Goal: Task Accomplishment & Management: Complete application form

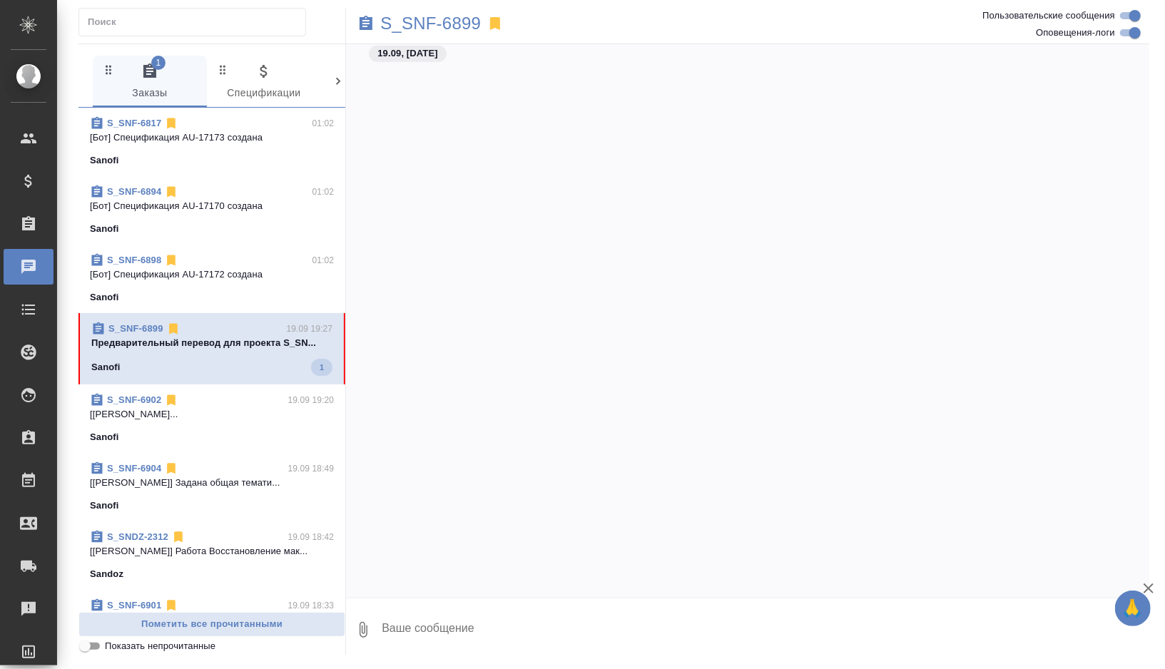
scroll to position [31132, 0]
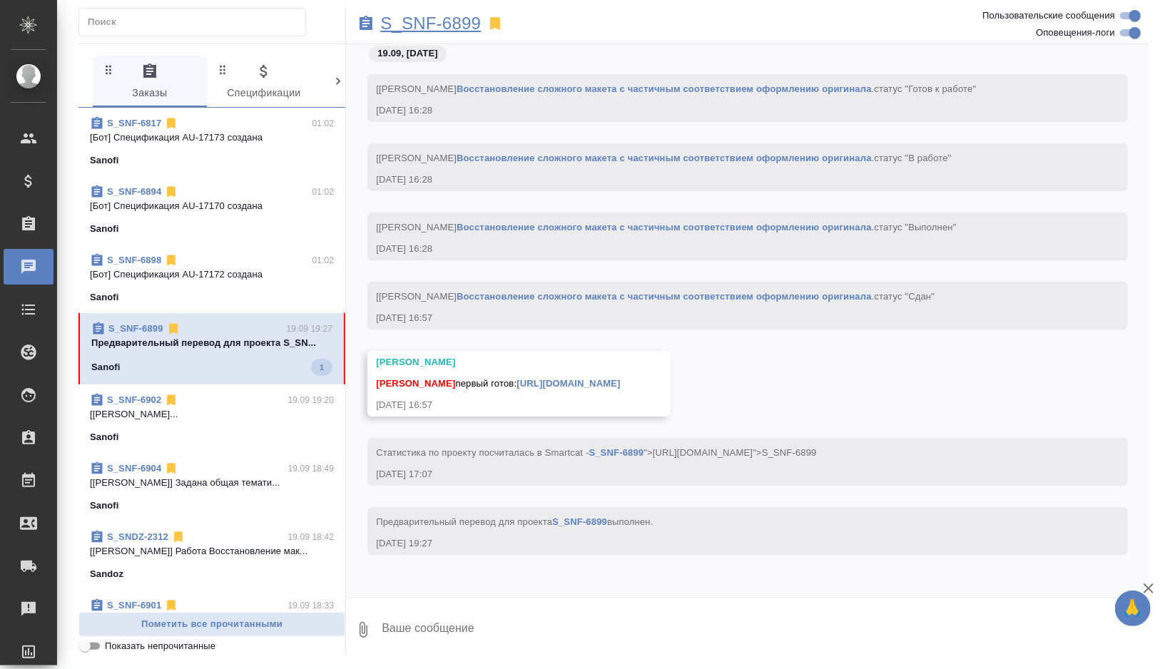
click at [459, 26] on p "S_SNF-6899" at bounding box center [430, 23] width 101 height 14
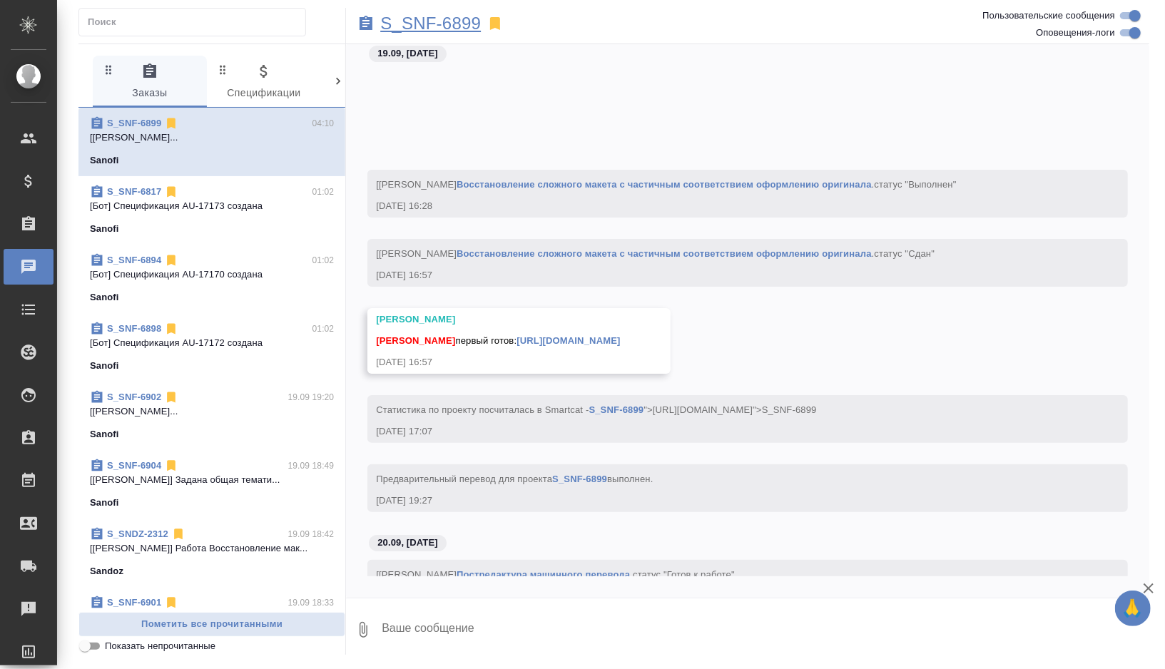
scroll to position [31296, 0]
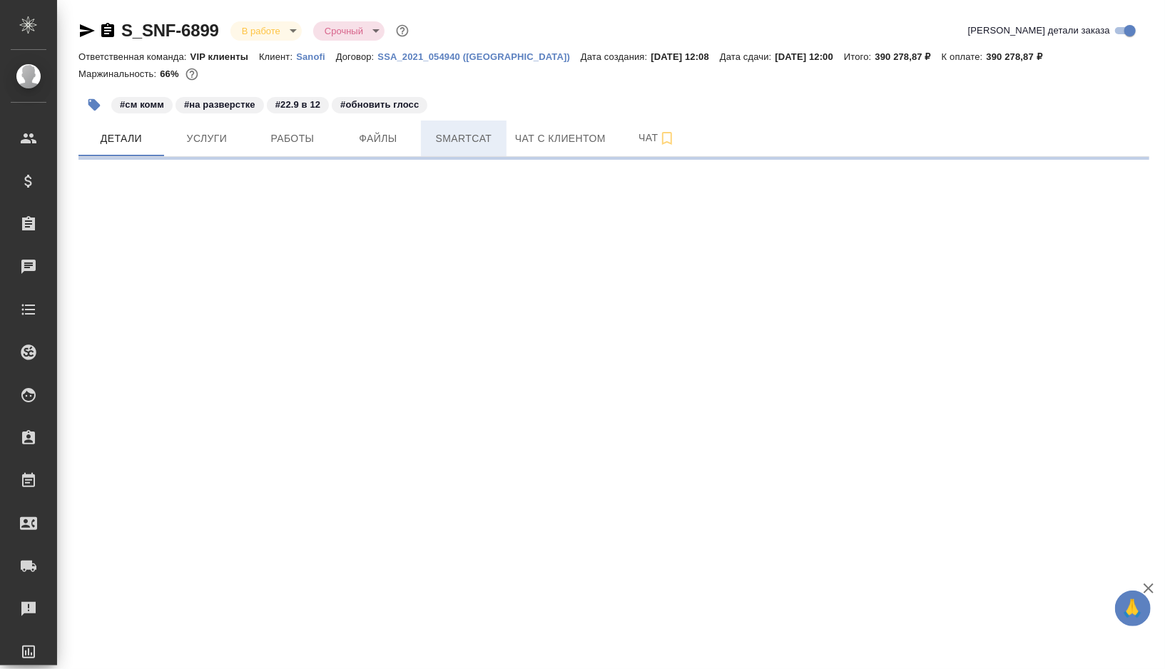
select select "RU"
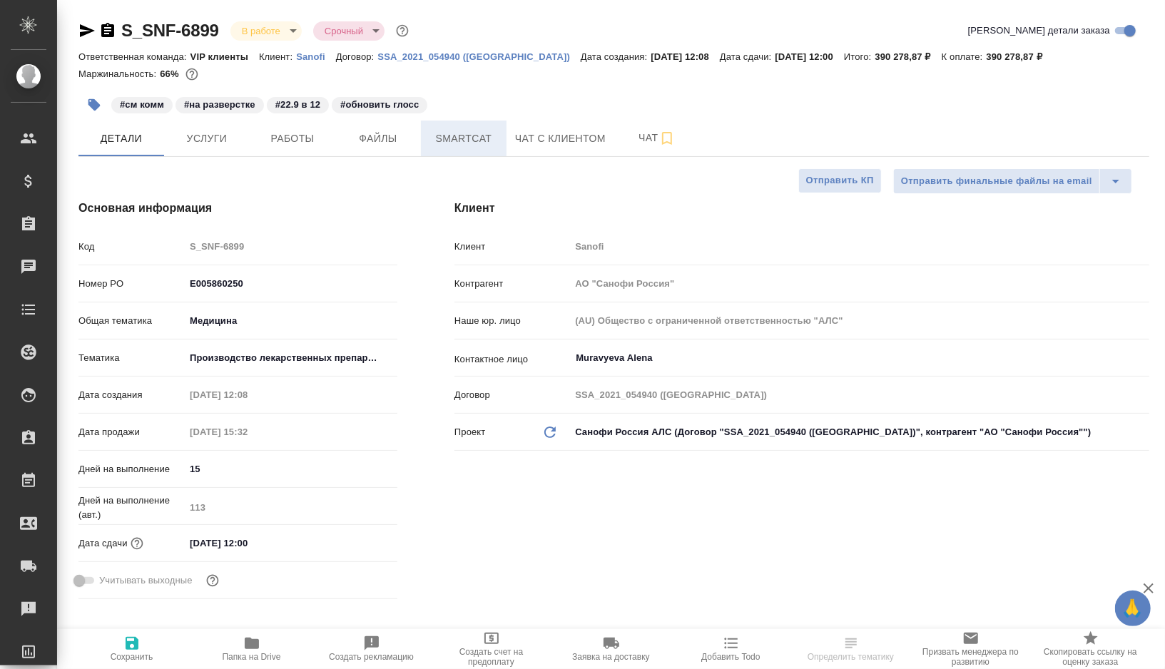
click at [457, 131] on span "Smartcat" at bounding box center [463, 139] width 68 height 18
type input "[PERSON_NAME]"
type input "Комаров Роман"
type textarea "x"
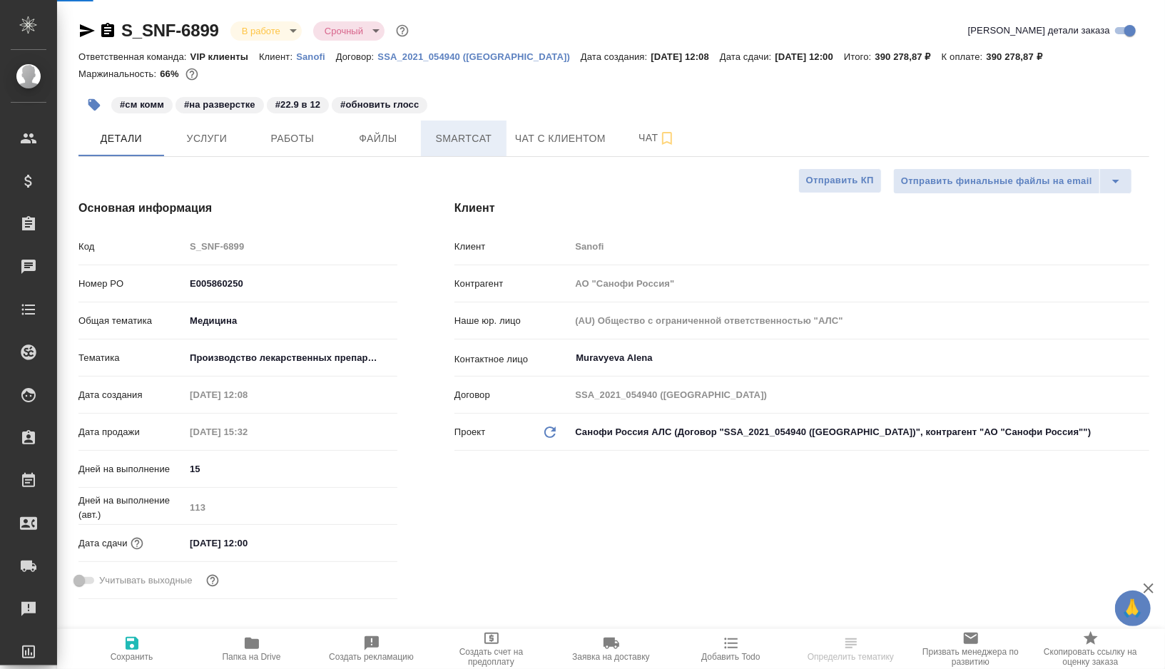
type textarea "x"
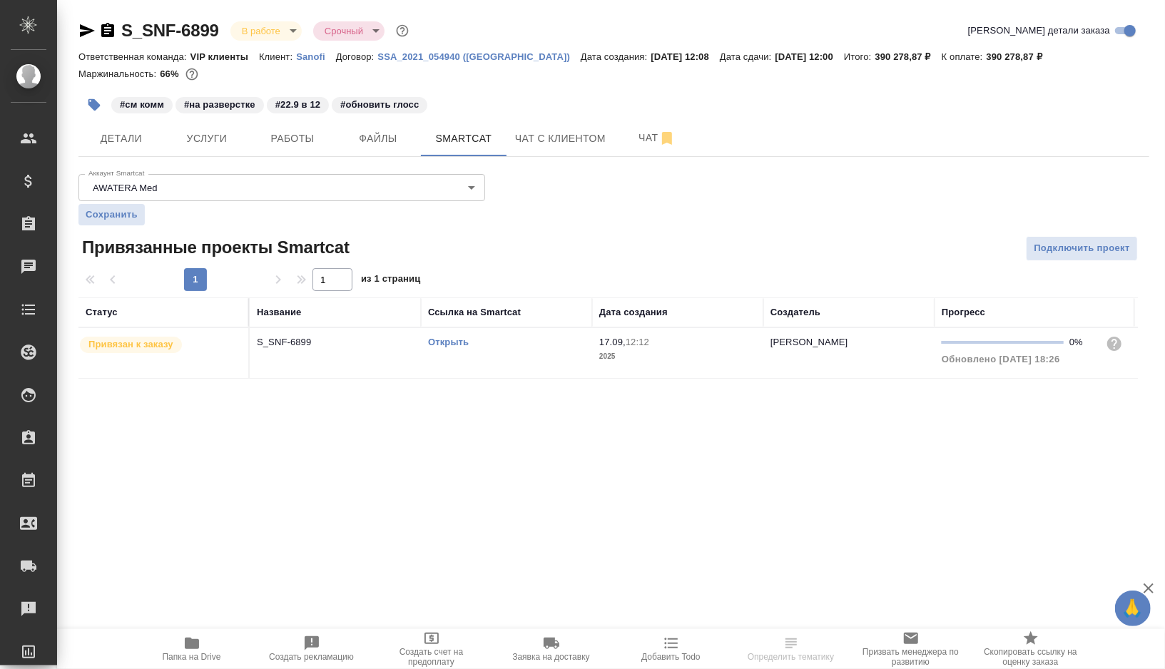
click at [455, 342] on link "Открыть" at bounding box center [448, 342] width 41 height 11
click at [301, 135] on span "Работы" at bounding box center [292, 139] width 68 height 18
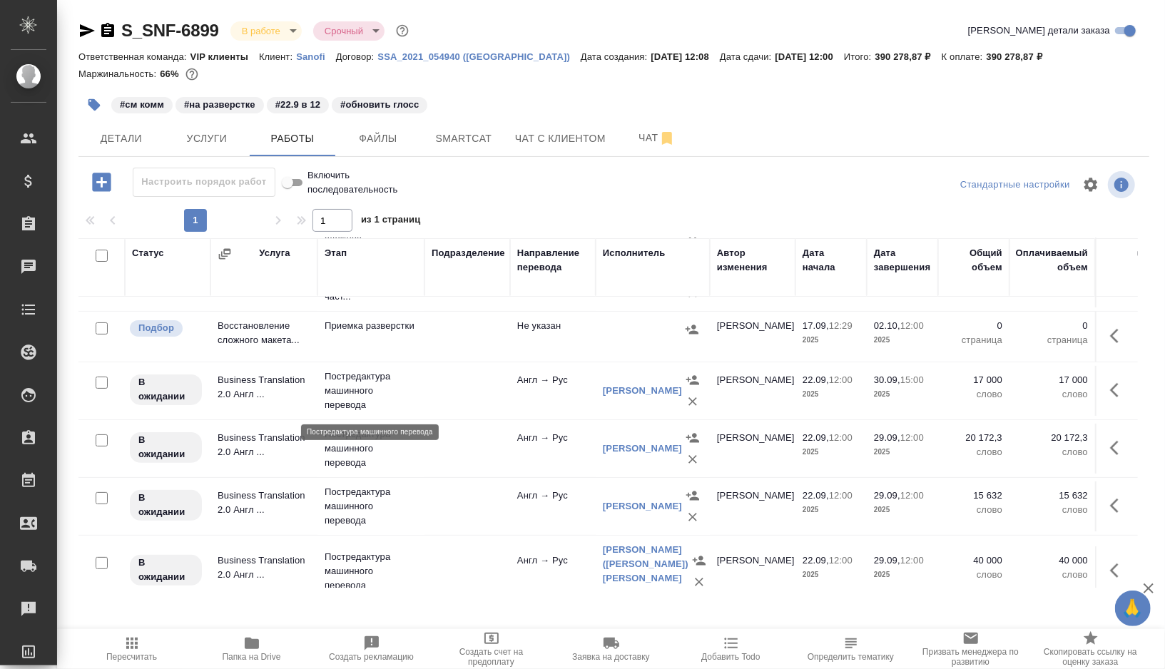
scroll to position [219, 0]
click at [1106, 437] on button "button" at bounding box center [1118, 446] width 34 height 34
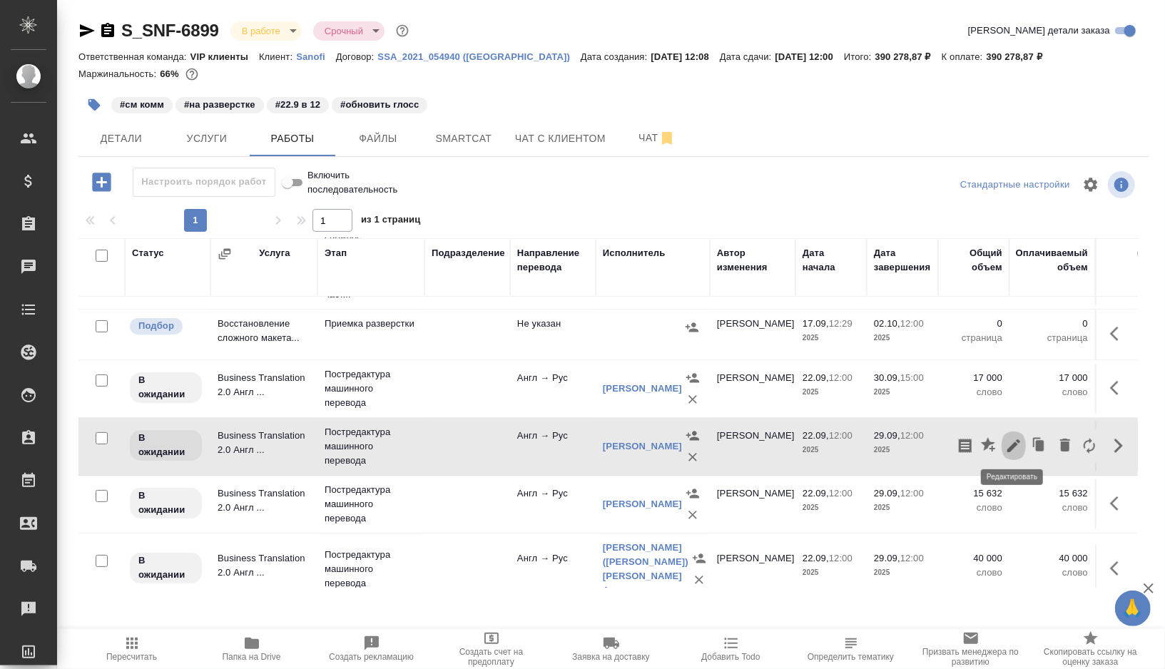
click at [1008, 439] on icon "button" at bounding box center [1013, 445] width 17 height 17
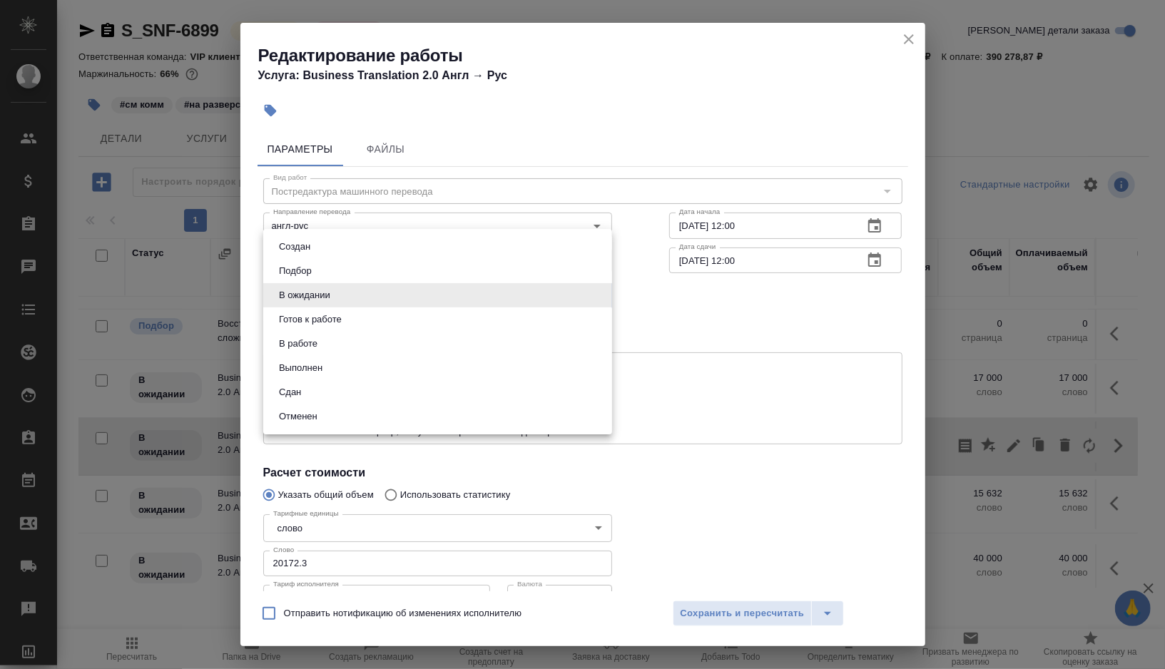
click at [402, 289] on body "🙏 .cls-1 fill:#fff; AWATERA Gorshkova Valentina Клиенты Спецификации Заказы 0 Ч…" at bounding box center [582, 334] width 1165 height 669
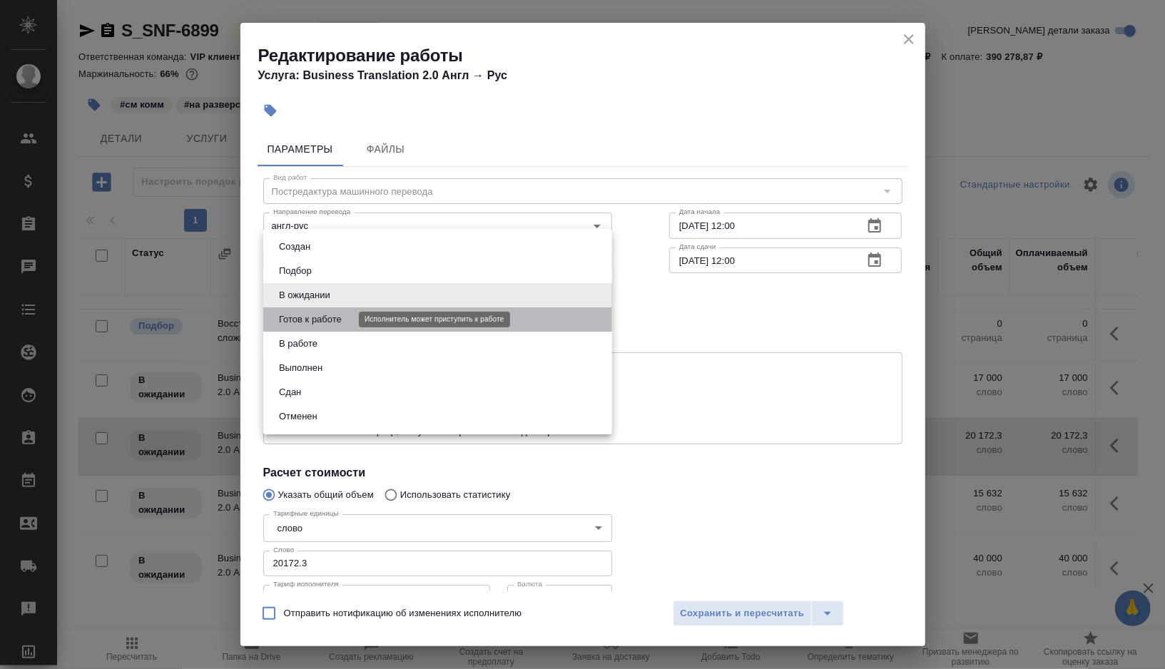
click at [346, 315] on button "Готов к работе" at bounding box center [310, 320] width 71 height 16
type input "readyForWork"
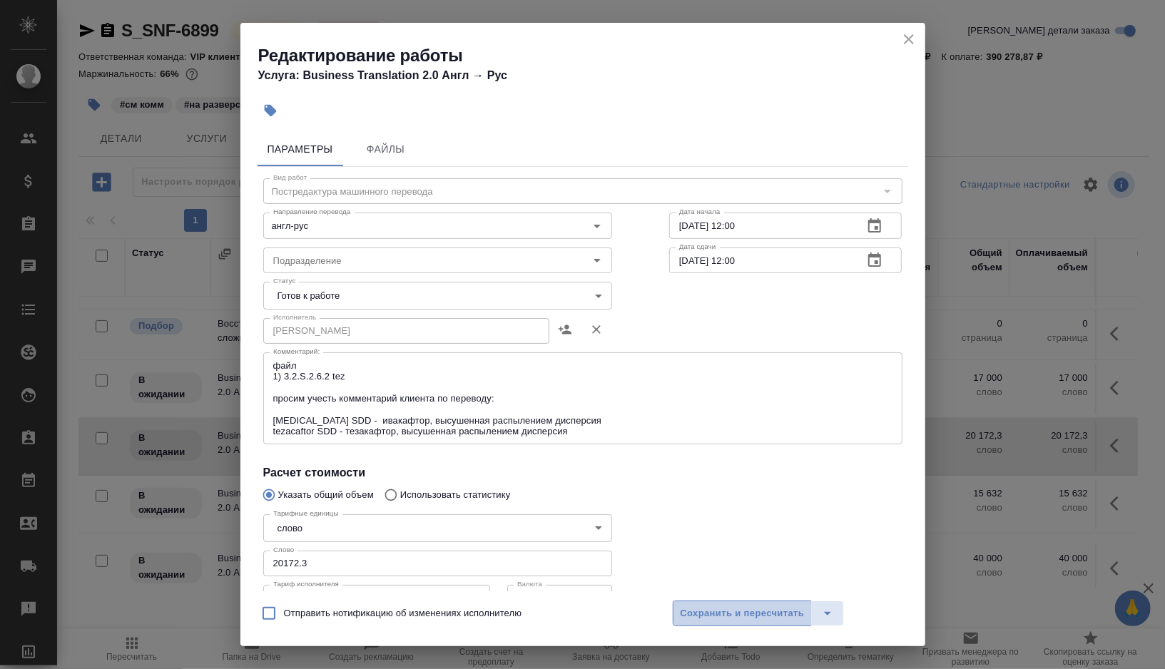
click at [716, 608] on span "Сохранить и пересчитать" at bounding box center [742, 614] width 124 height 16
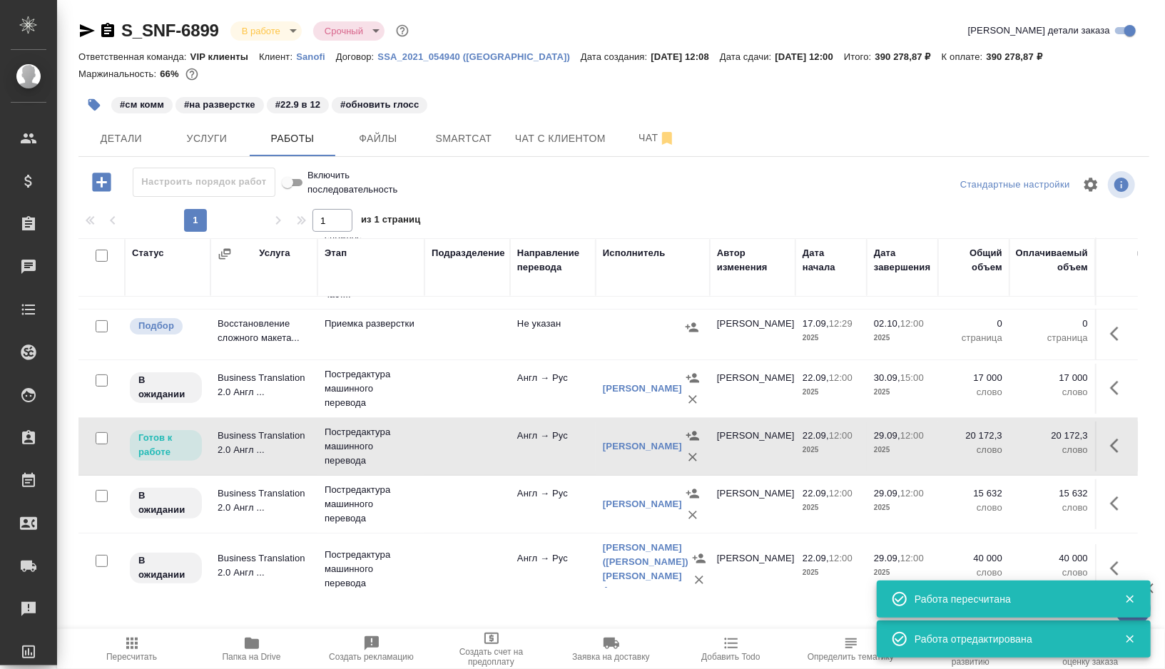
click at [456, 448] on td at bounding box center [467, 447] width 86 height 50
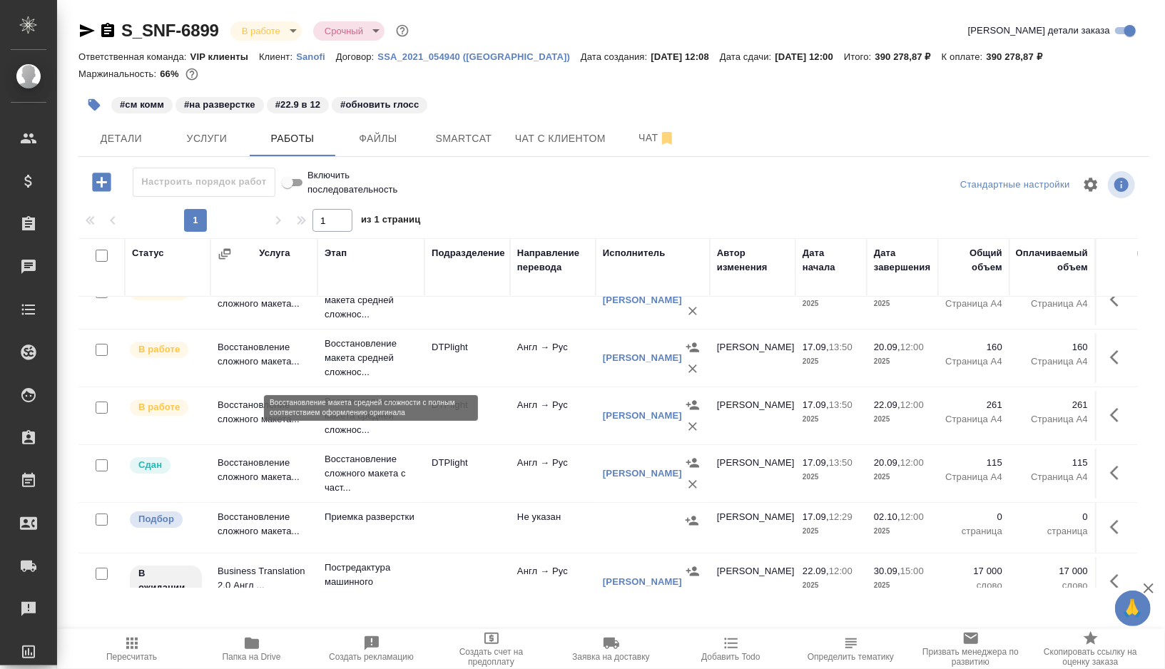
scroll to position [0, 0]
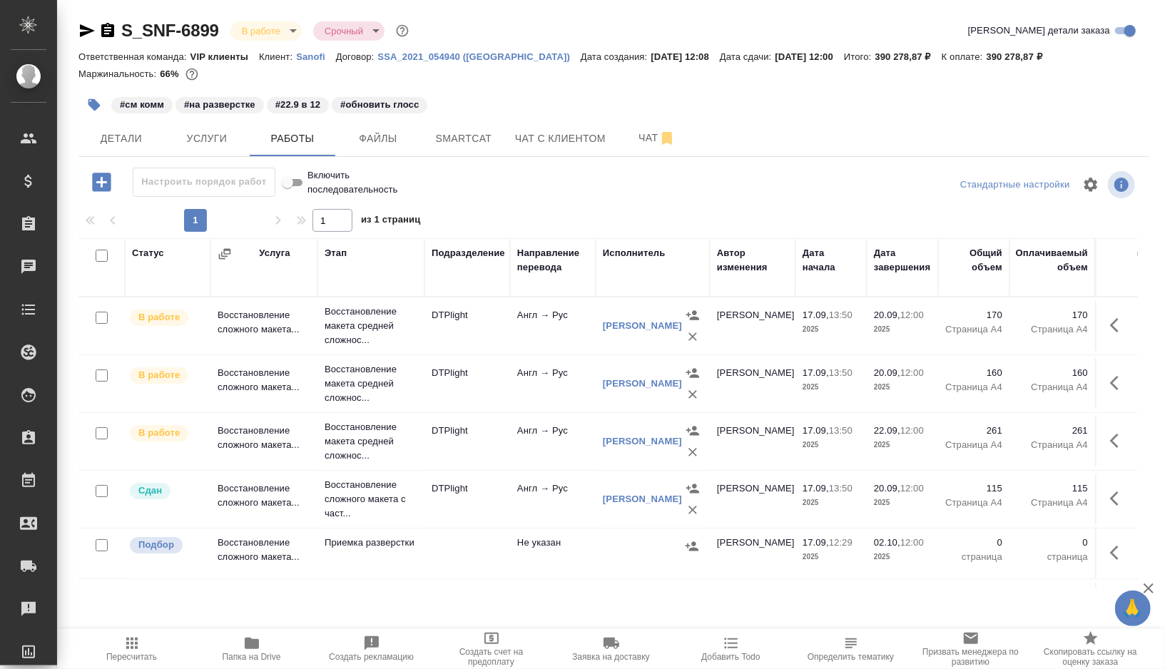
click at [476, 448] on td "DTPlight" at bounding box center [467, 442] width 86 height 50
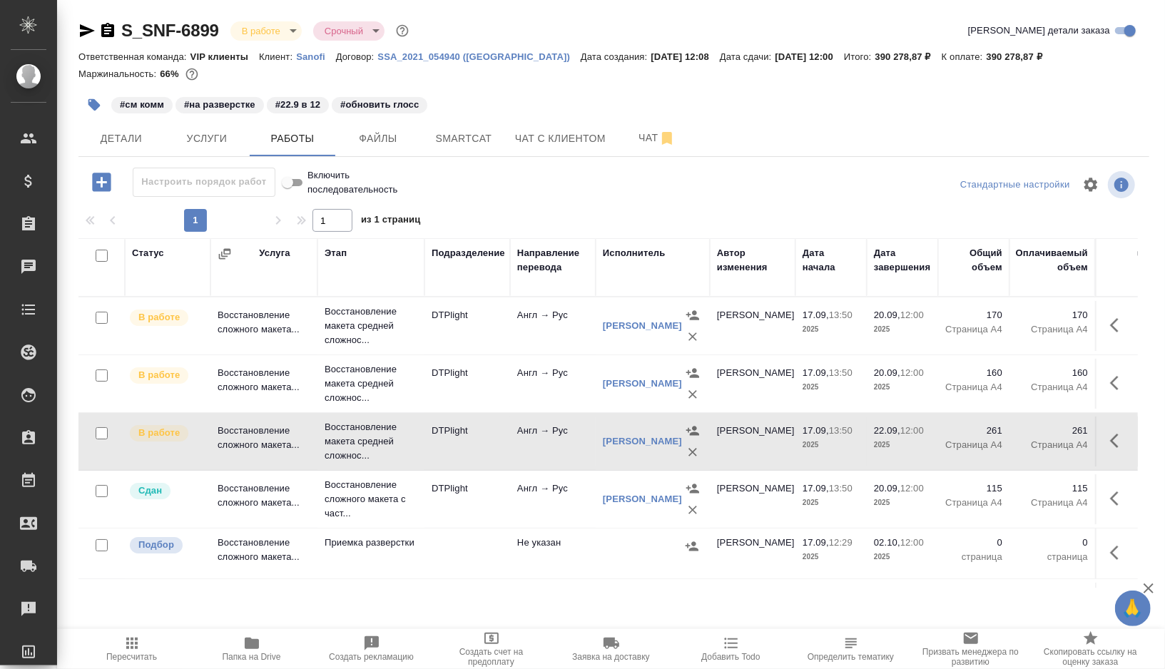
click at [476, 448] on td "DTPlight" at bounding box center [467, 442] width 86 height 50
click at [498, 392] on td "DTPlight" at bounding box center [467, 384] width 86 height 50
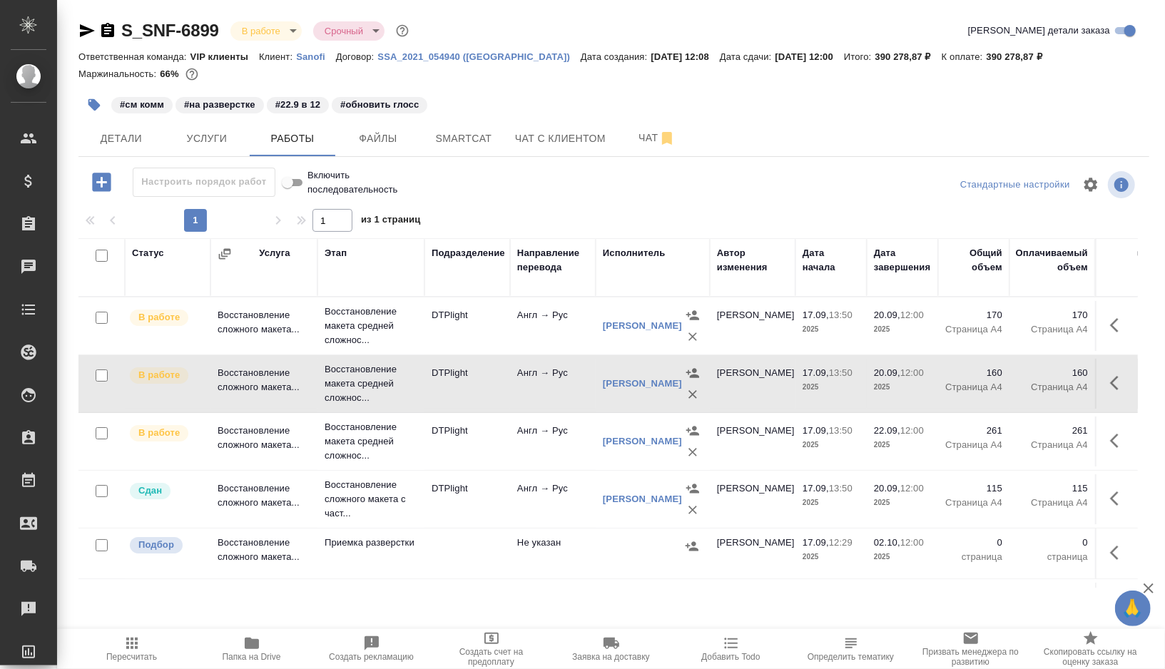
click at [498, 392] on td "DTPlight" at bounding box center [467, 384] width 86 height 50
click at [491, 331] on td "DTPlight" at bounding box center [467, 326] width 86 height 50
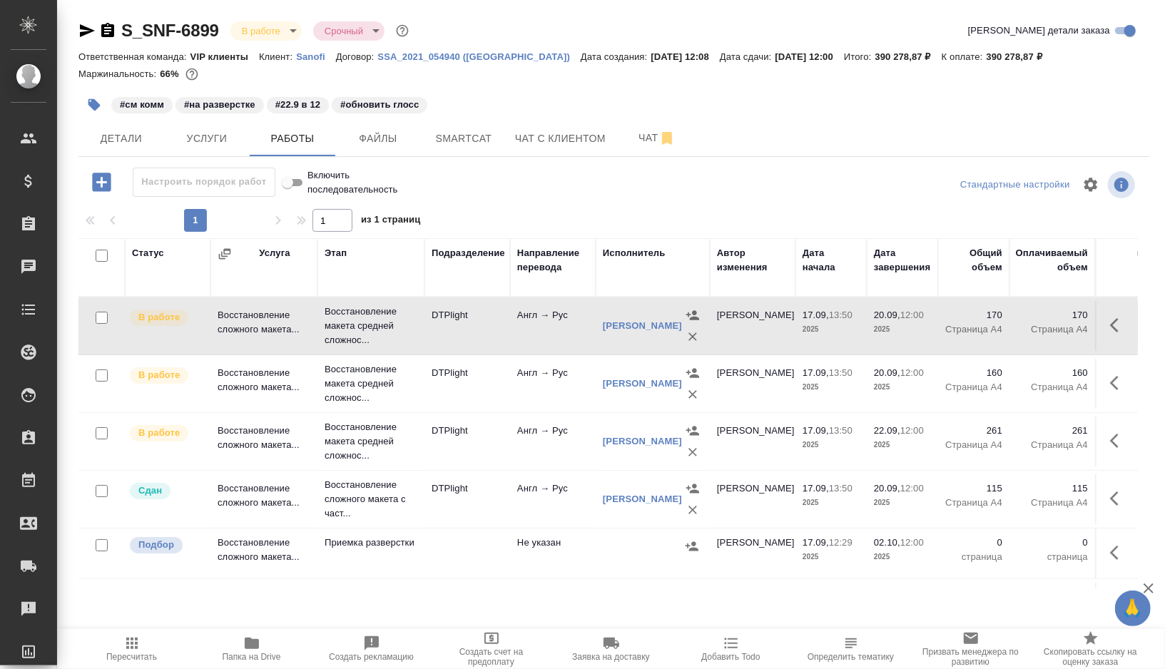
click at [491, 331] on td "DTPlight" at bounding box center [467, 326] width 86 height 50
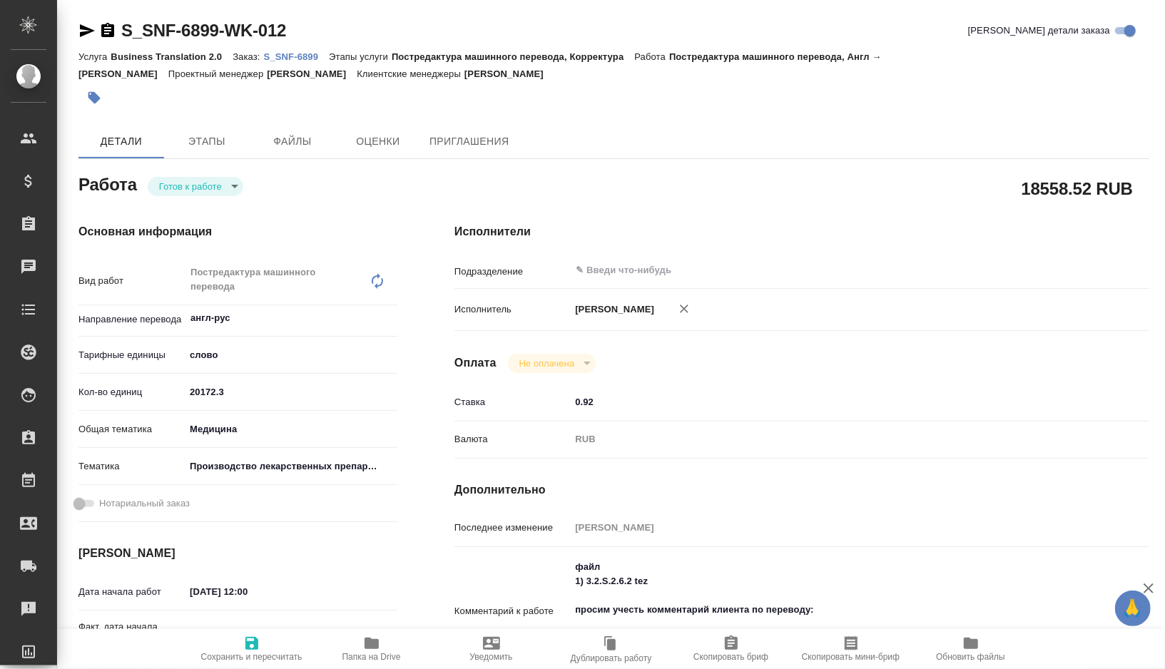
type textarea "x"
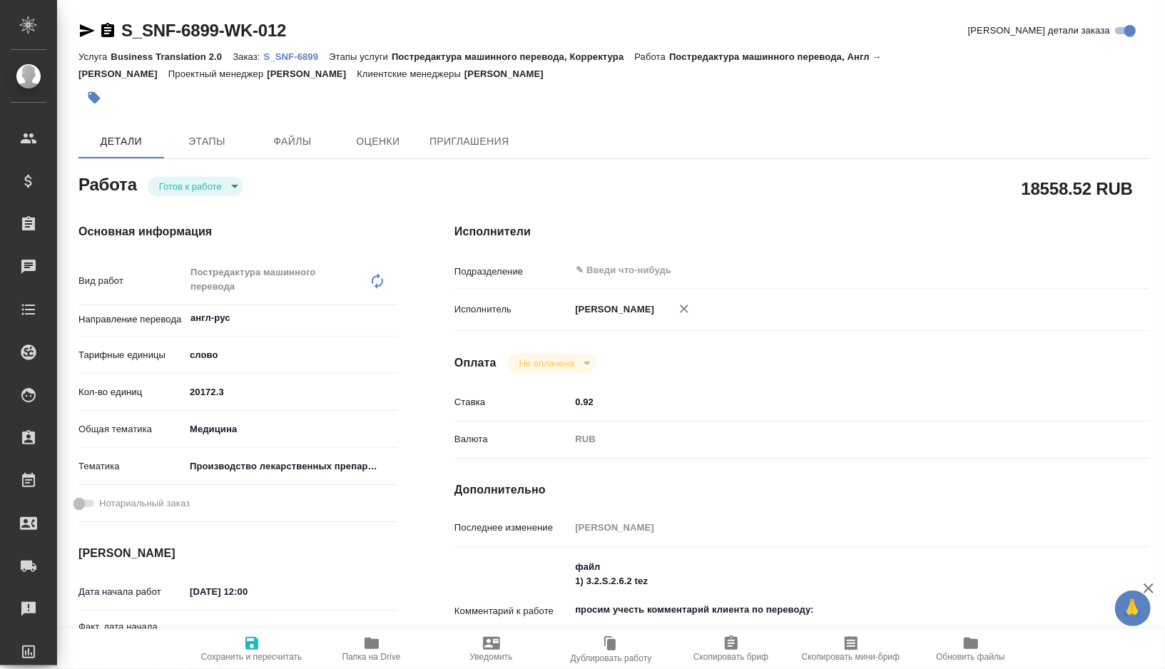
type textarea "x"
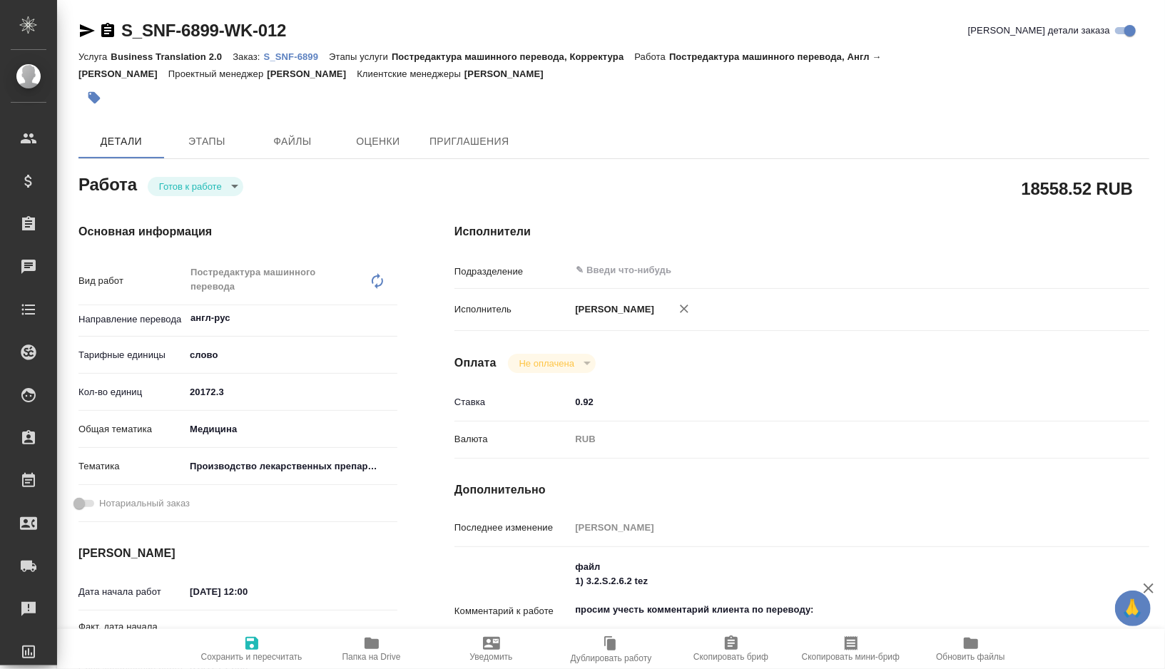
type textarea "x"
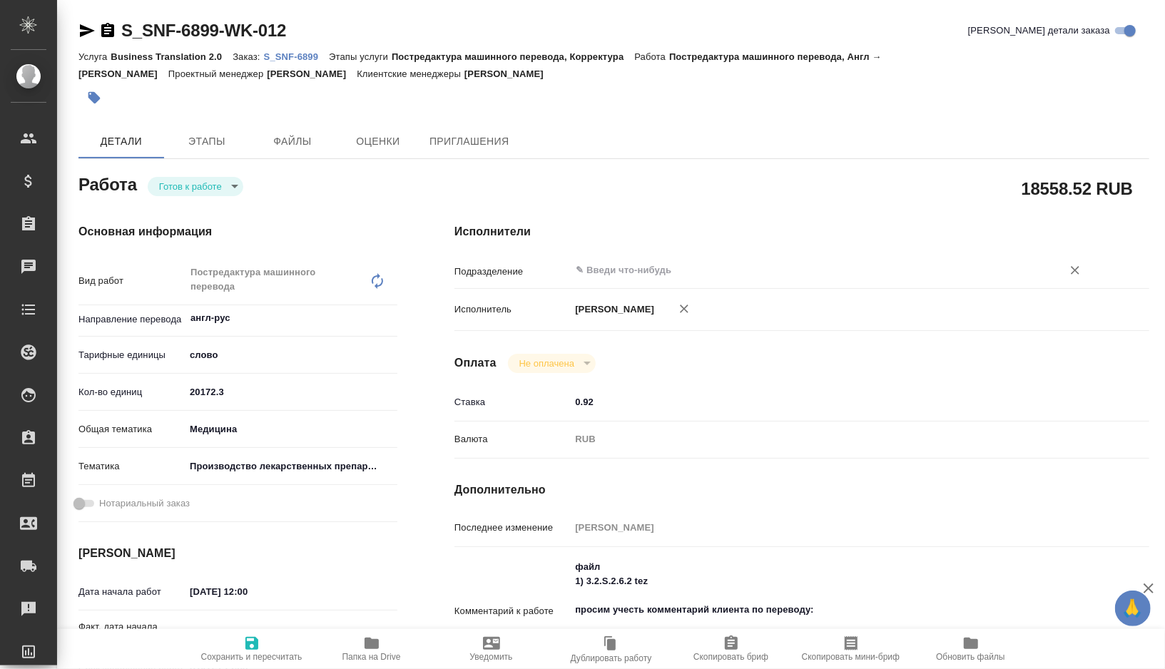
type textarea "x"
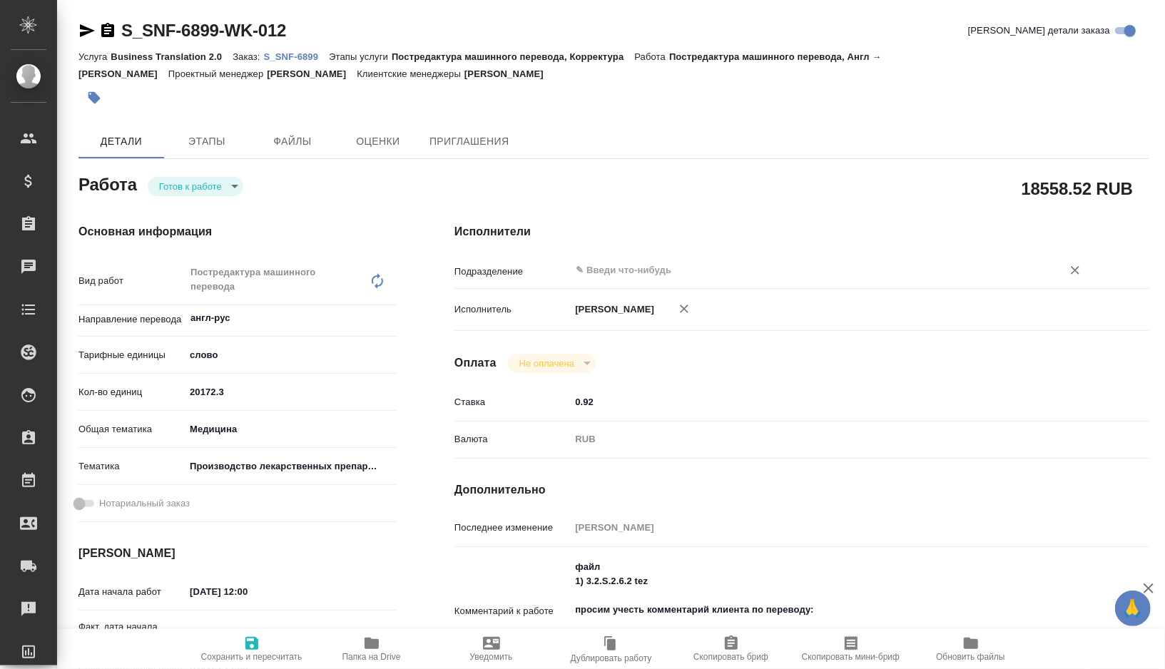
click at [688, 267] on input "text" at bounding box center [806, 270] width 465 height 17
type textarea "x"
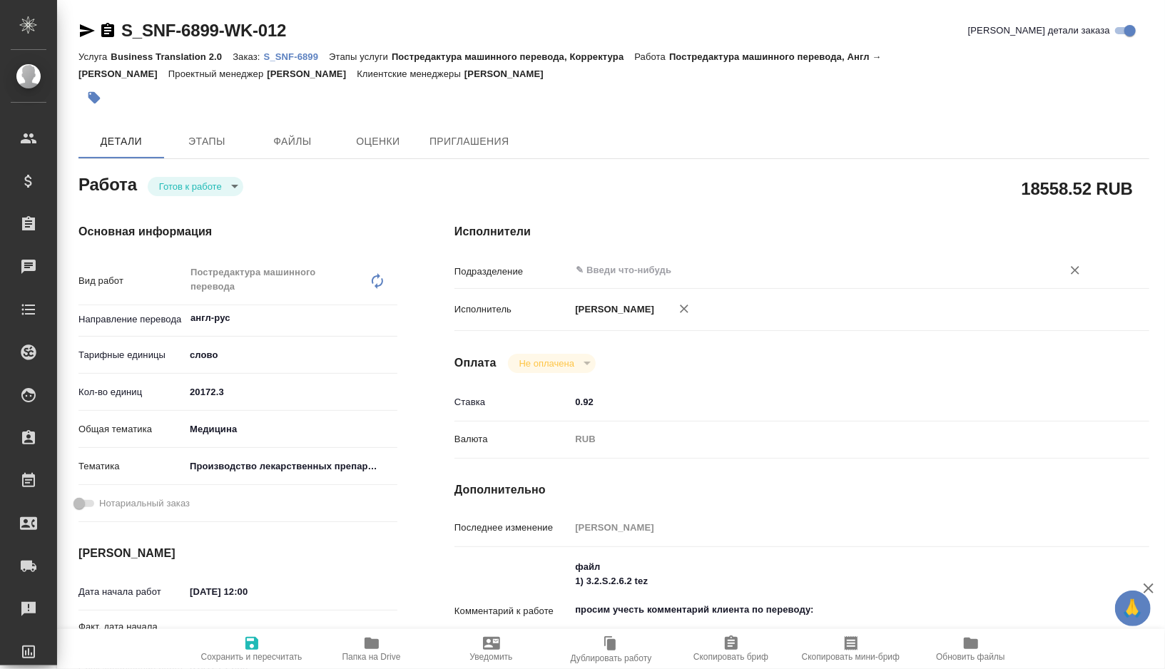
type textarea "x"
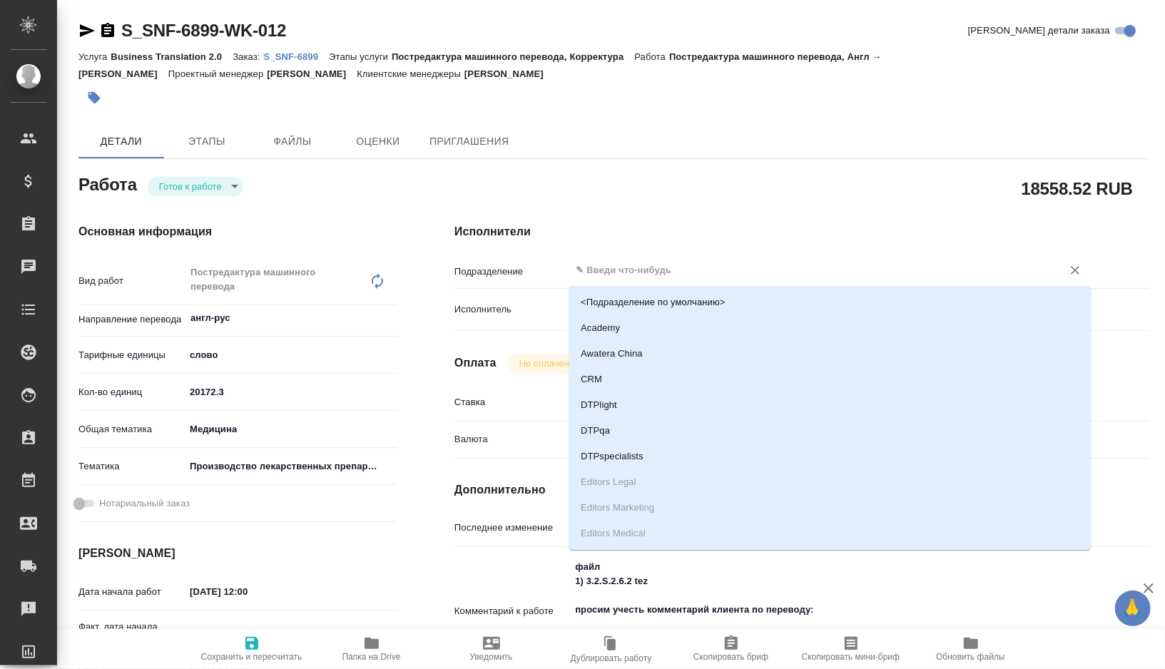
type textarea "x"
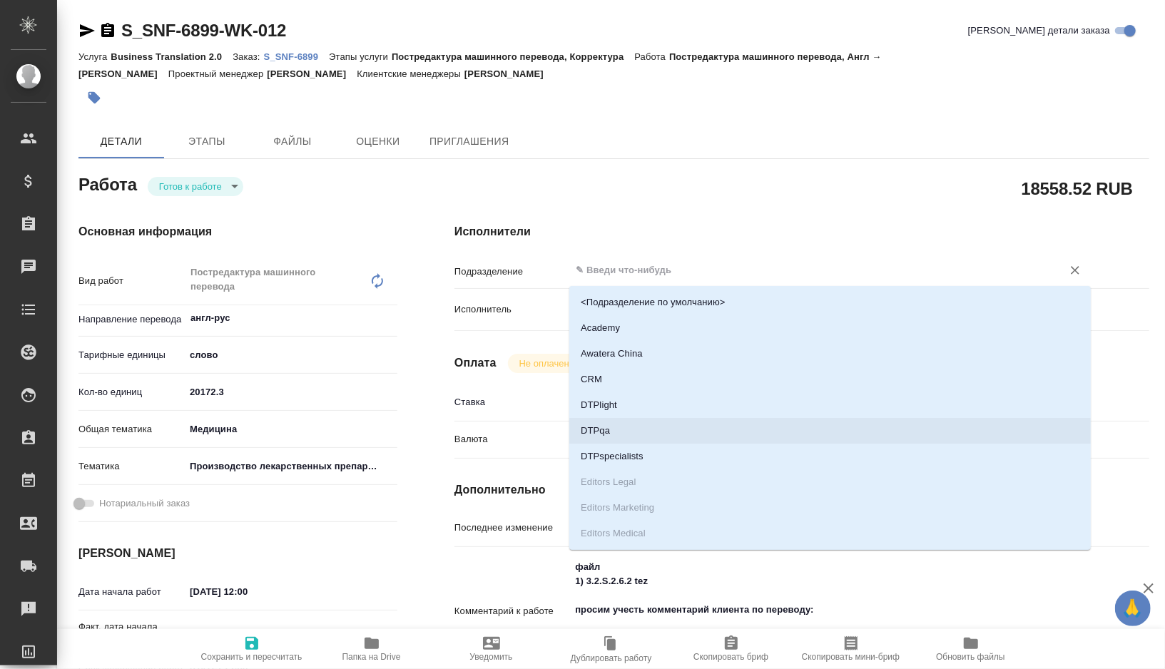
type textarea "x"
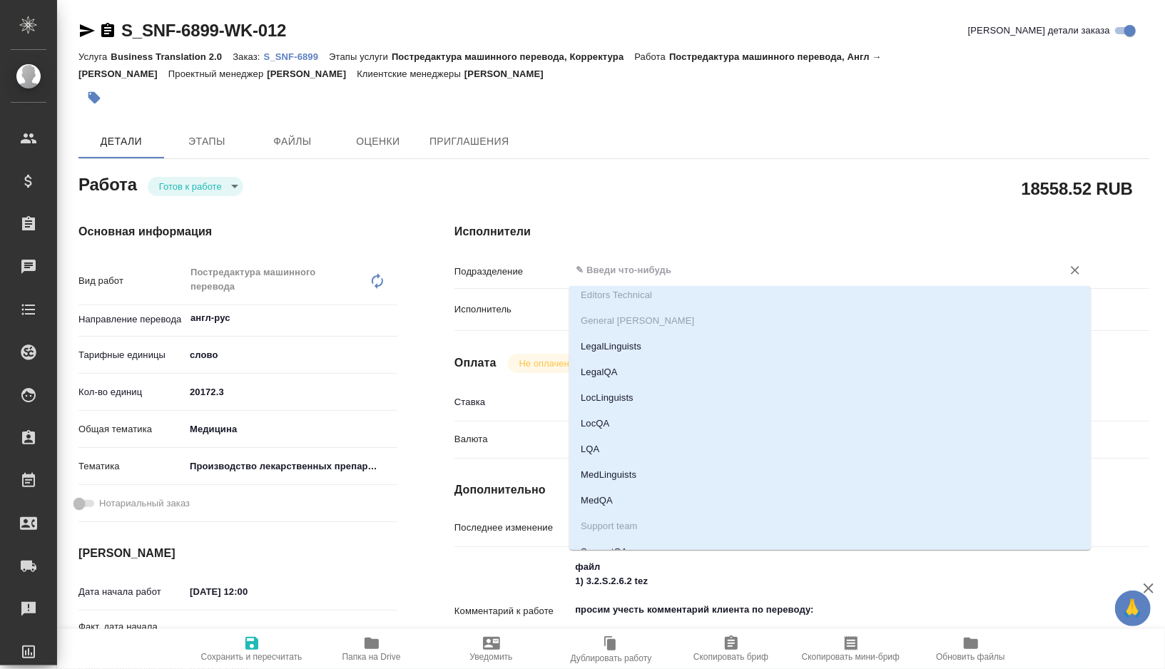
scroll to position [274, 0]
type textarea "x"
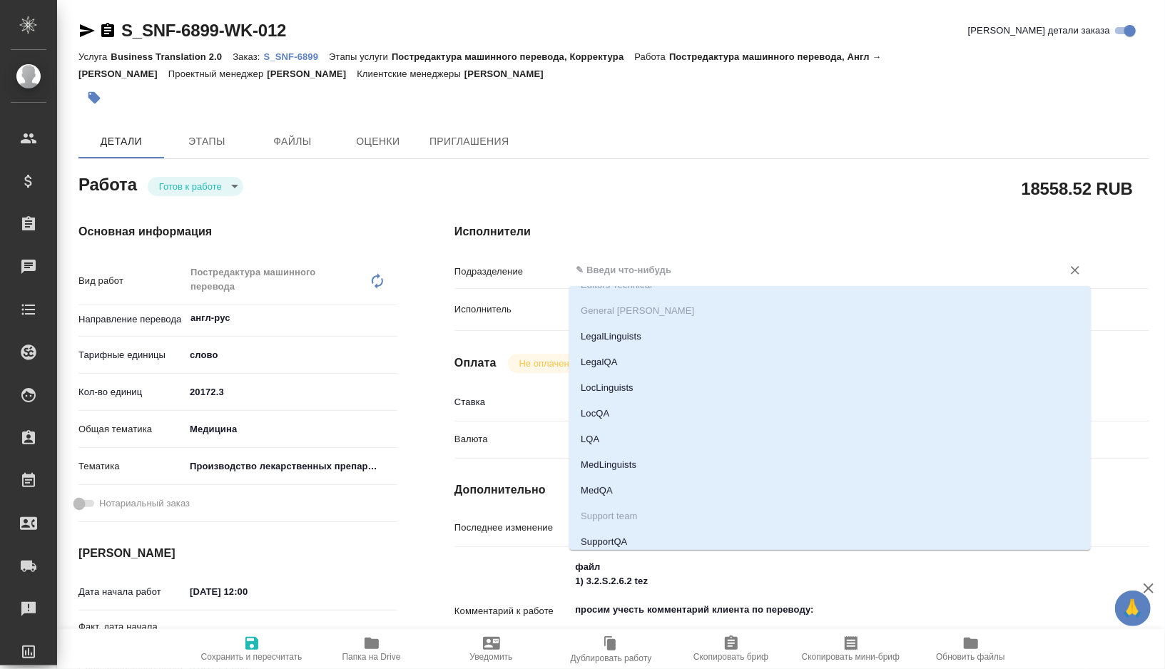
type textarea "x"
click at [618, 471] on li "MedLinguists" at bounding box center [829, 465] width 521 height 26
type textarea "x"
type input "MedLinguists"
type textarea "x"
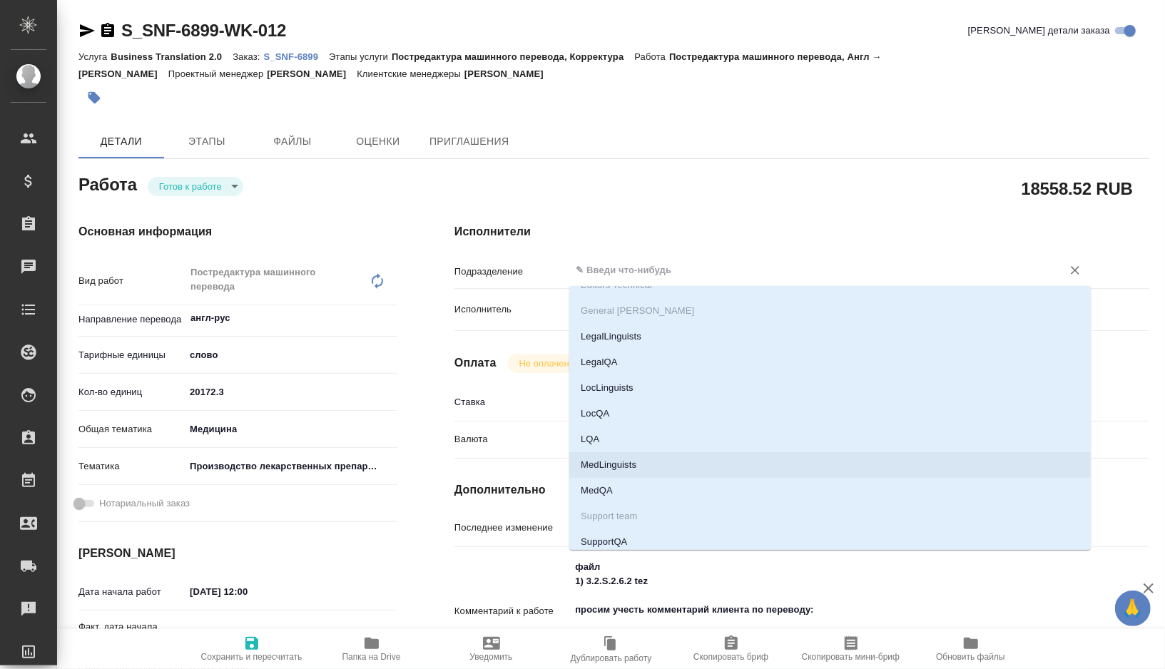
type textarea "x"
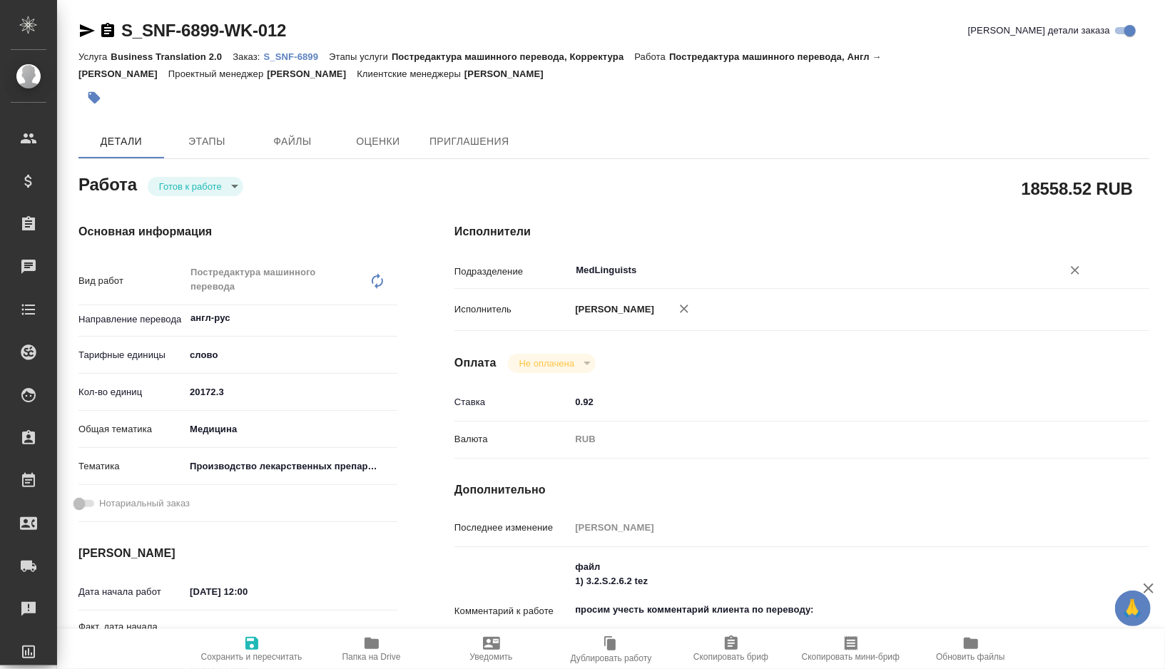
click at [251, 653] on span "Сохранить и пересчитать" at bounding box center [251, 657] width 101 height 10
type textarea "x"
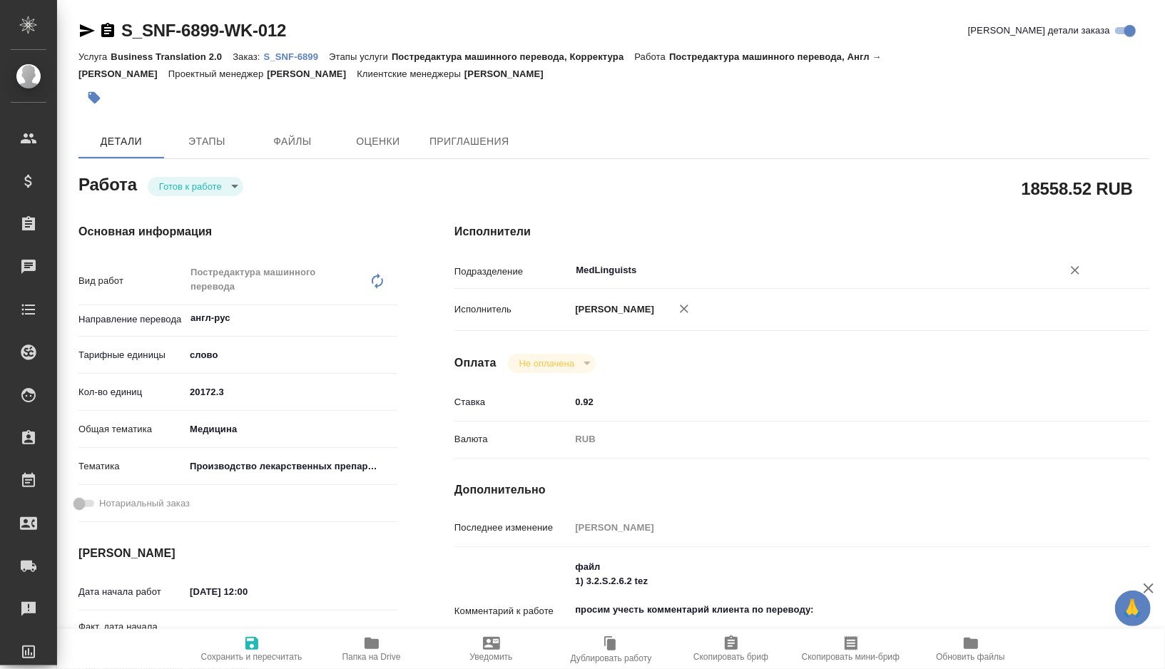
type textarea "x"
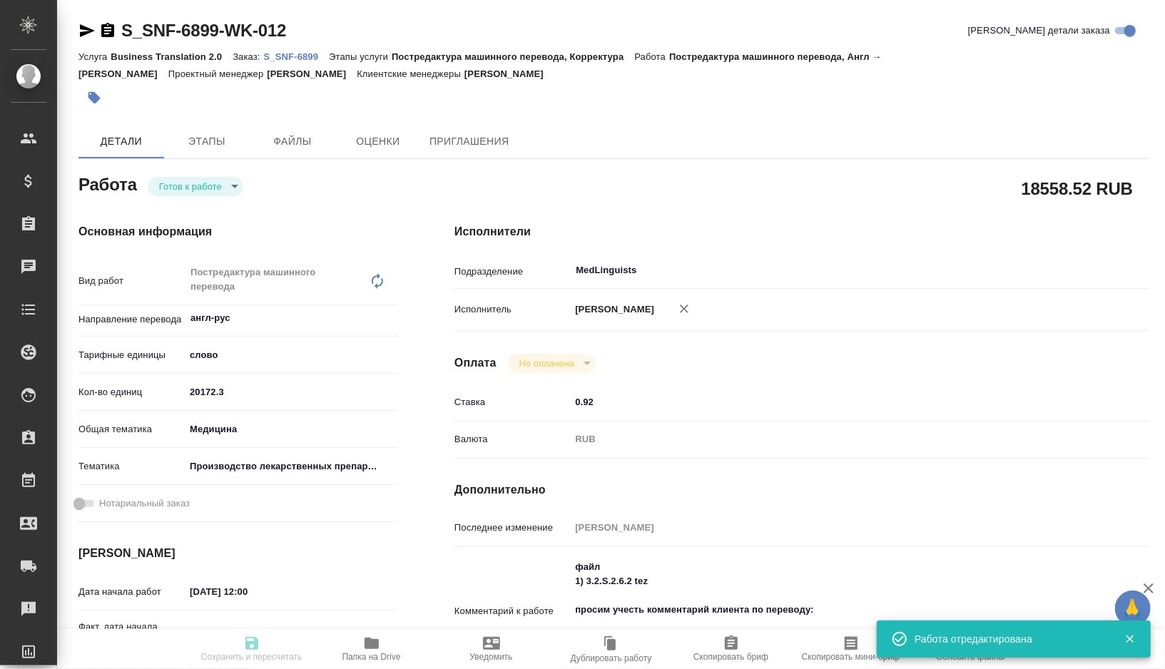
type textarea "x"
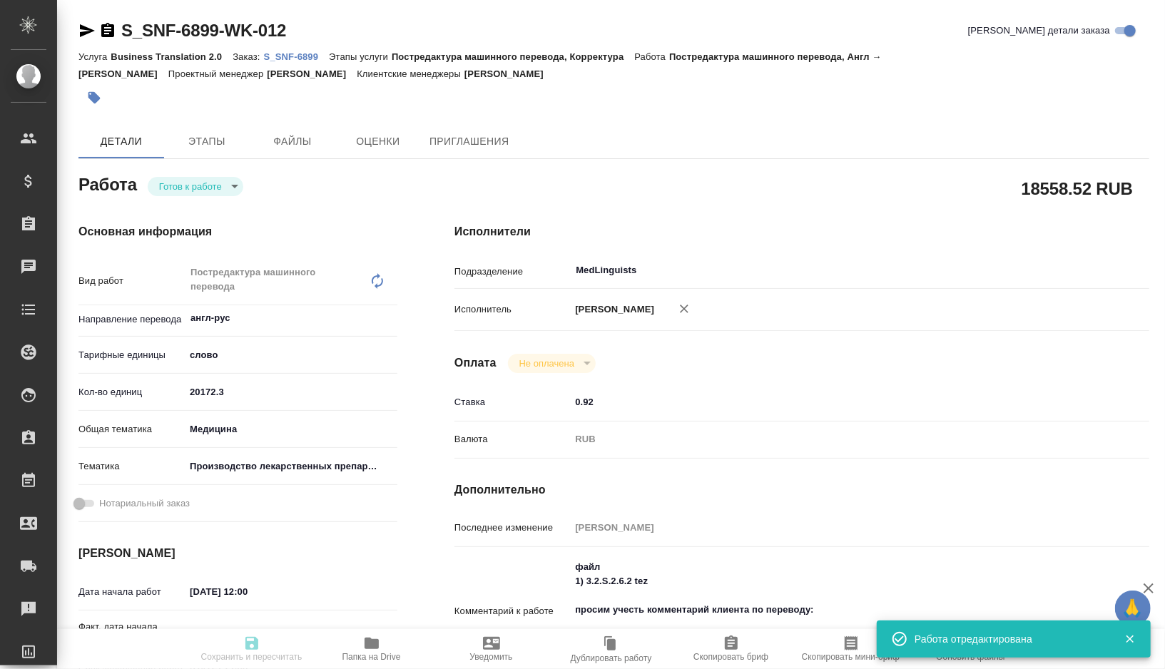
type textarea "x"
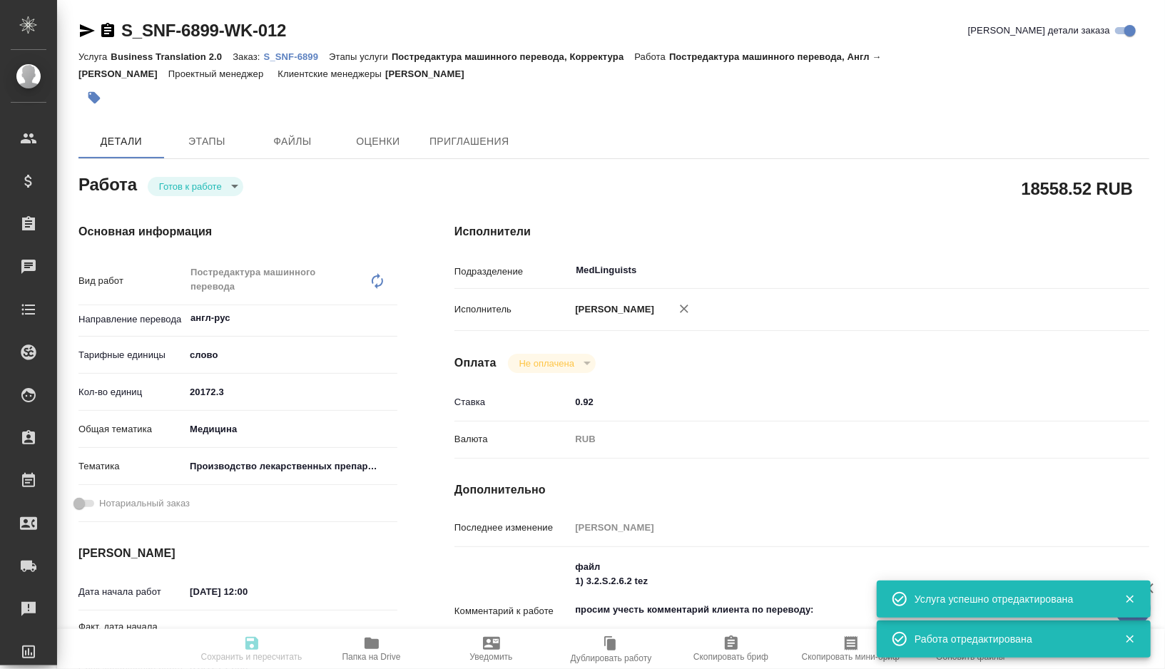
type input "readyForWork"
type textarea "Постредактура машинного перевода"
type textarea "x"
type input "англ-рус"
type input "5a8b1489cc6b4906c91bfd90"
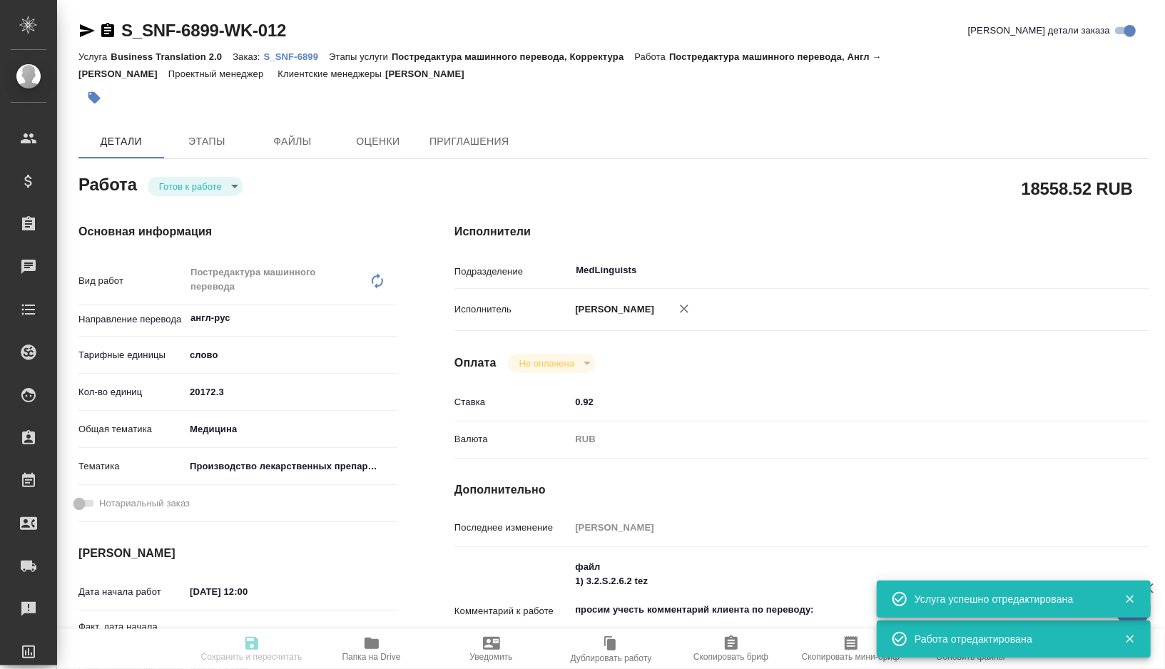
type input "20172.3"
type input "med"
type input "614982fec5ecbb70f805293f"
type input "22.09.2025 12:00"
type input "29.09.2025 12:00"
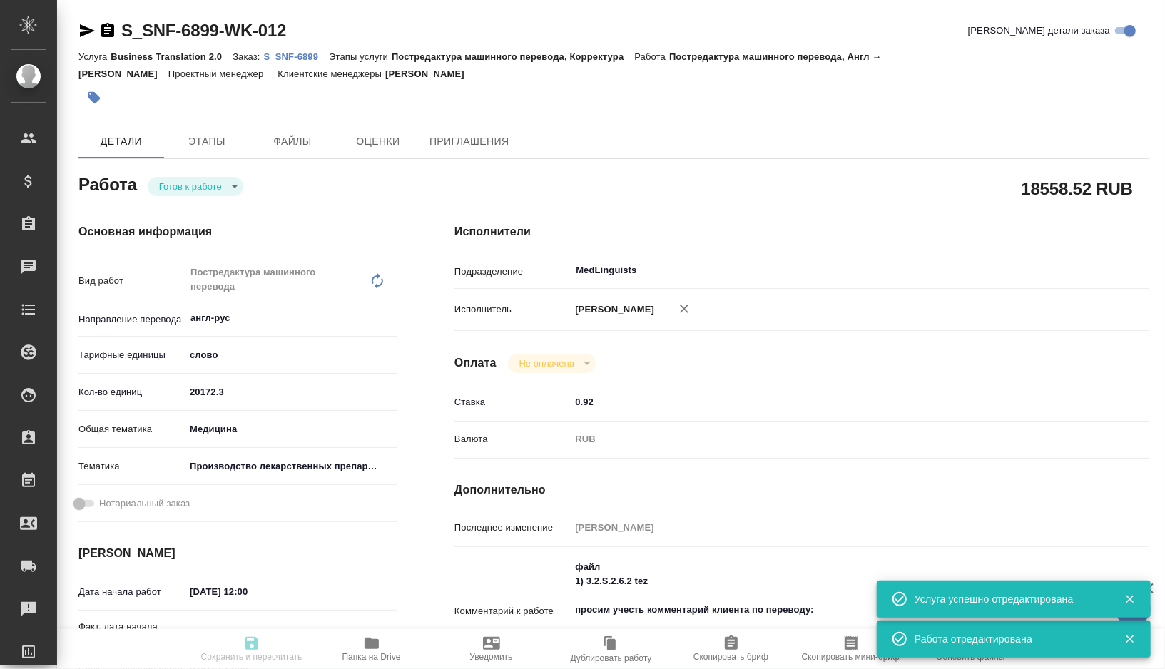
type input "[DATE] 12:00"
type input "MedLinguists"
type input "notPayed"
type input "0.92"
type input "RUB"
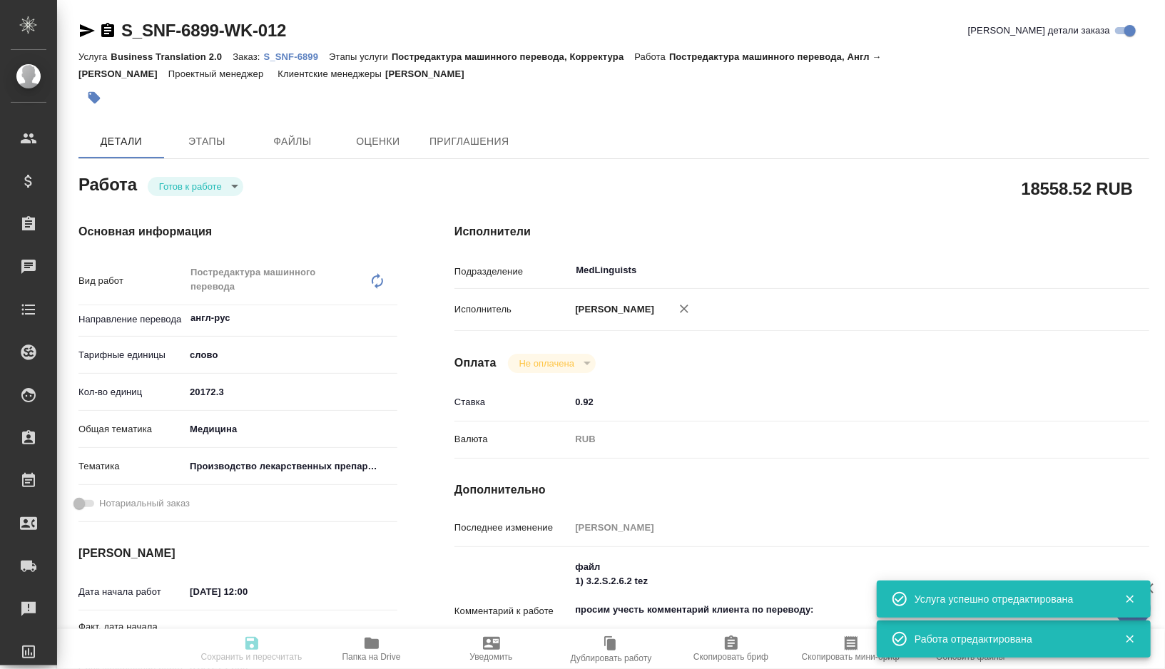
type input "[PERSON_NAME]"
type textarea "файл 1) 3.2.S.2.6.2 tez просим учесть комментарий клиента по переводу: ivacafto…"
type textarea "x"
type textarea "/Clients/Sanofi/Orders/S_SNF-6899/Translated/S_SNF-6899-WK-012"
type textarea "x"
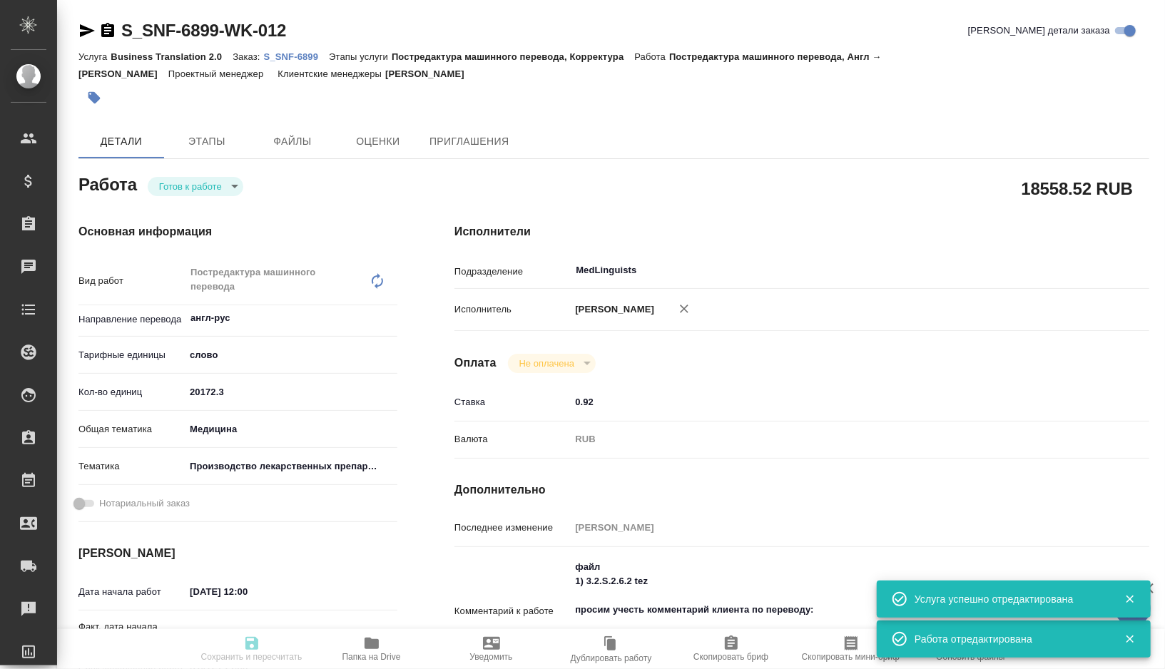
type input "S_SNF-6899"
type input "E005860250"
type input "Business Translation 2.0"
type input "Постредактура машинного перевода, Корректура"
type input "[PERSON_NAME]"
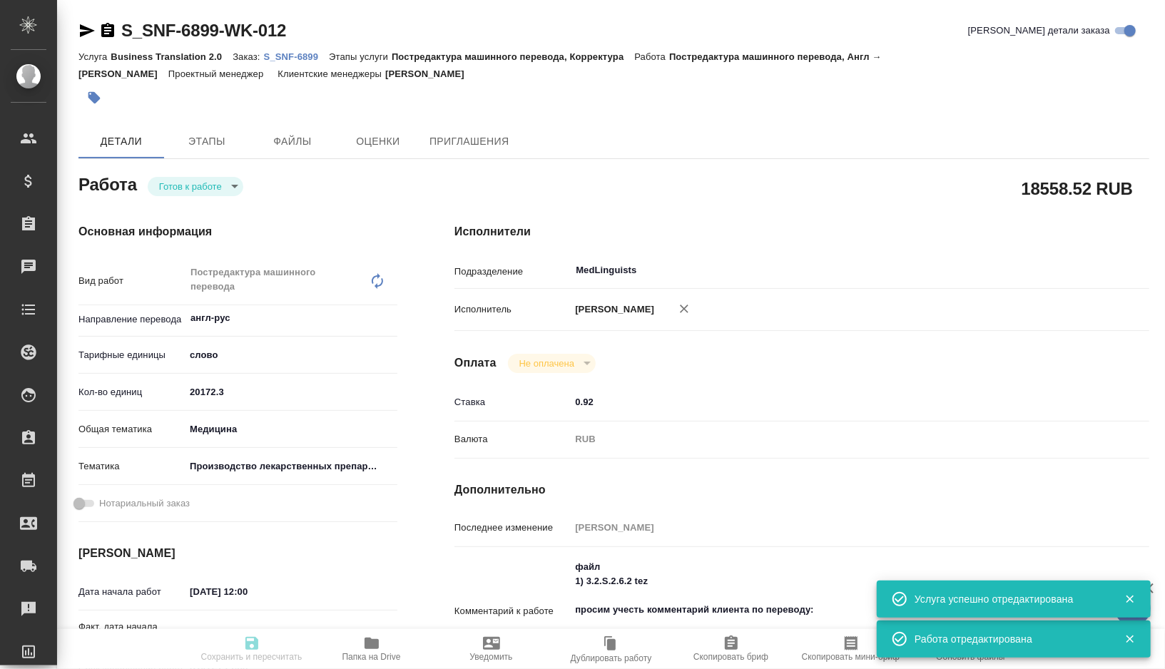
type input "[PERSON_NAME]"
type input "/Clients/Sanofi/Orders/S_SNF-6899"
type textarea "x"
type textarea "[MEDICAL_DATA] SDD - ивакафтор, высушенная распылением дисперсия tezacaftor SDD…"
type textarea "x"
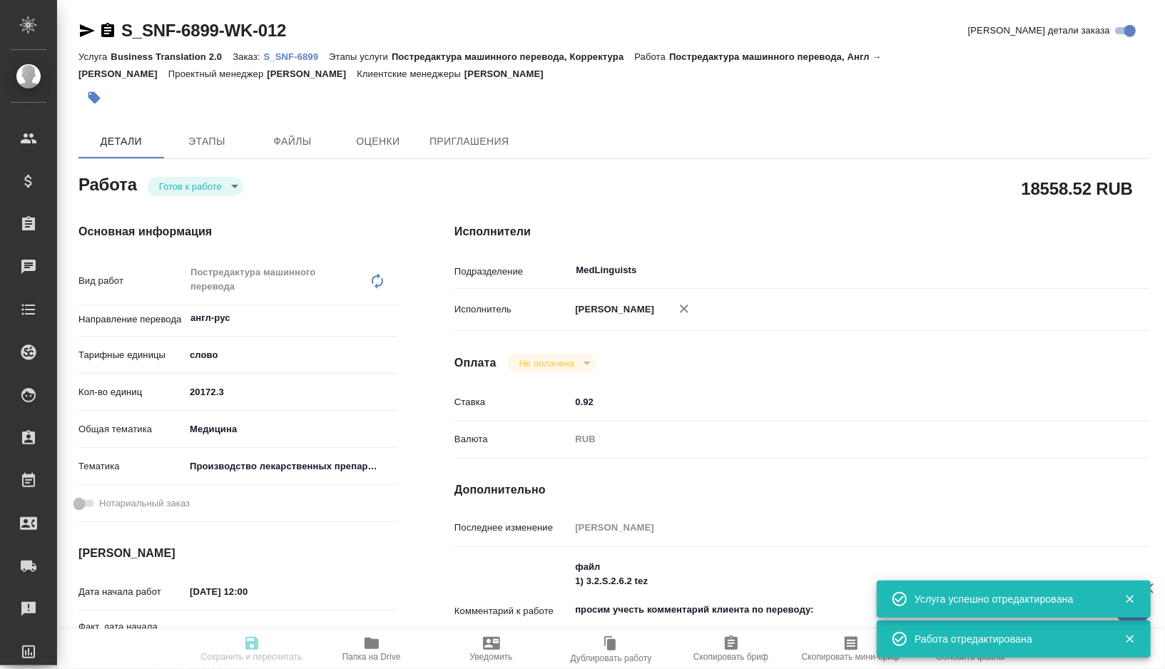
type textarea "x"
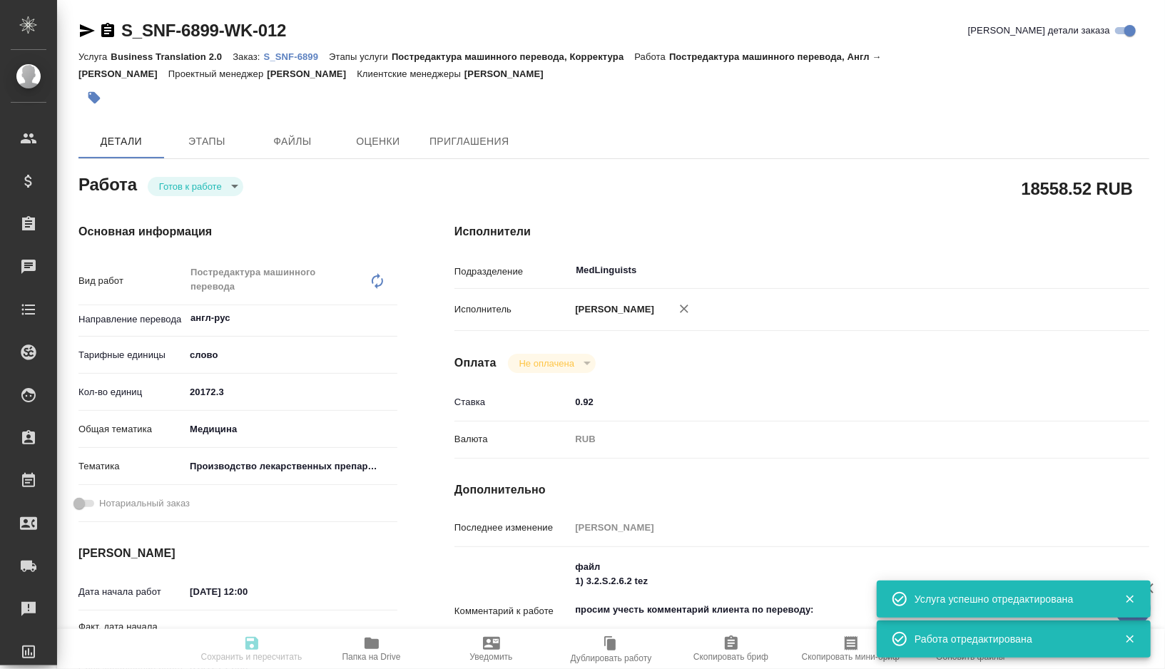
type textarea "x"
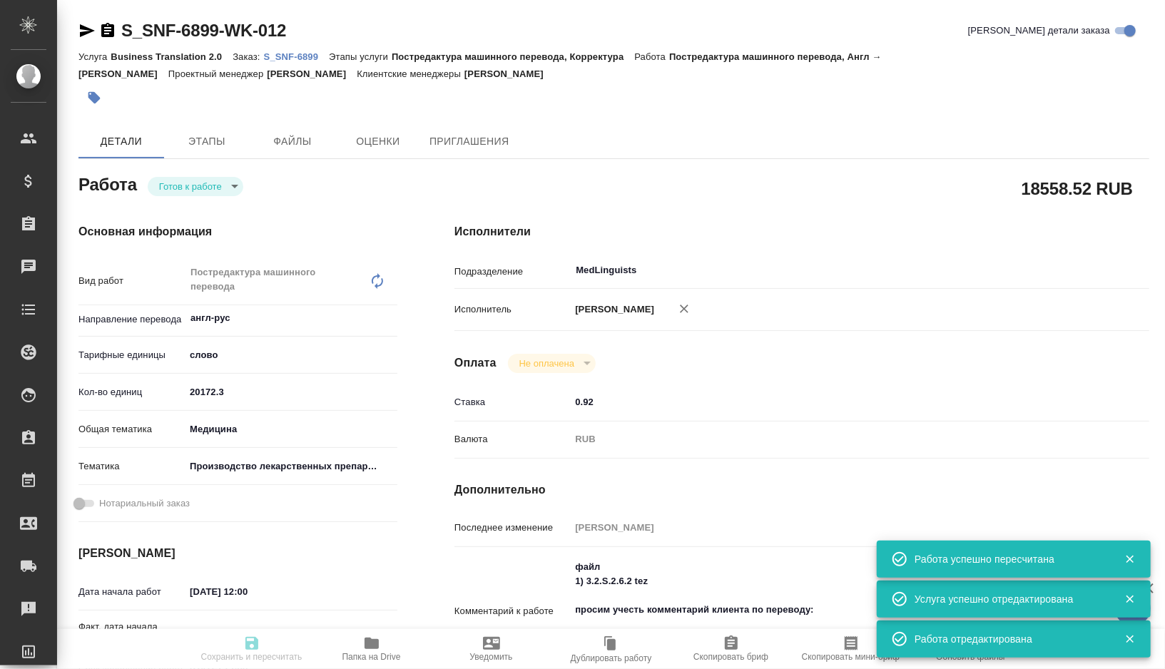
type textarea "x"
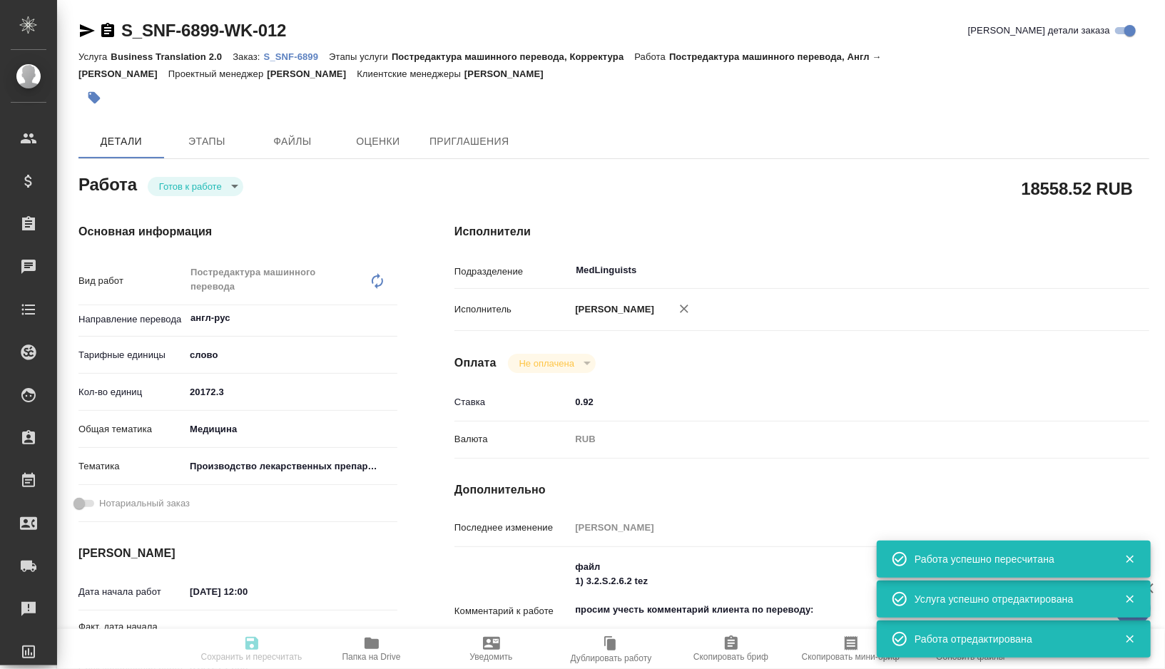
type input "readyForWork"
type textarea "Постредактура машинного перевода"
type textarea "x"
type input "англ-рус"
type input "5a8b1489cc6b4906c91bfd90"
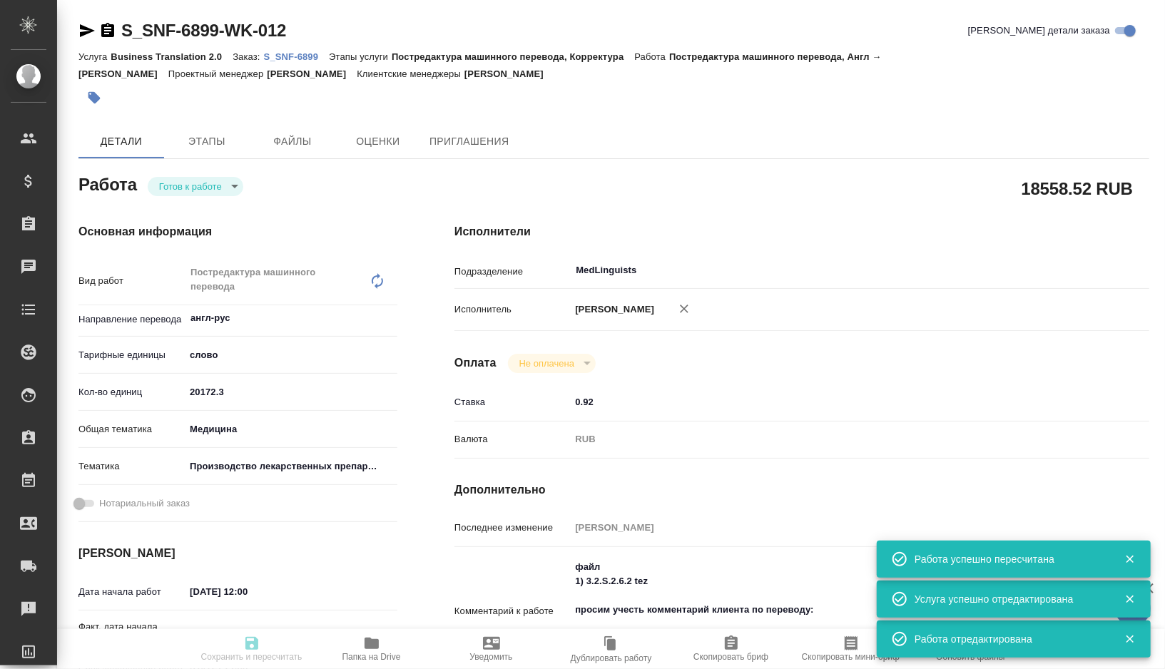
type input "20172.3"
type input "med"
type input "614982fec5ecbb70f805293f"
type input "22.09.2025 12:00"
type input "29.09.2025 12:00"
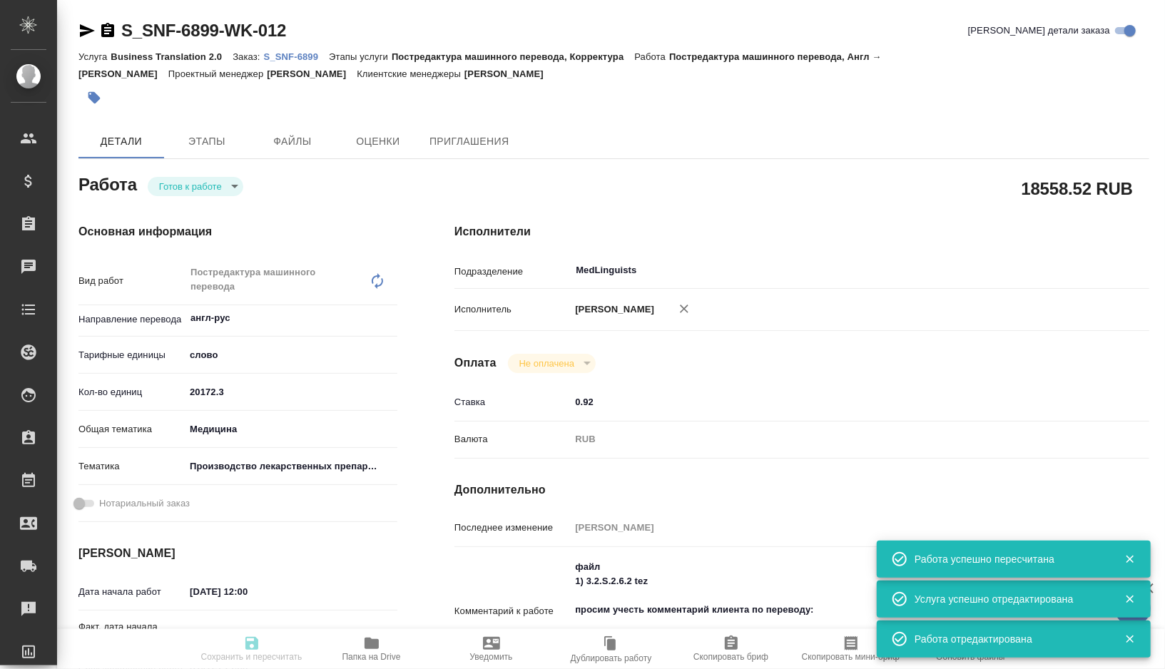
type input "[DATE] 12:00"
type input "MedLinguists"
type input "notPayed"
type input "0.92"
type input "RUB"
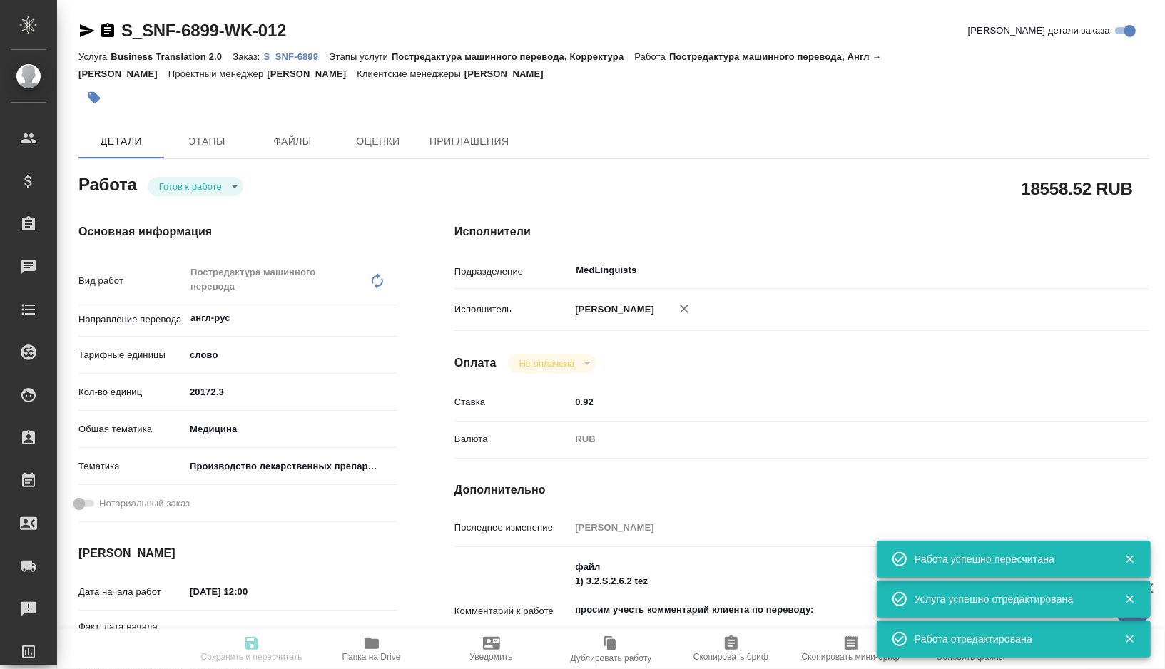
type input "[PERSON_NAME]"
type textarea "файл 1) 3.2.S.2.6.2 tez просим учесть комментарий клиента по переводу: ivacafto…"
type textarea "x"
type textarea "/Clients/Sanofi/Orders/S_SNF-6899/Translated/S_SNF-6899-WK-012"
type textarea "x"
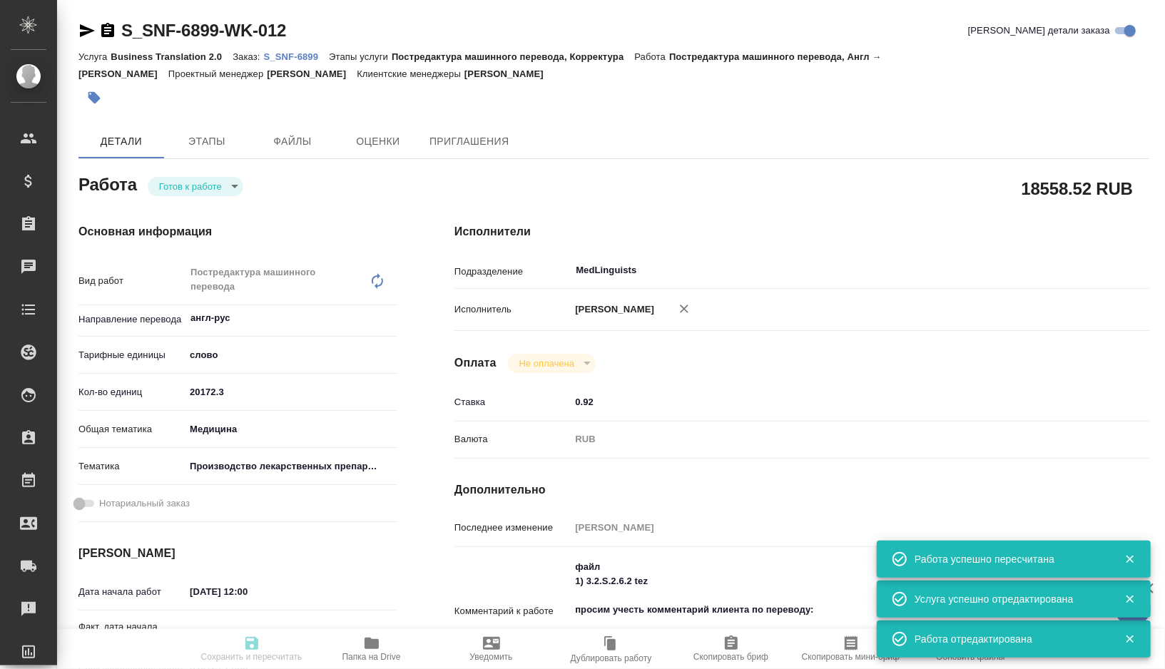
type input "S_SNF-6899"
type input "E005860250"
type input "Business Translation 2.0"
type input "Постредактура машинного перевода, Корректура"
type input "[PERSON_NAME]"
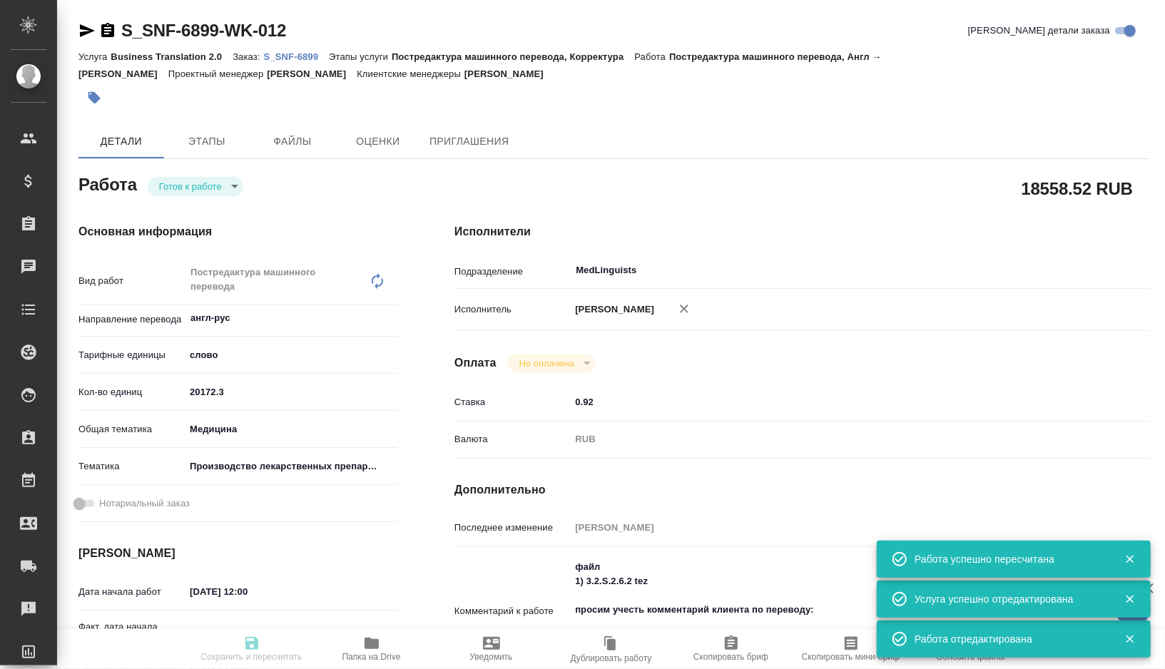
type input "[PERSON_NAME]"
type input "/Clients/Sanofi/Orders/S_SNF-6899"
type textarea "x"
type textarea "[MEDICAL_DATA] SDD - ивакафтор, высушенная распылением дисперсия tezacaftor SDD…"
type textarea "x"
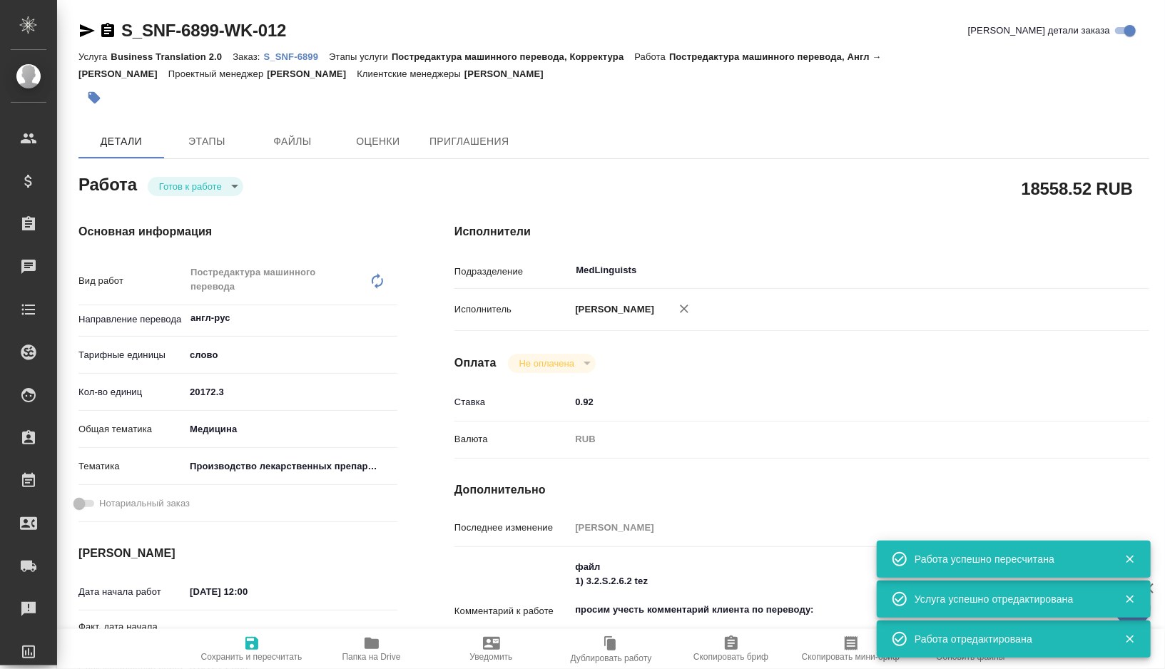
type textarea "x"
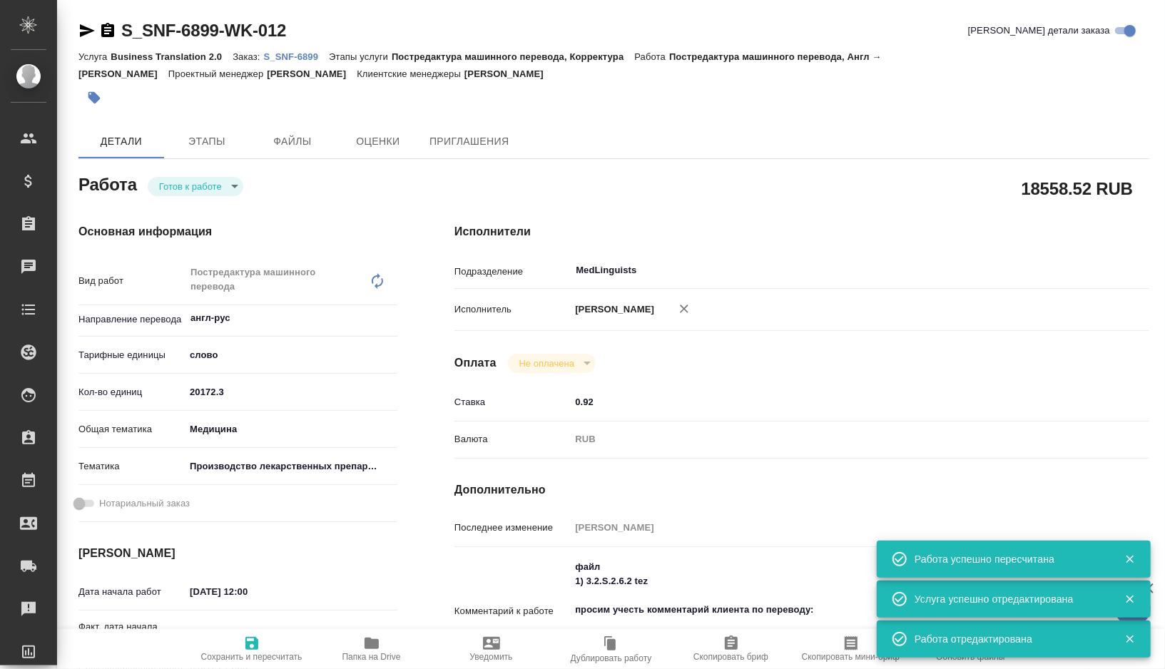
type textarea "x"
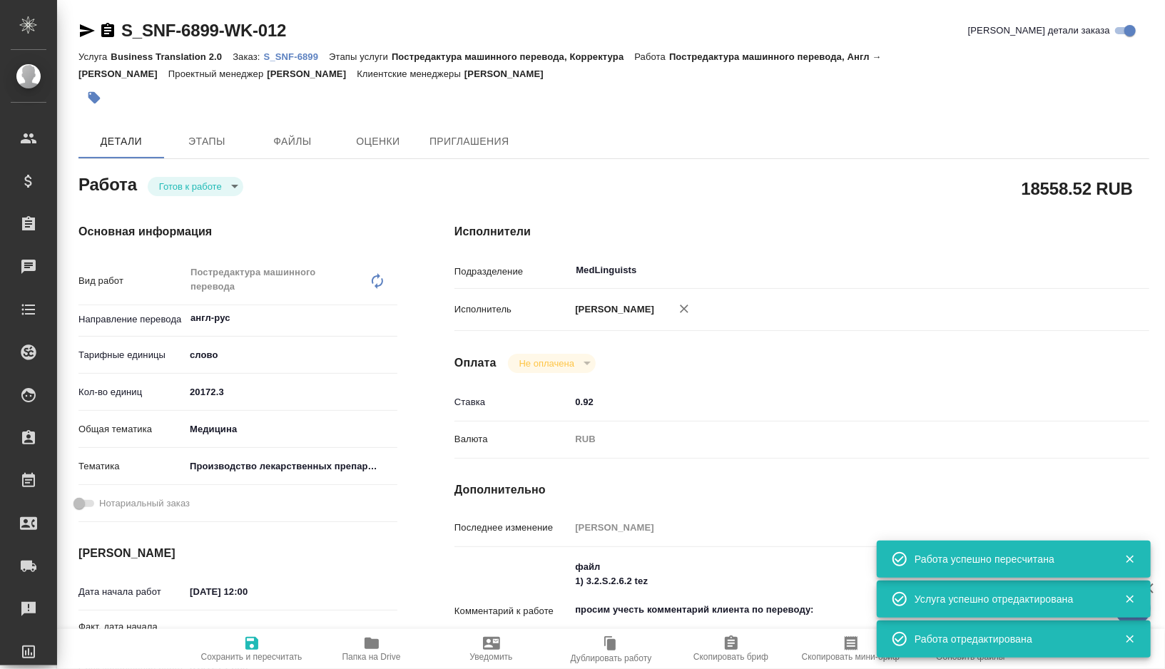
type textarea "x"
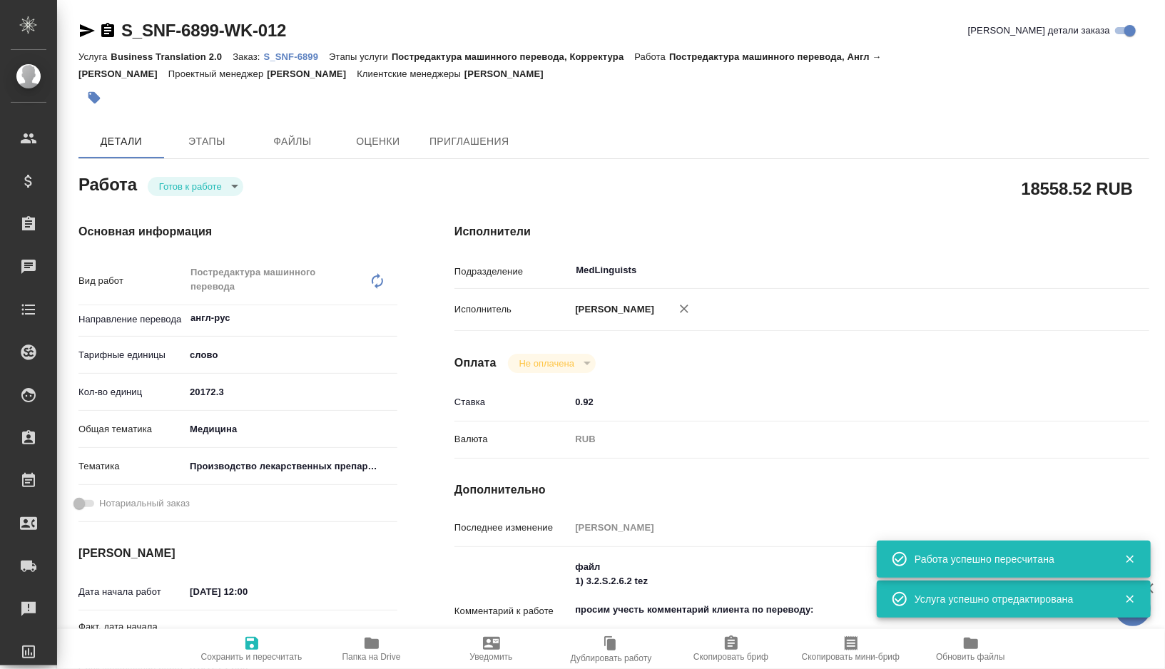
click at [80, 35] on icon "button" at bounding box center [87, 30] width 15 height 13
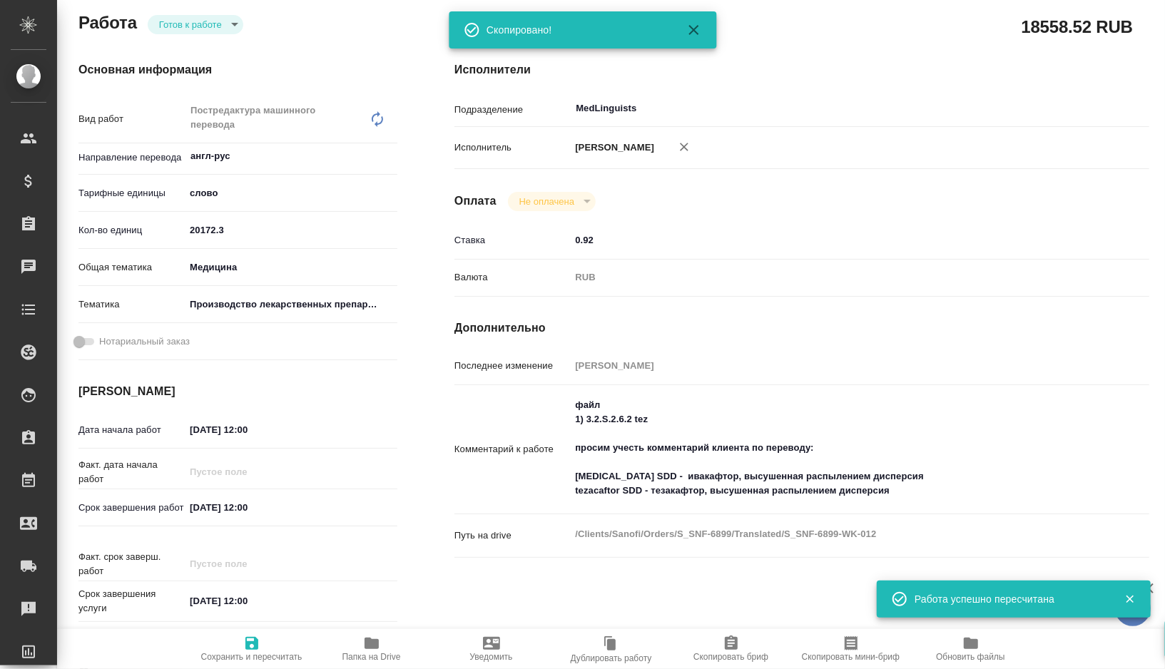
scroll to position [176, 0]
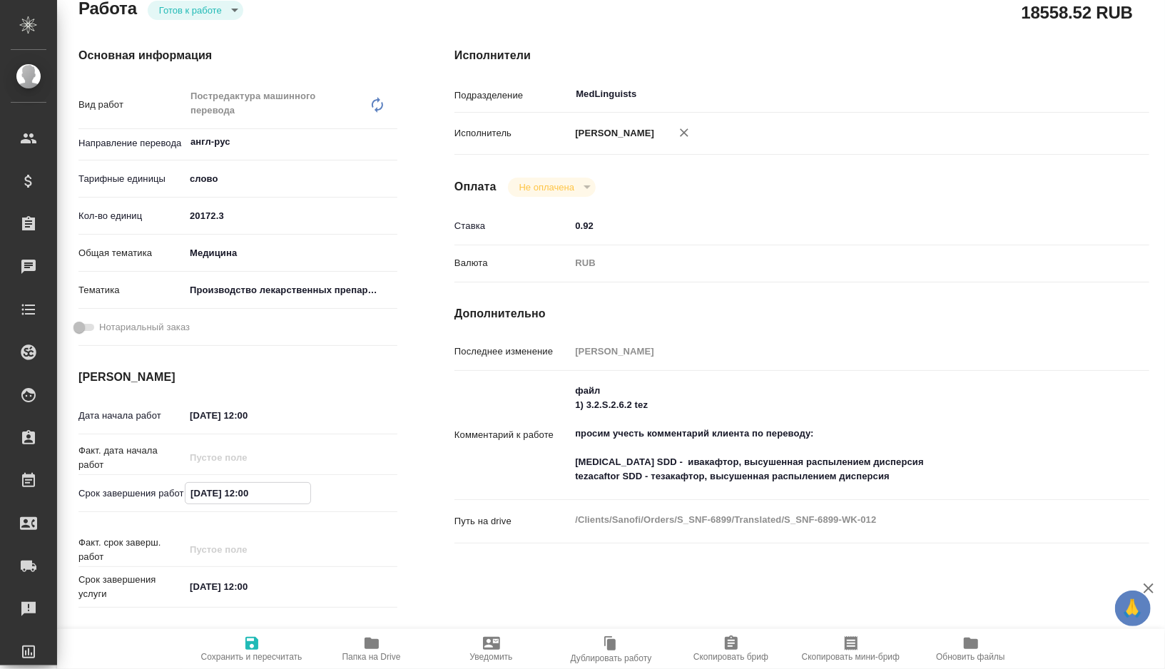
drag, startPoint x: 273, startPoint y: 496, endPoint x: 177, endPoint y: 490, distance: 96.5
click at [178, 490] on div "Срок завершения работ 29.09.2025 12:00" at bounding box center [237, 493] width 319 height 25
drag, startPoint x: 270, startPoint y: 581, endPoint x: 106, endPoint y: 583, distance: 163.3
click at [108, 582] on div "Срок завершения услуги 02.10.2025 12:00" at bounding box center [237, 587] width 319 height 29
paste input "29.09"
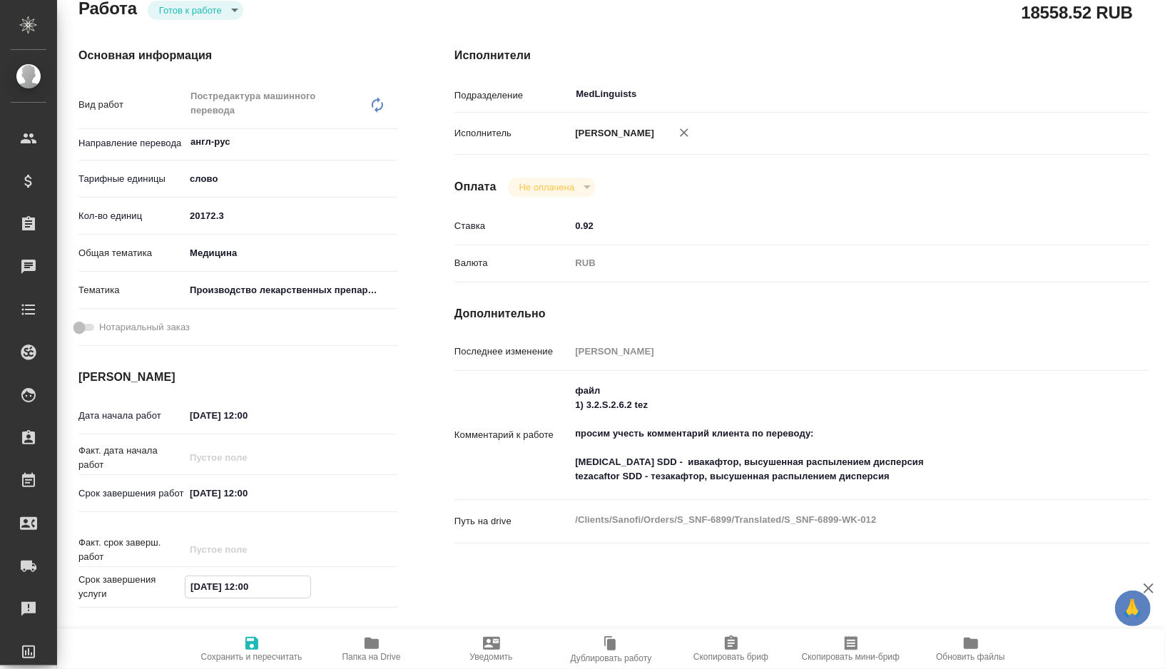
type textarea "x"
type input "29.09.2025 12:00"
type textarea "x"
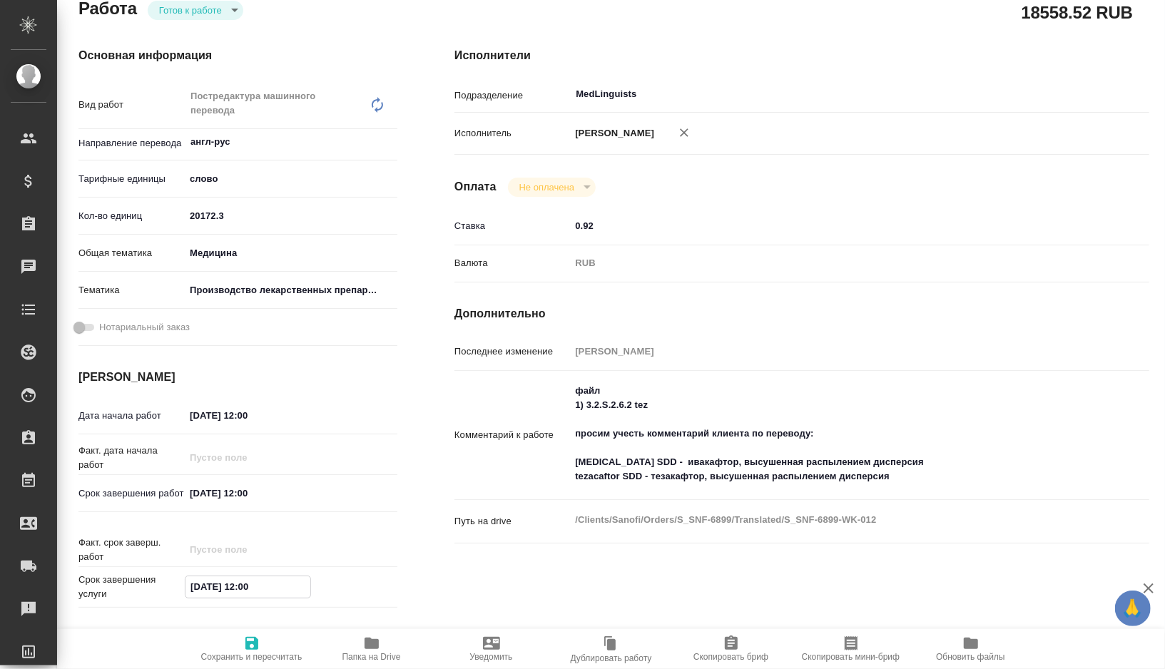
type textarea "x"
type input "29.09.2025 12:00"
click at [249, 652] on span "Сохранить и пересчитать" at bounding box center [251, 657] width 101 height 10
type textarea "x"
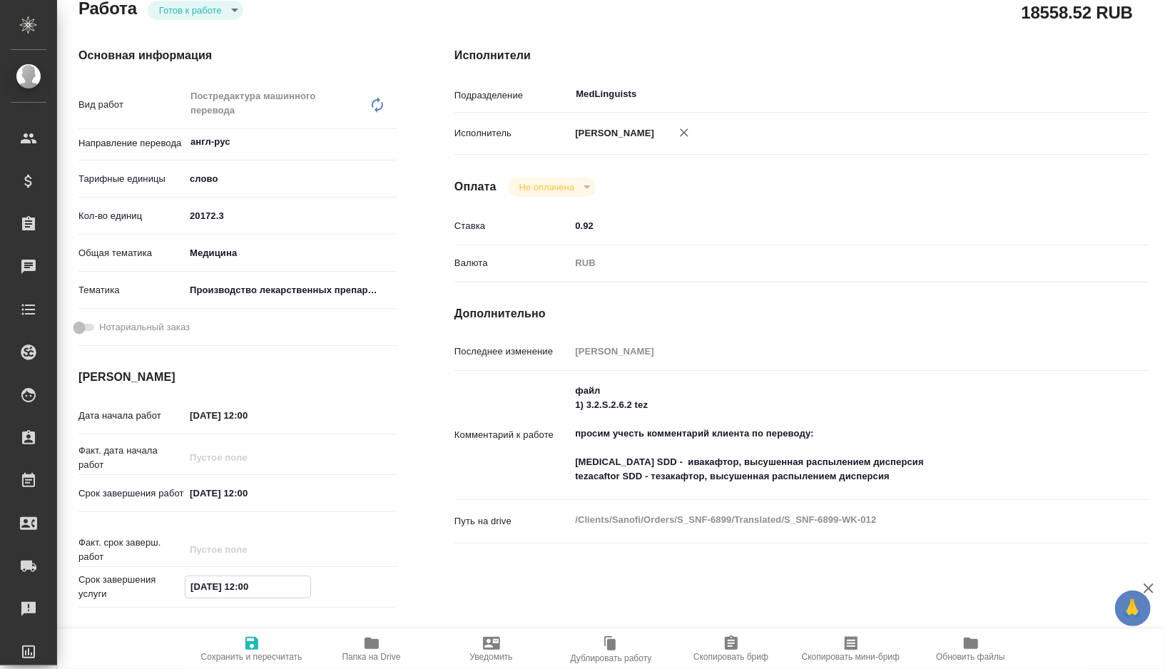
type textarea "x"
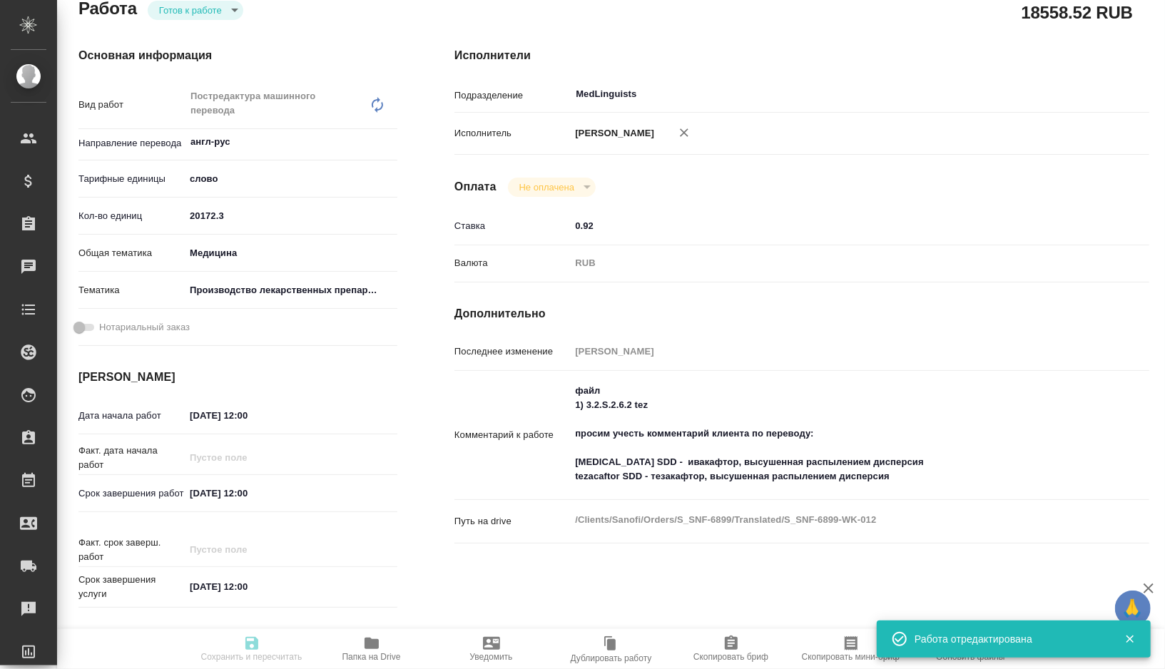
type textarea "x"
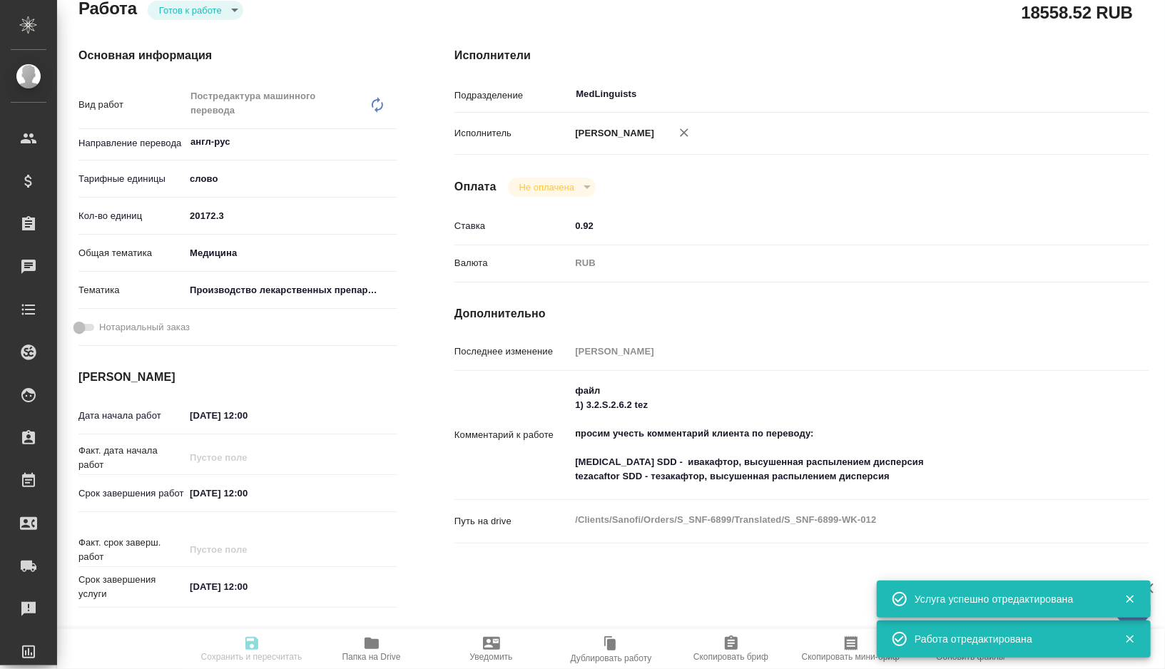
type textarea "x"
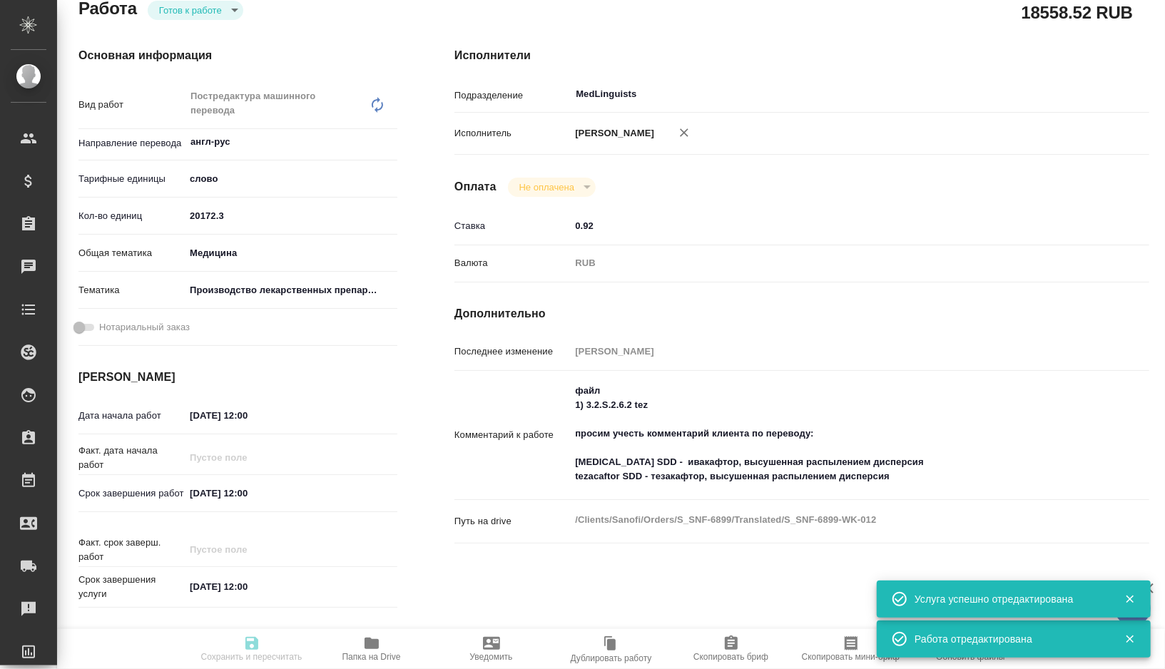
type input "readyForWork"
type textarea "Постредактура машинного перевода"
type textarea "x"
type input "англ-рус"
type input "5a8b1489cc6b4906c91bfd90"
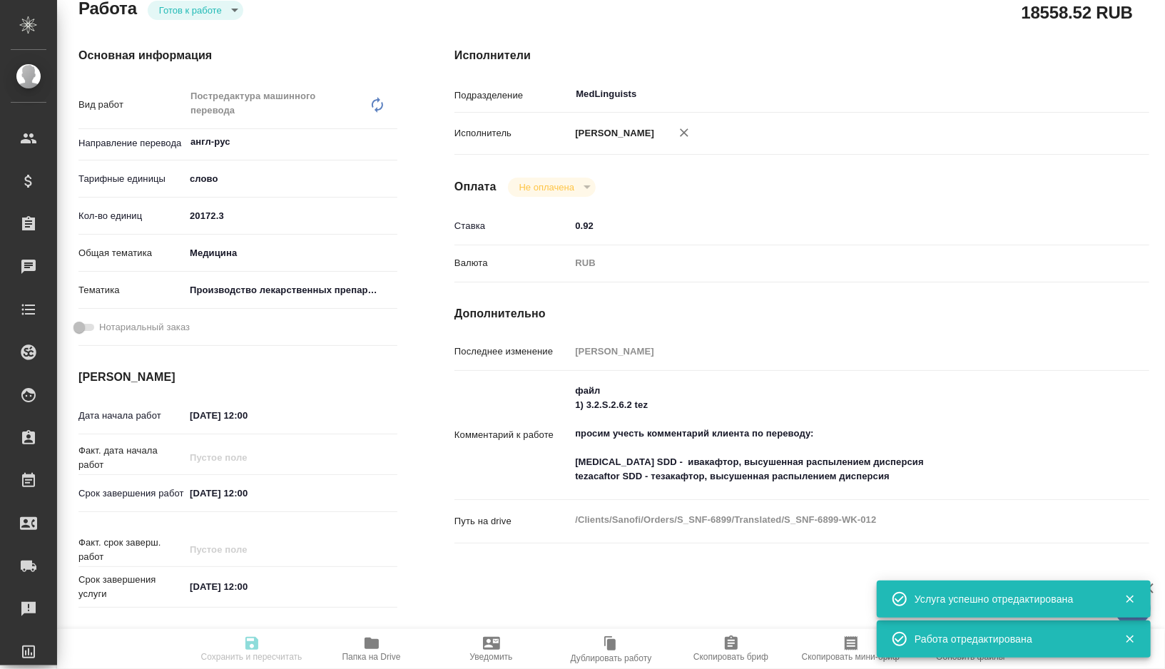
type input "20172.3"
type input "med"
type input "614982fec5ecbb70f805293f"
type input "22.09.2025 12:00"
type input "29.09.2025 12:00"
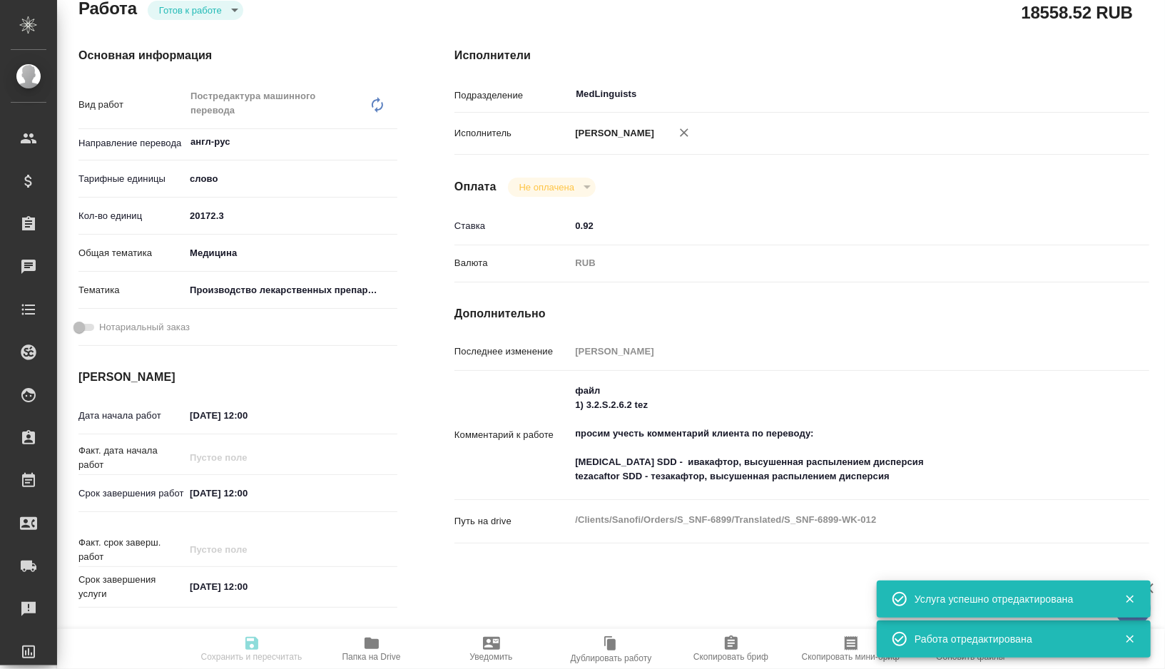
type input "29.09.2025 12:00"
type input "MedLinguists"
type input "notPayed"
type input "0.92"
type input "RUB"
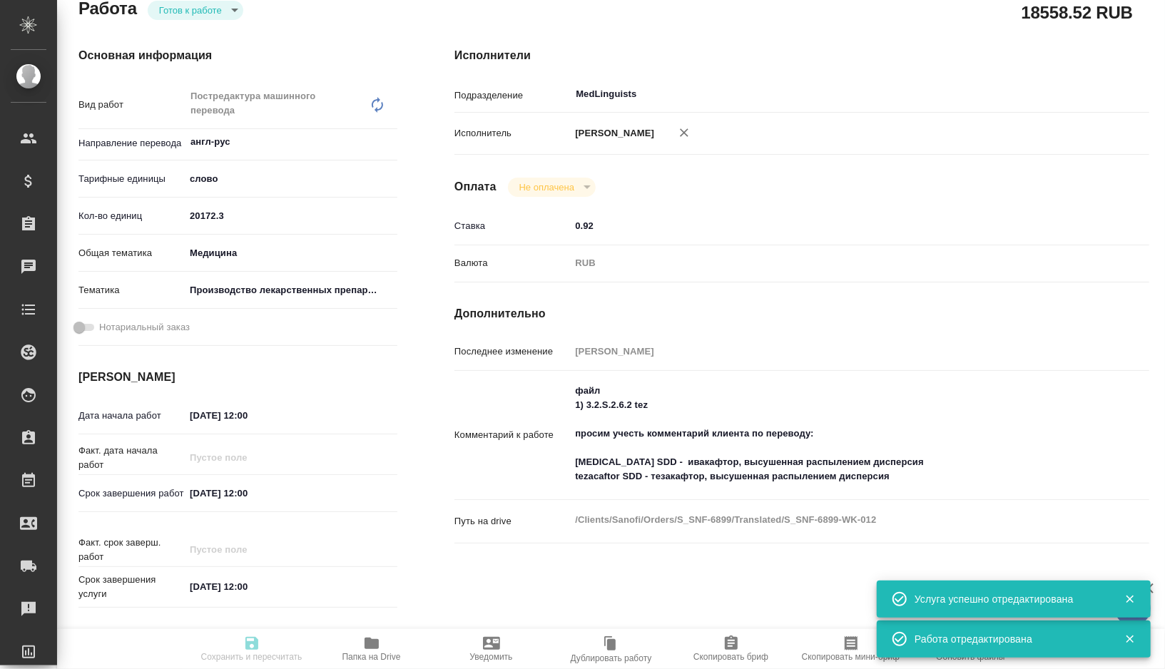
type input "[PERSON_NAME]"
type textarea "файл 1) 3.2.S.2.6.2 tez просим учесть комментарий клиента по переводу: ivacafto…"
type textarea "x"
type textarea "/Clients/Sanofi/Orders/S_SNF-6899/Translated/S_SNF-6899-WK-012"
type textarea "x"
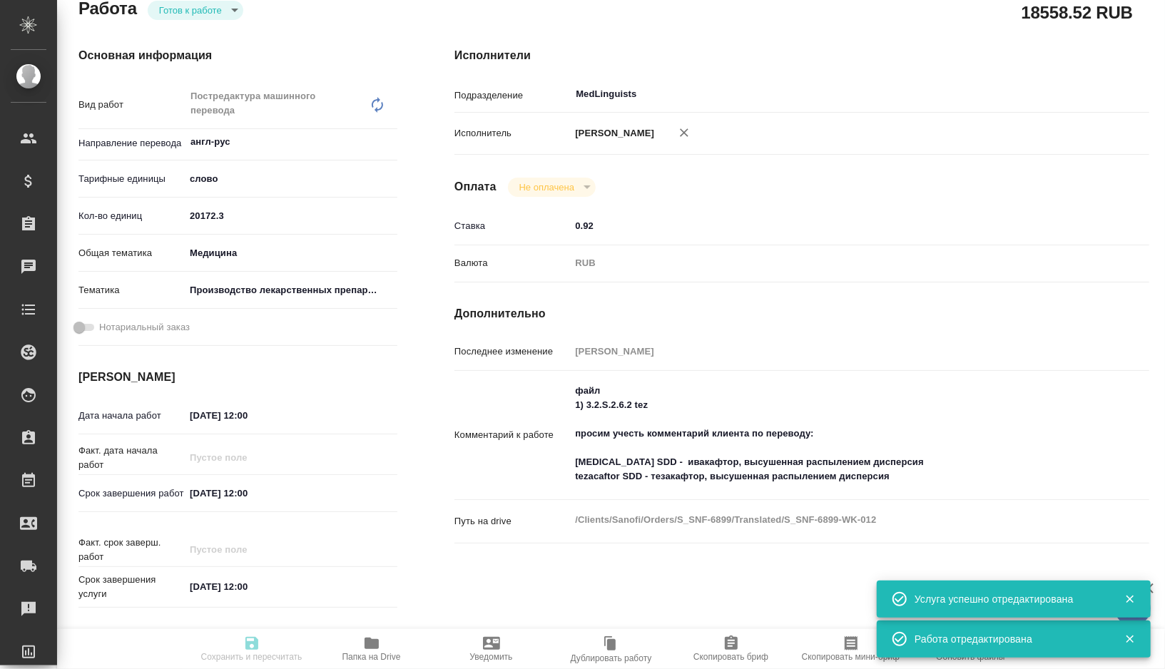
type input "S_SNF-6899"
type input "E005860250"
type input "Business Translation 2.0"
type input "Постредактура машинного перевода, Корректура"
type input "[PERSON_NAME]"
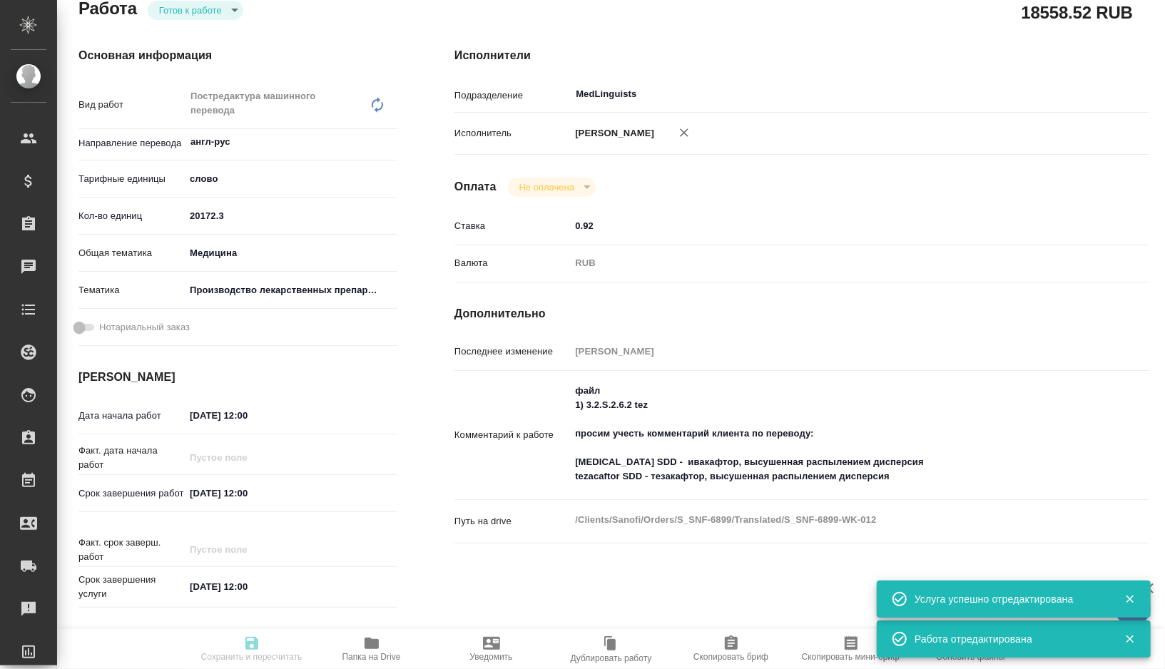
type input "[PERSON_NAME]"
type input "/Clients/Sanofi/Orders/S_SNF-6899"
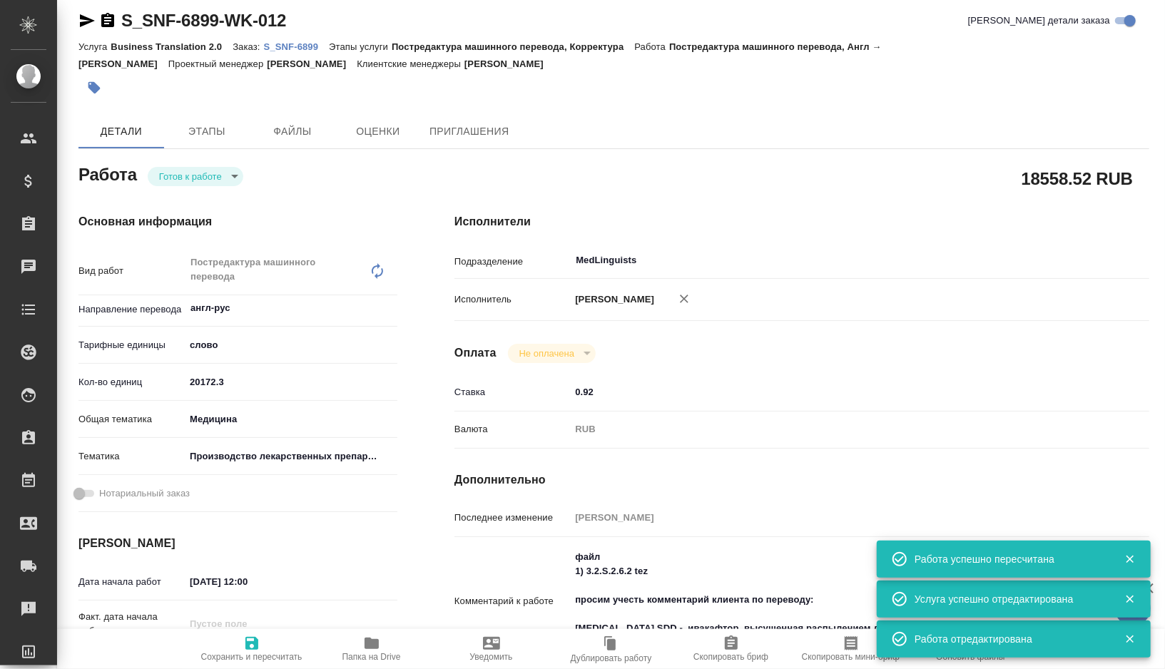
scroll to position [0, 0]
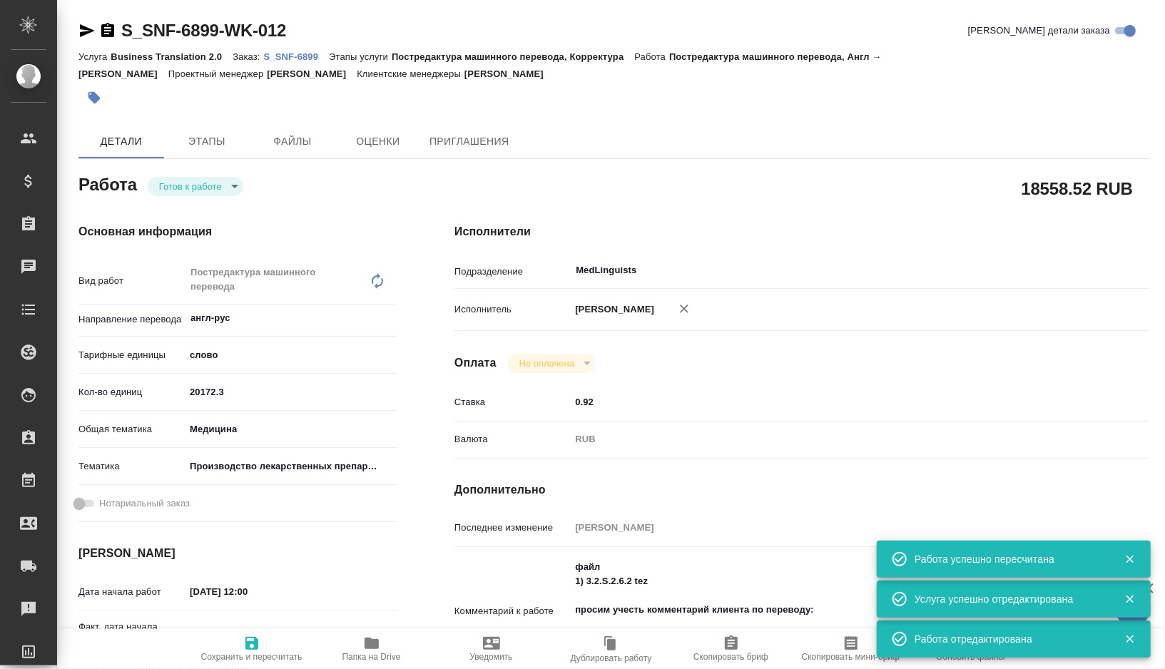
click at [84, 38] on icon "button" at bounding box center [86, 30] width 17 height 17
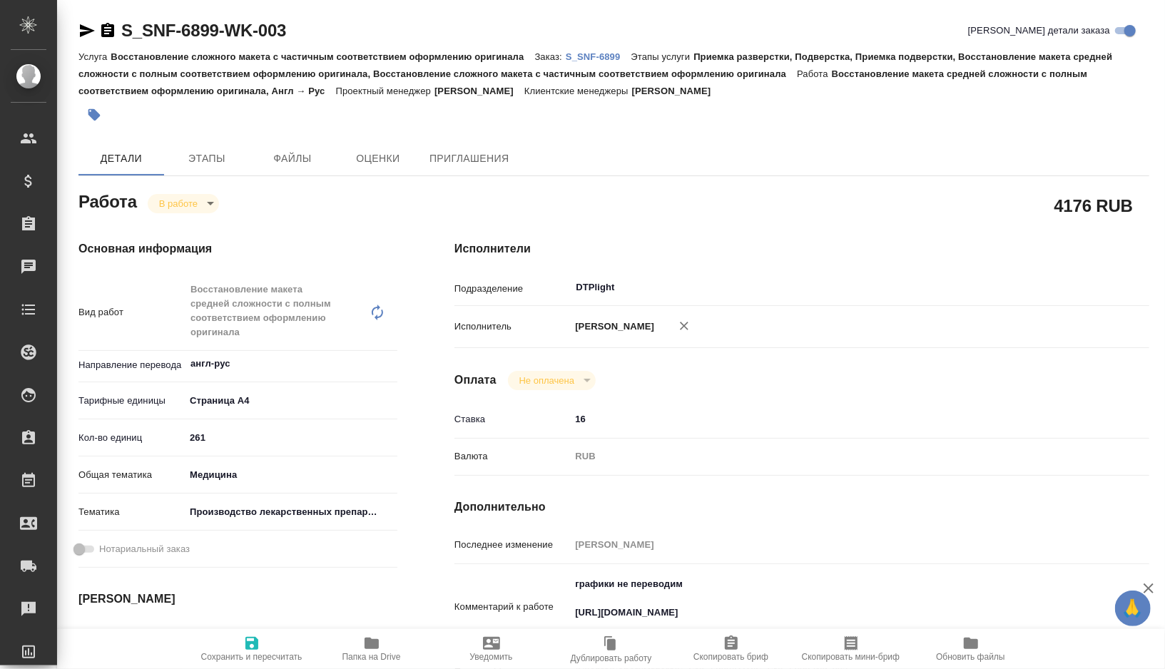
type textarea "x"
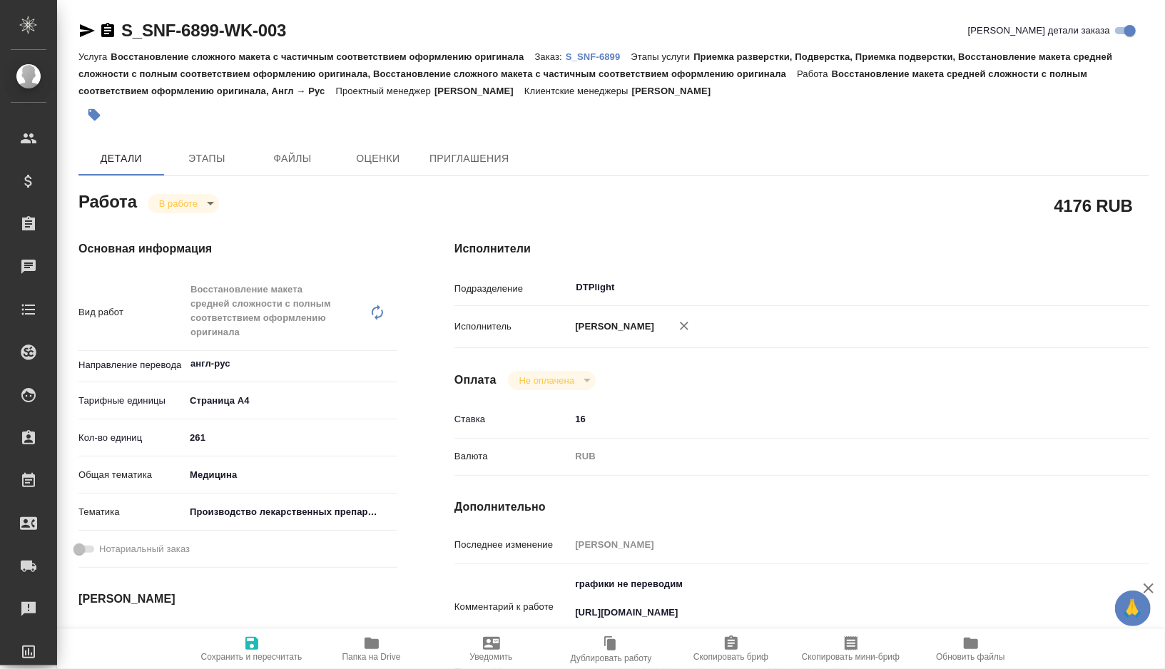
type textarea "x"
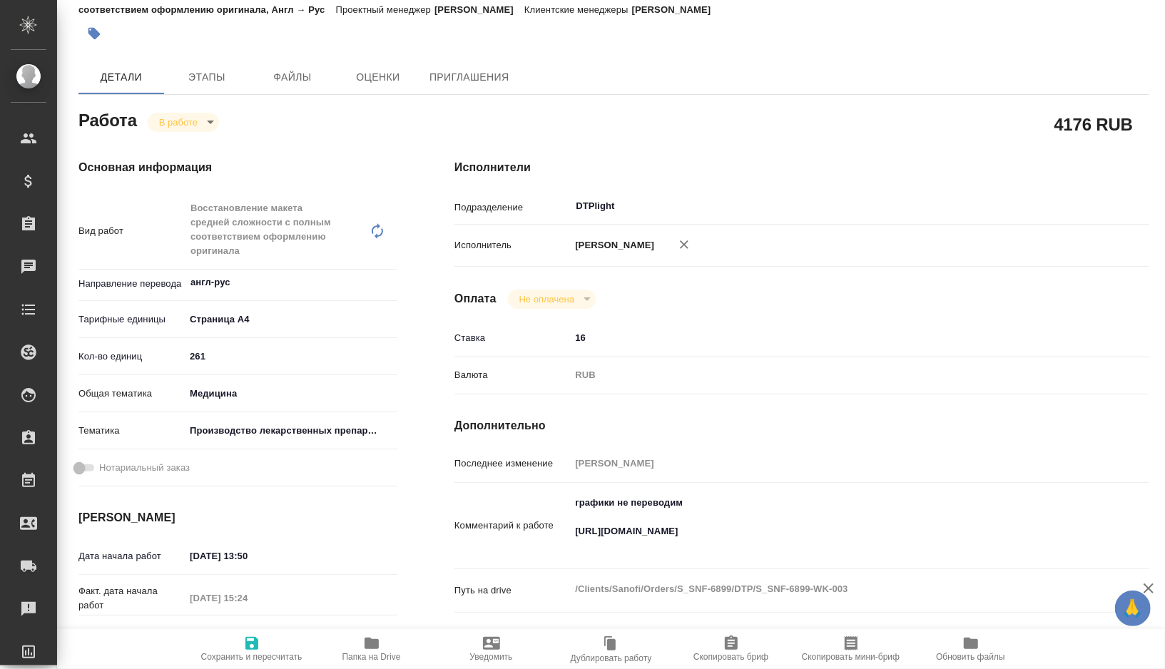
scroll to position [83, 0]
type textarea "x"
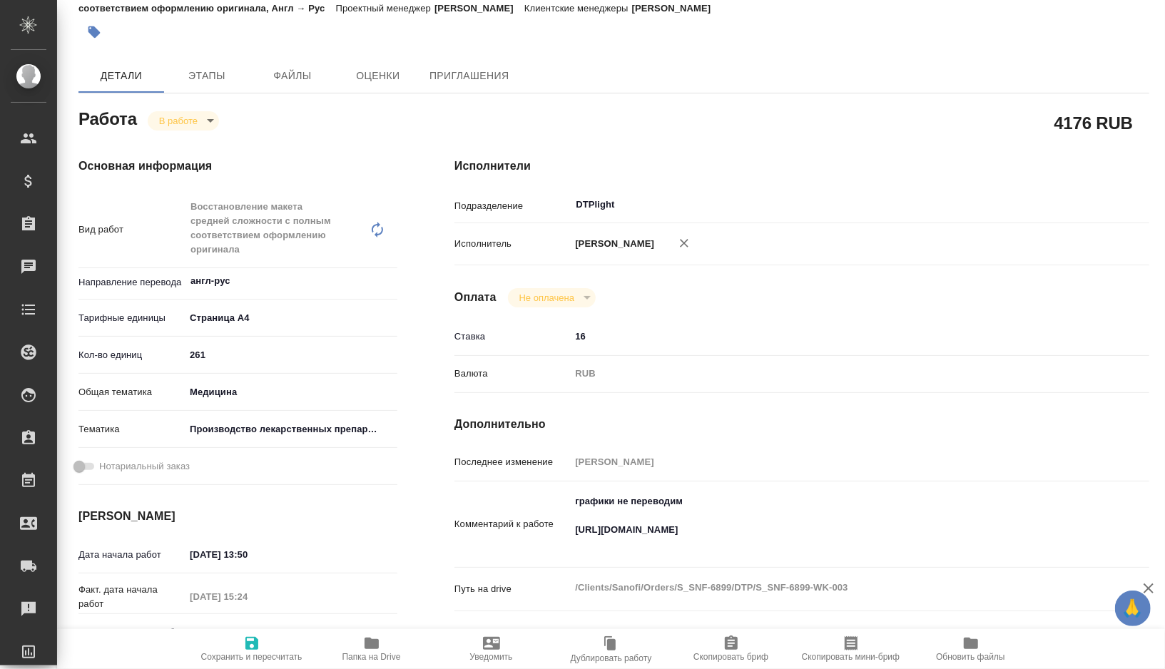
type textarea "x"
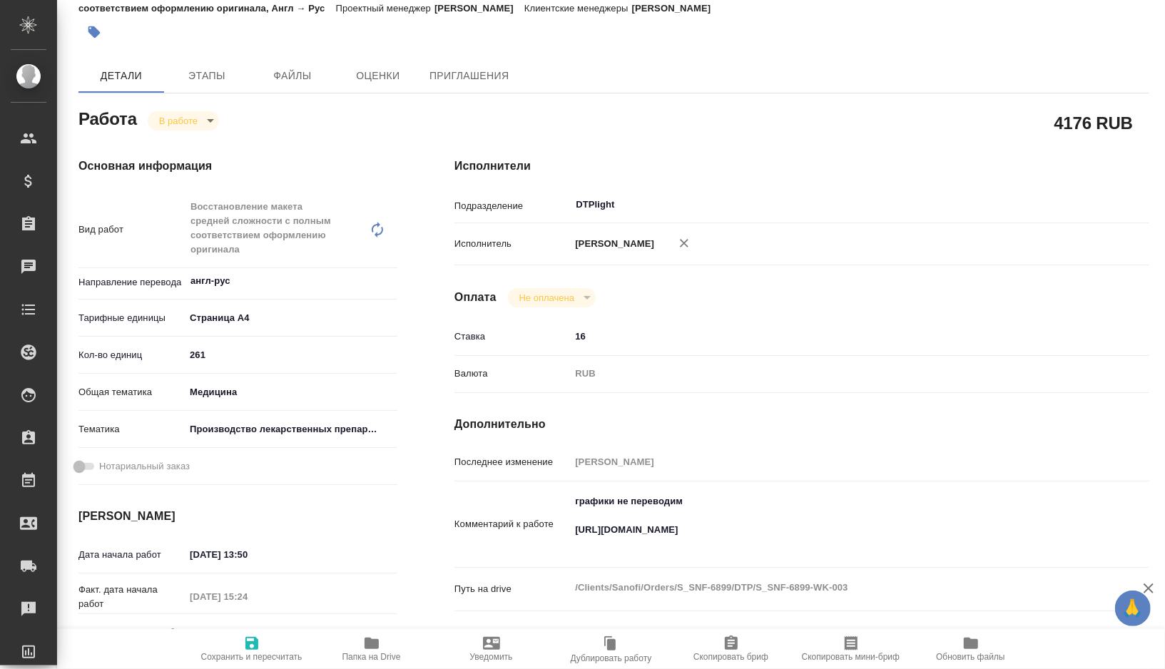
type textarea "x"
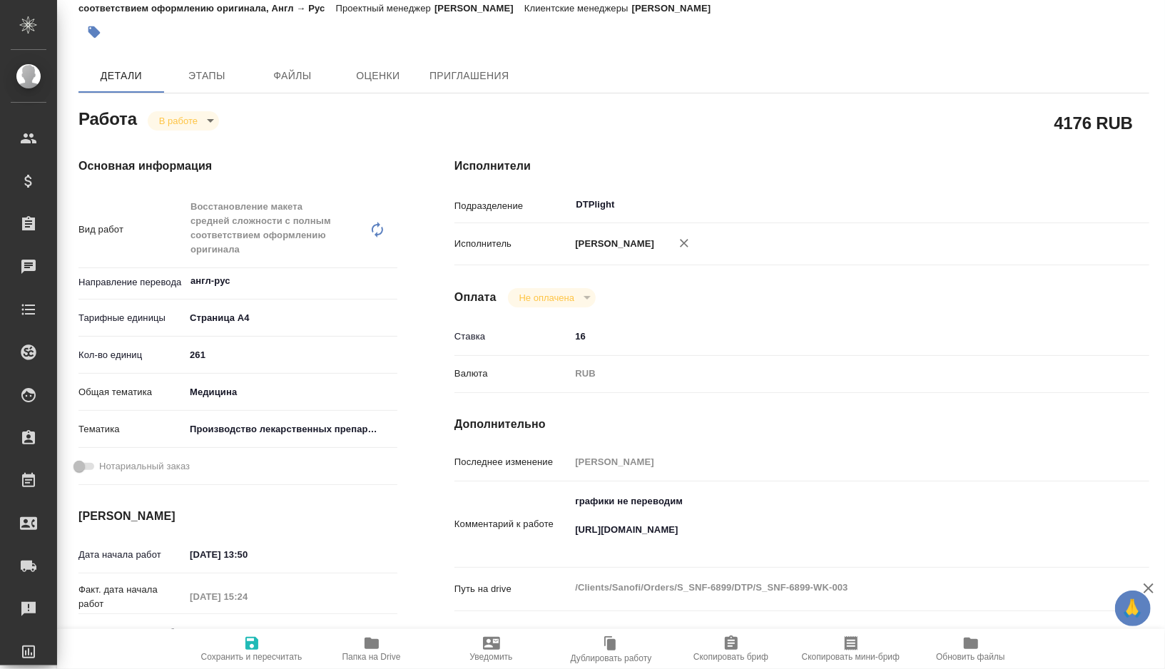
type textarea "x"
click at [374, 642] on icon "button" at bounding box center [371, 643] width 14 height 11
type textarea "x"
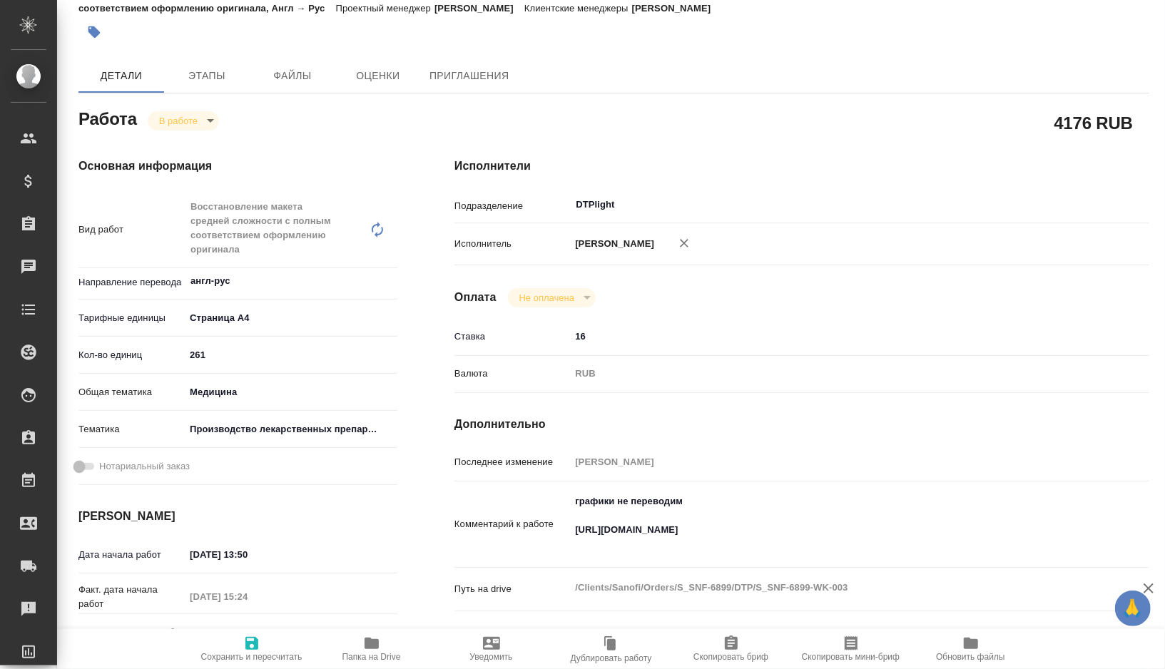
type textarea "x"
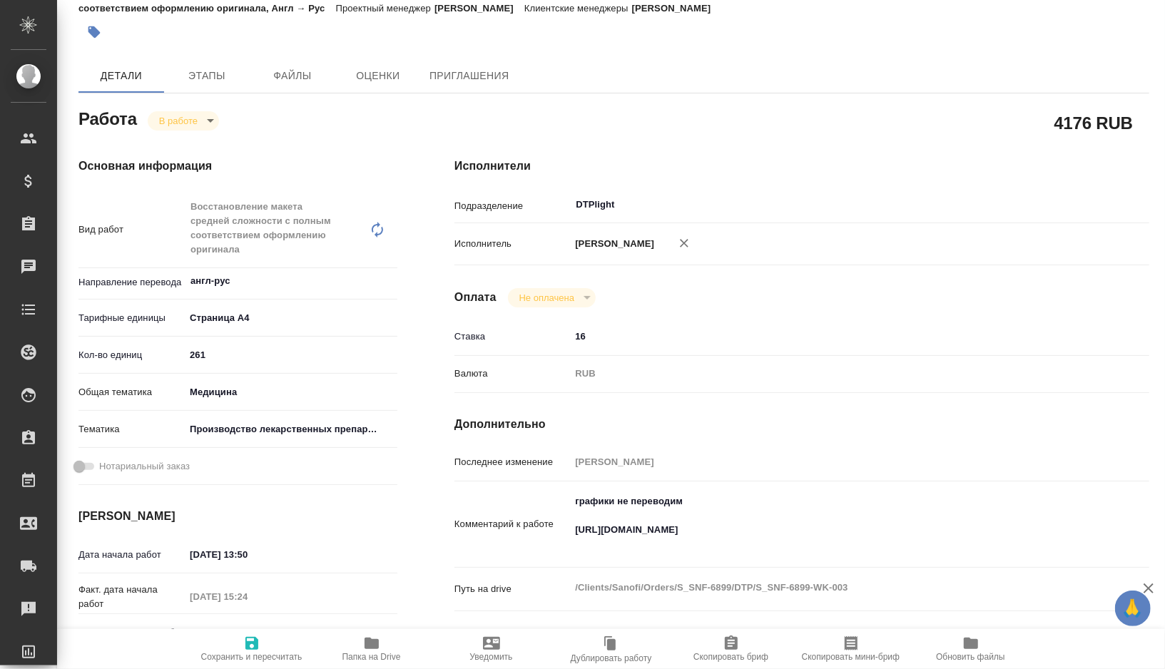
type textarea "x"
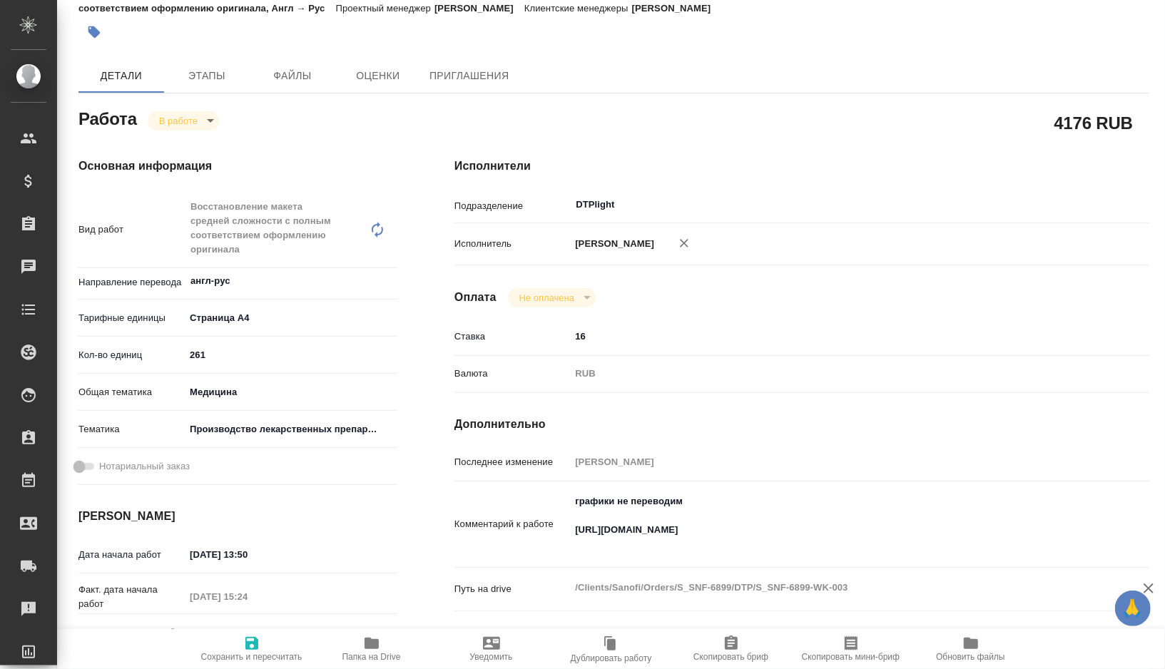
type textarea "x"
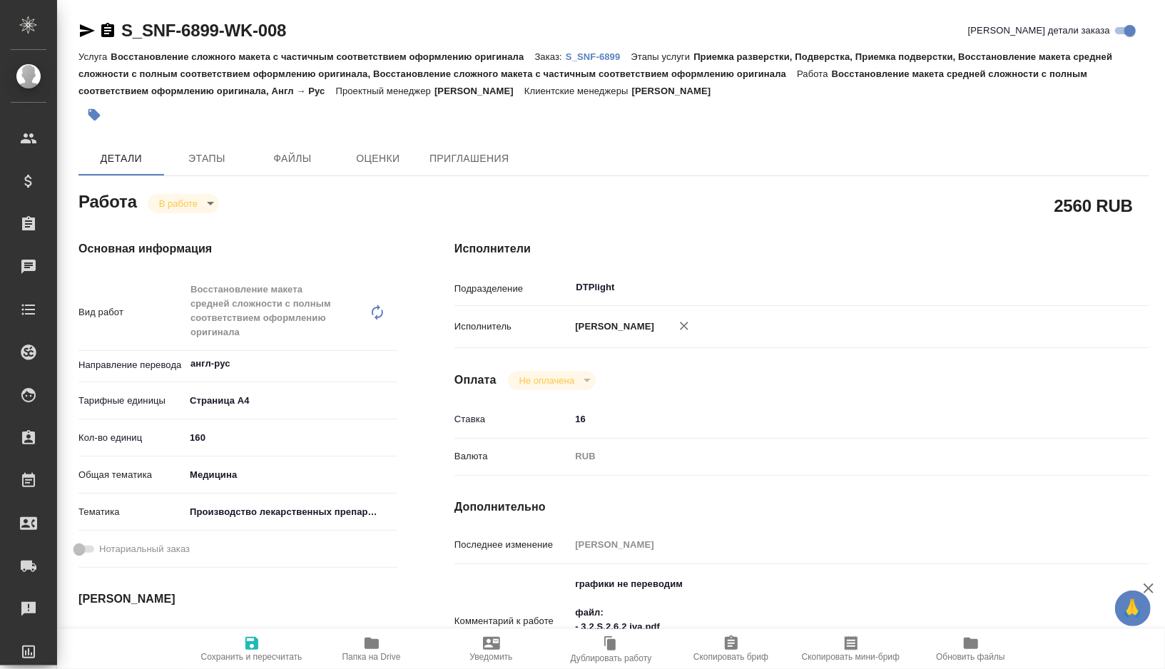
type textarea "x"
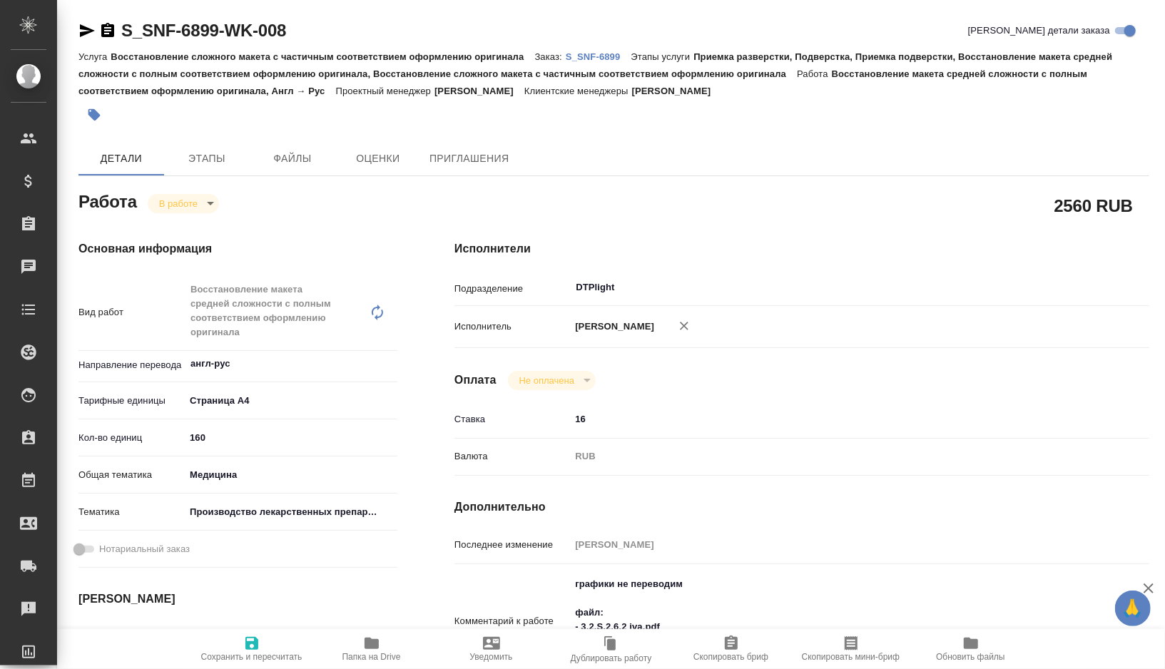
type textarea "x"
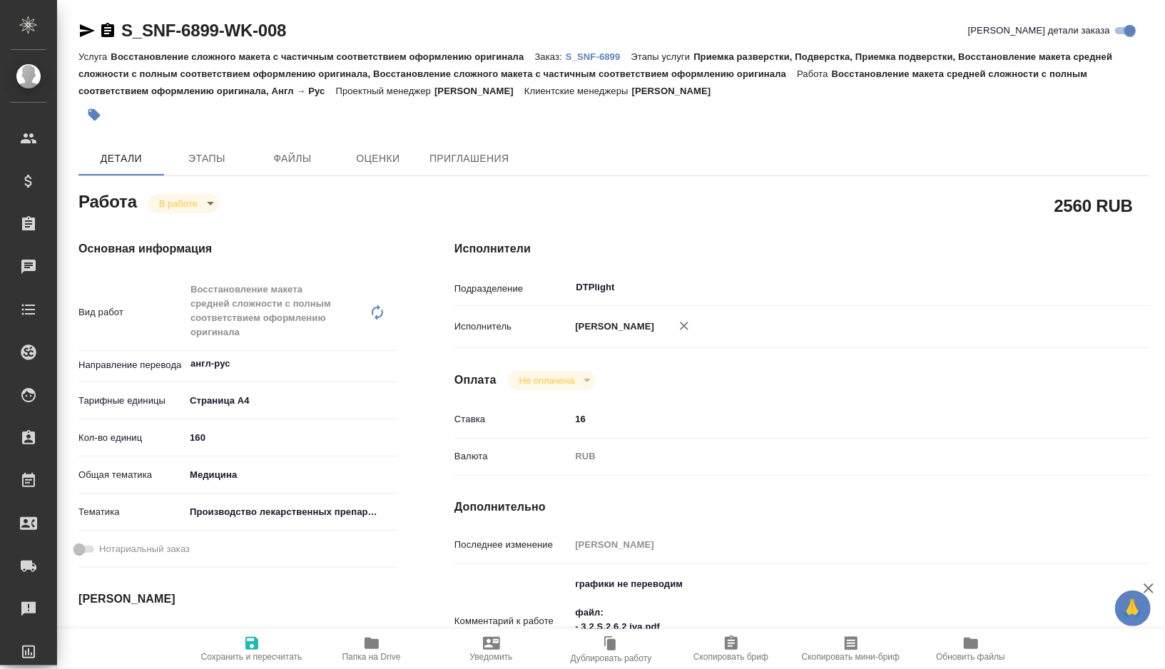
type textarea "x"
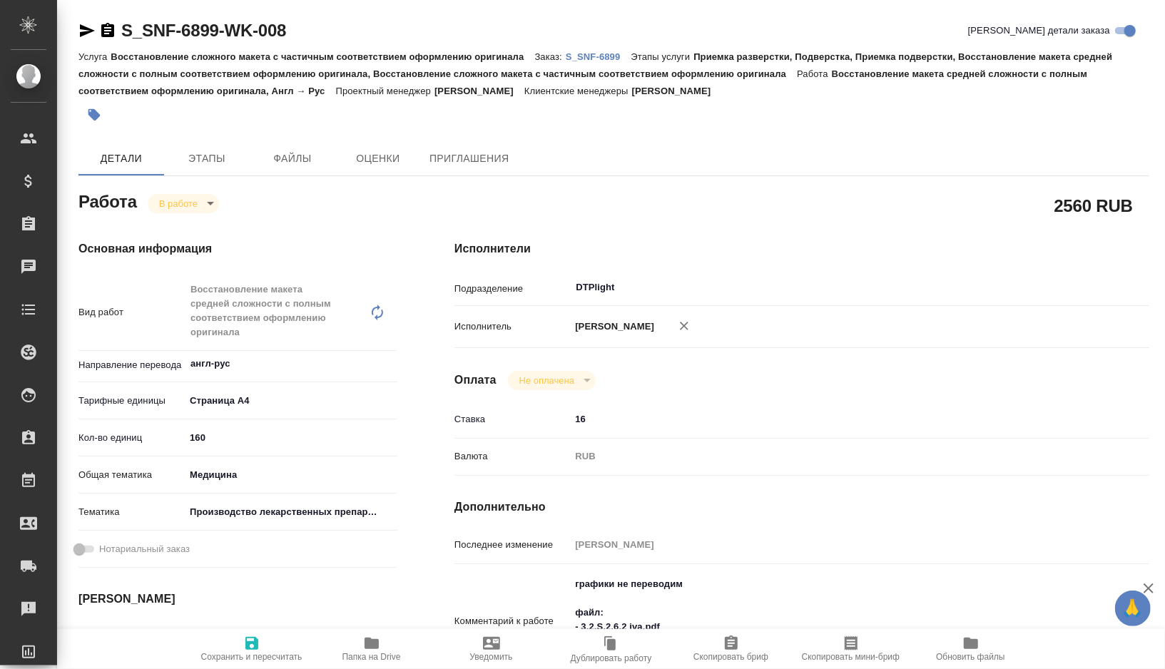
type textarea "x"
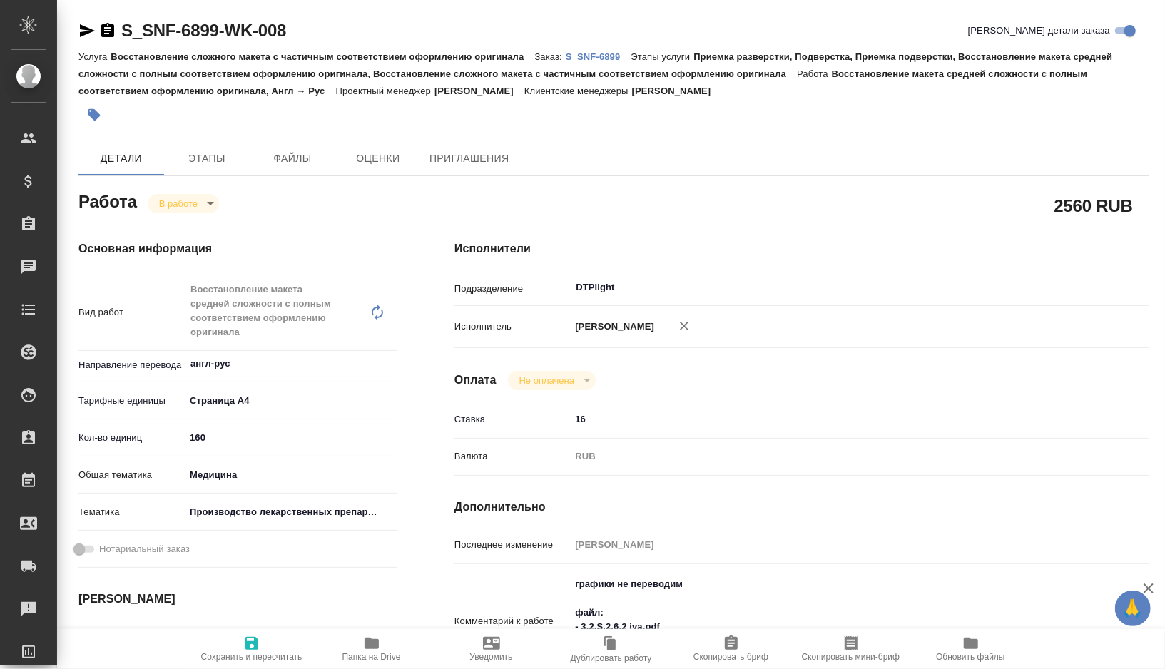
type textarea "x"
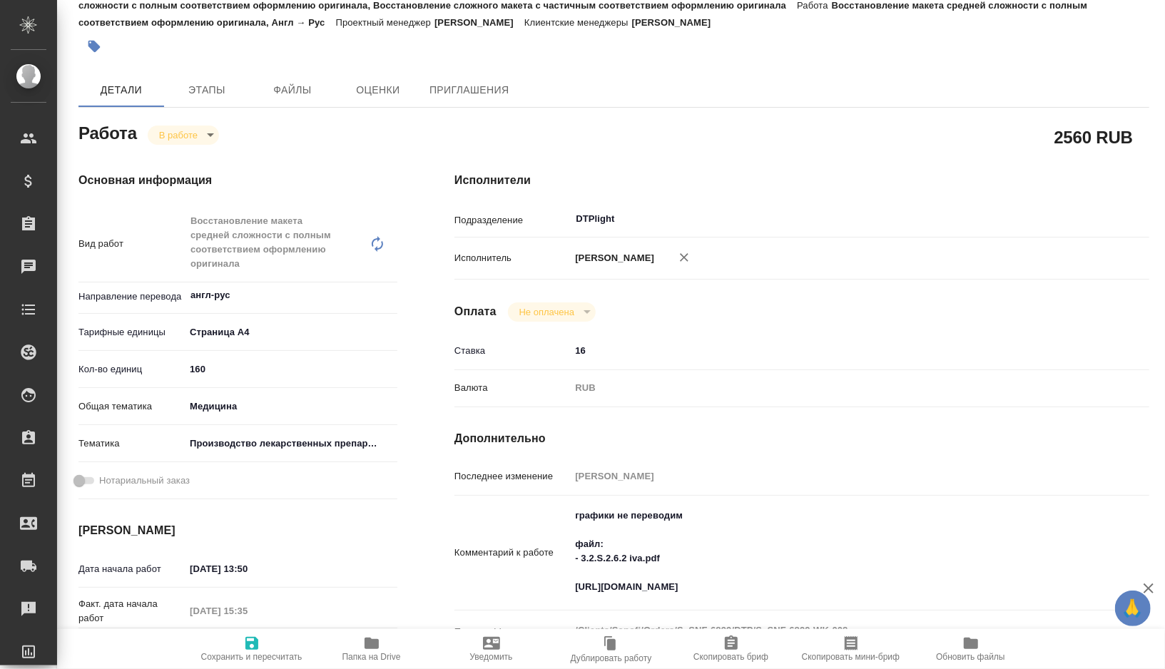
type textarea "x"
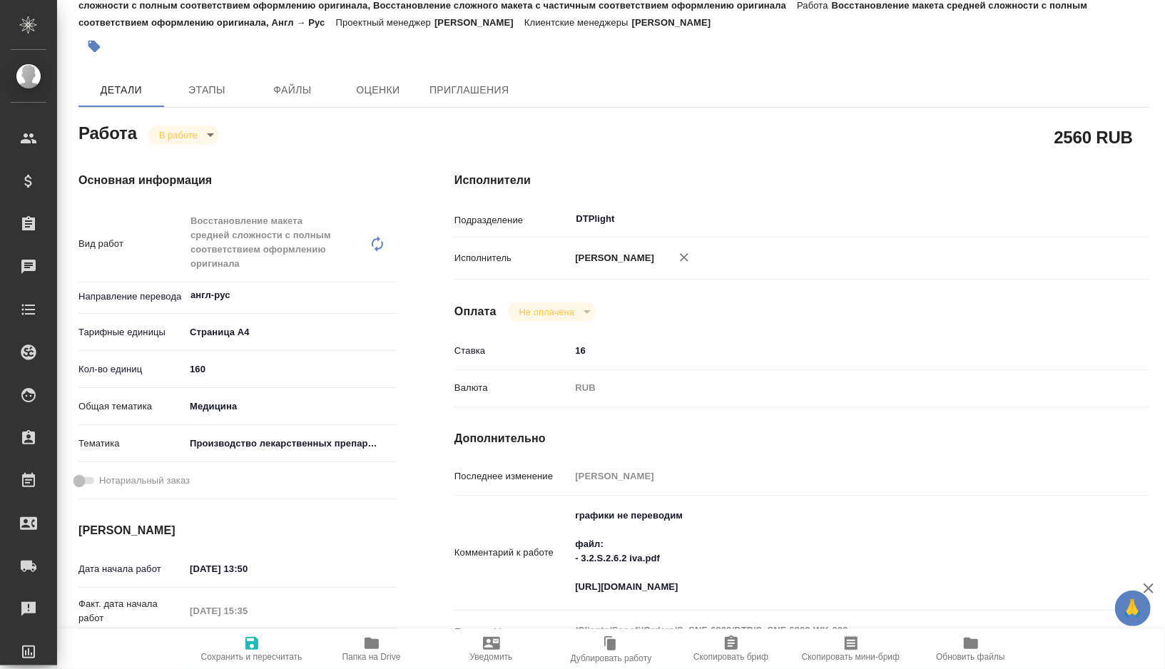
scroll to position [84, 0]
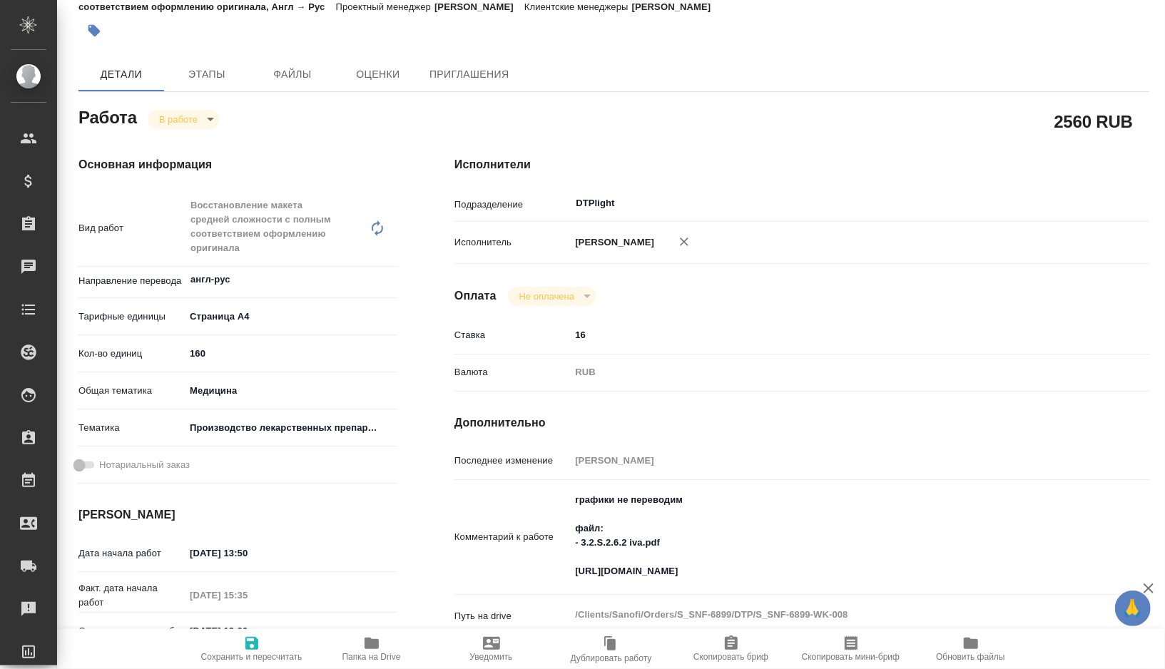
type textarea "x"
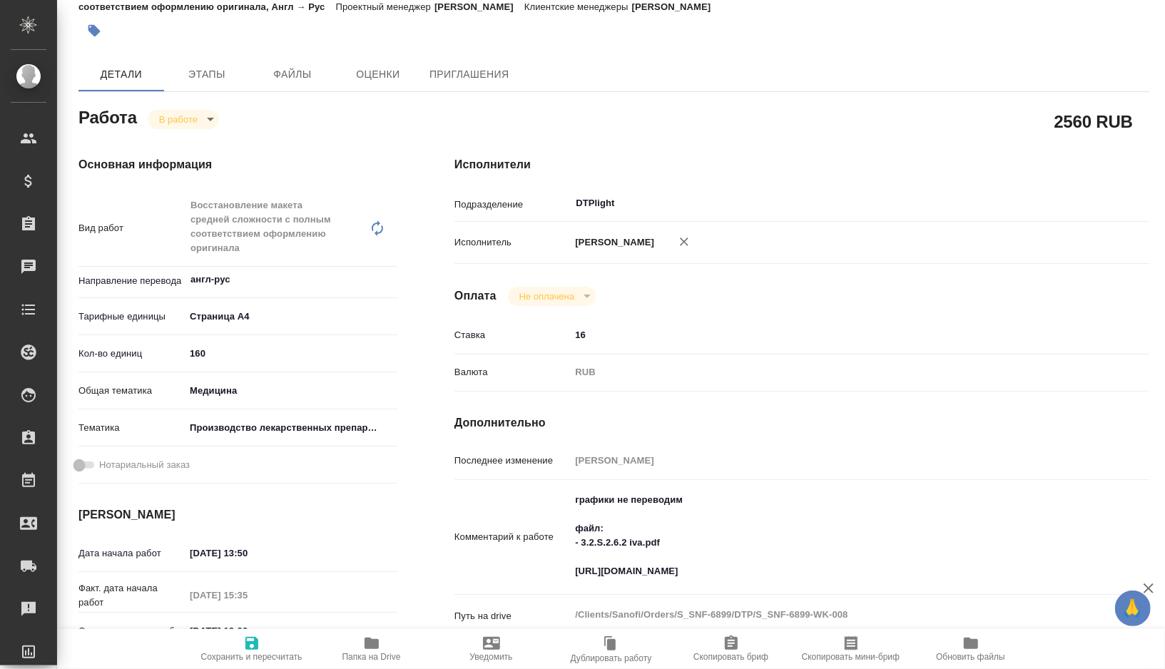
type textarea "x"
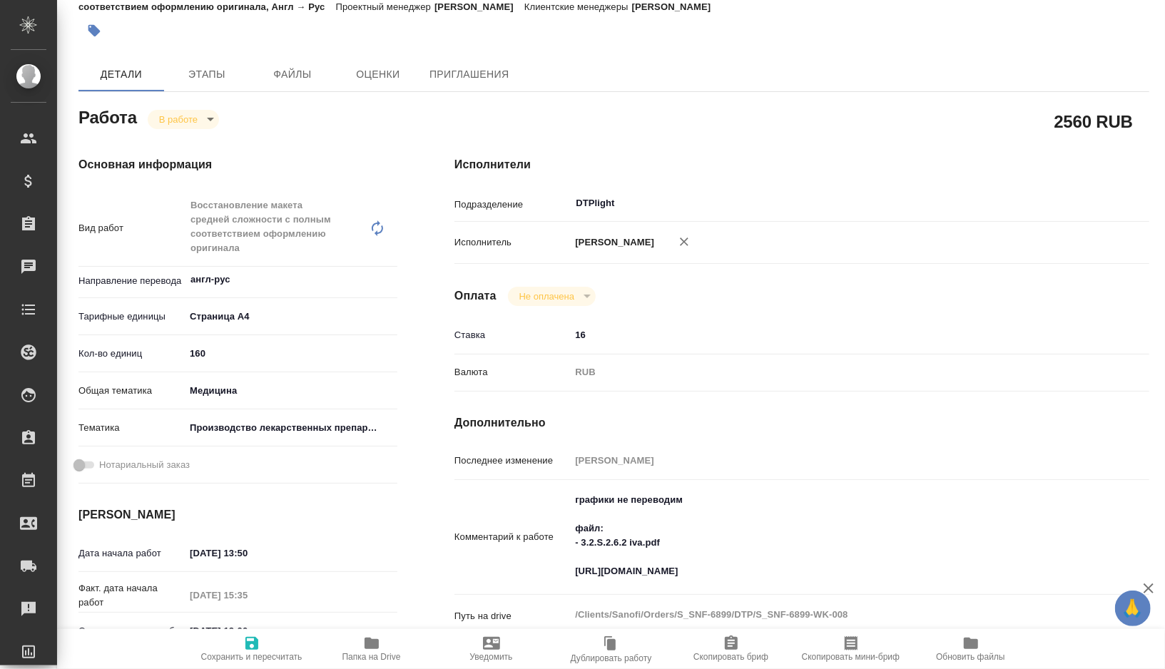
type textarea "x"
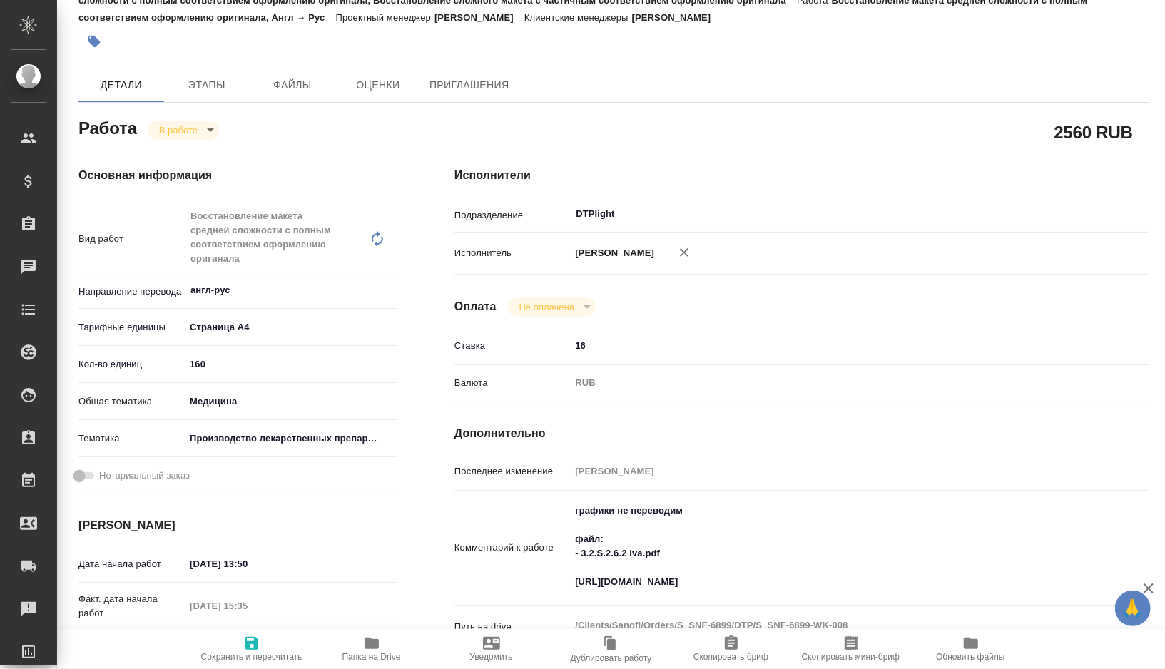
scroll to position [73, 0]
type textarea "x"
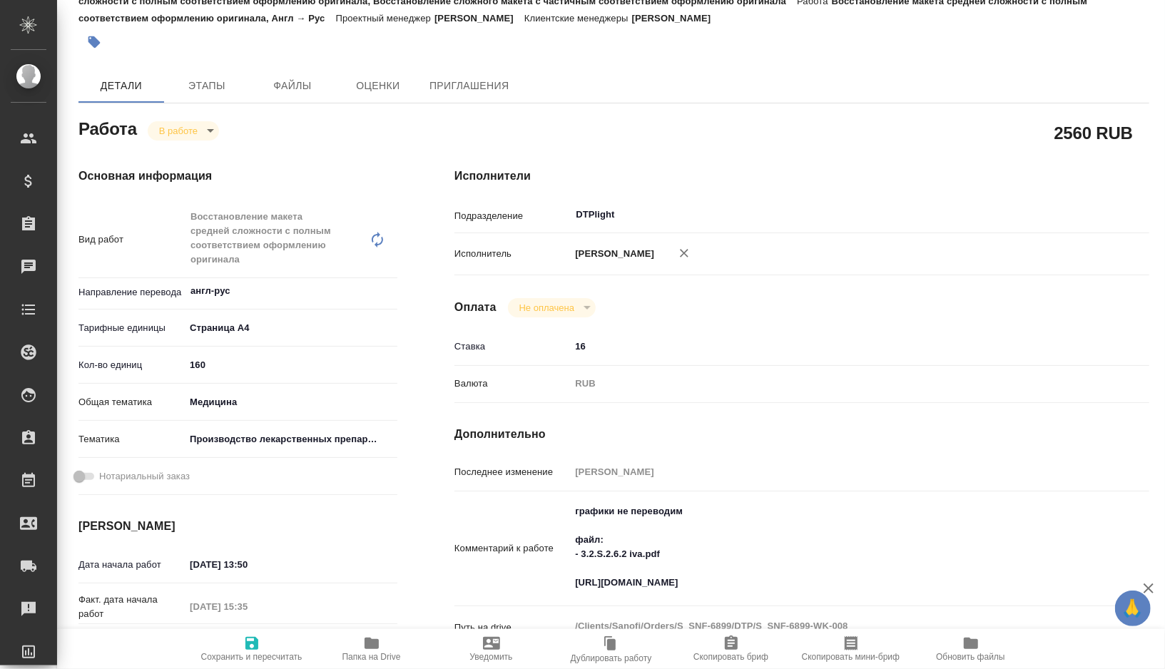
type textarea "x"
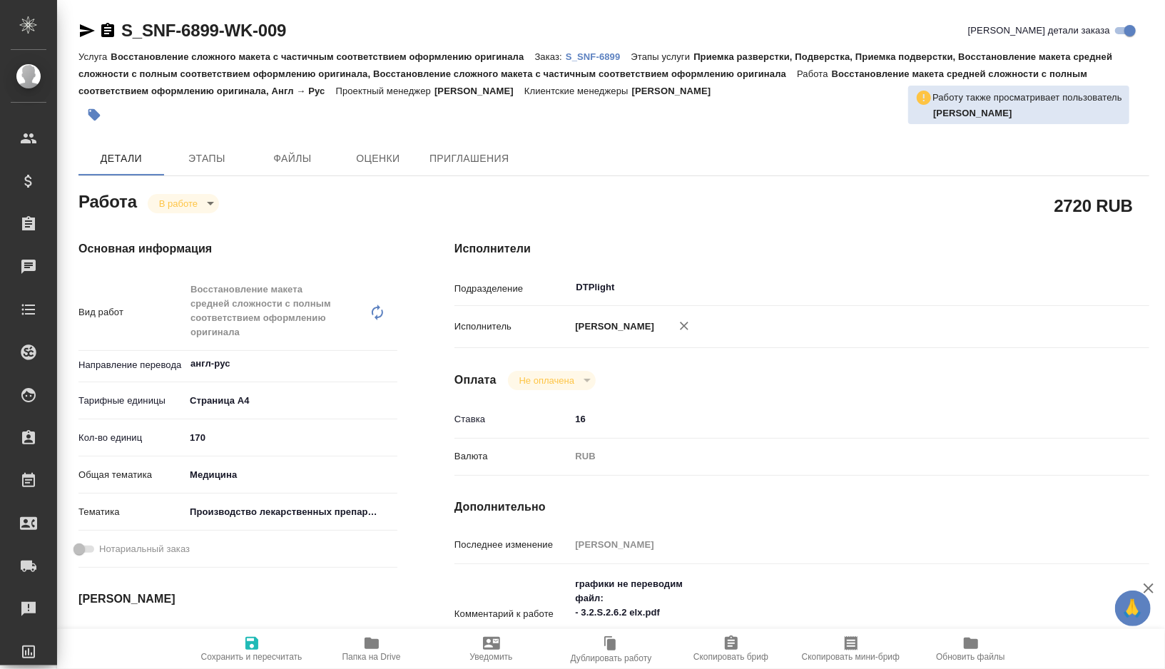
type textarea "x"
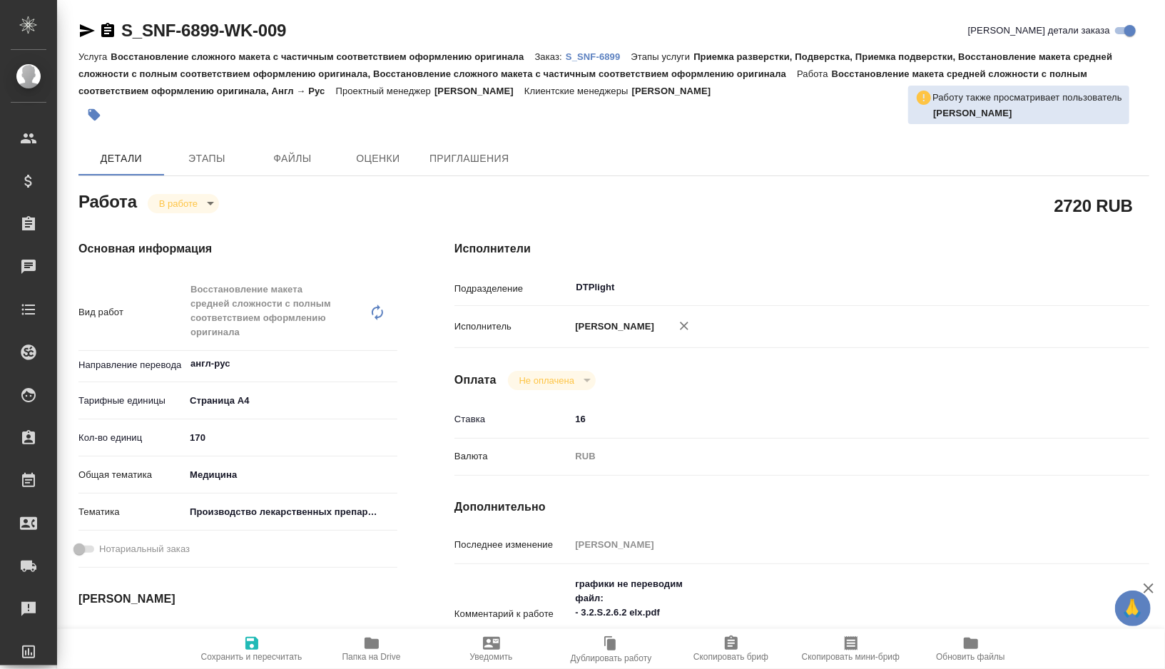
type textarea "x"
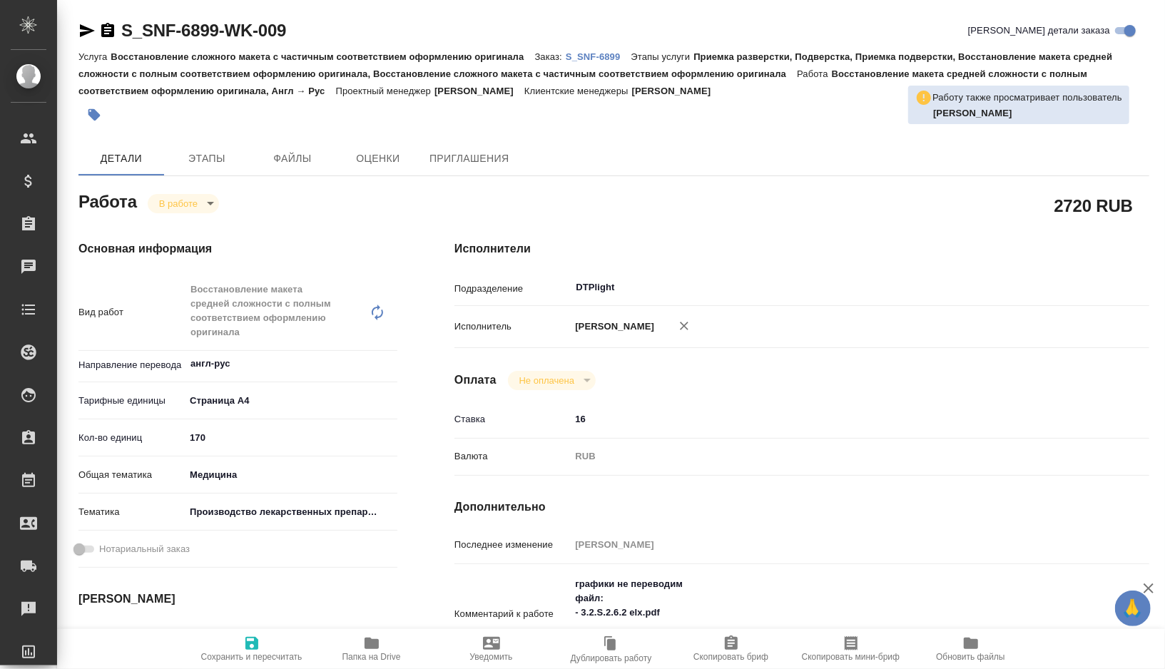
type textarea "x"
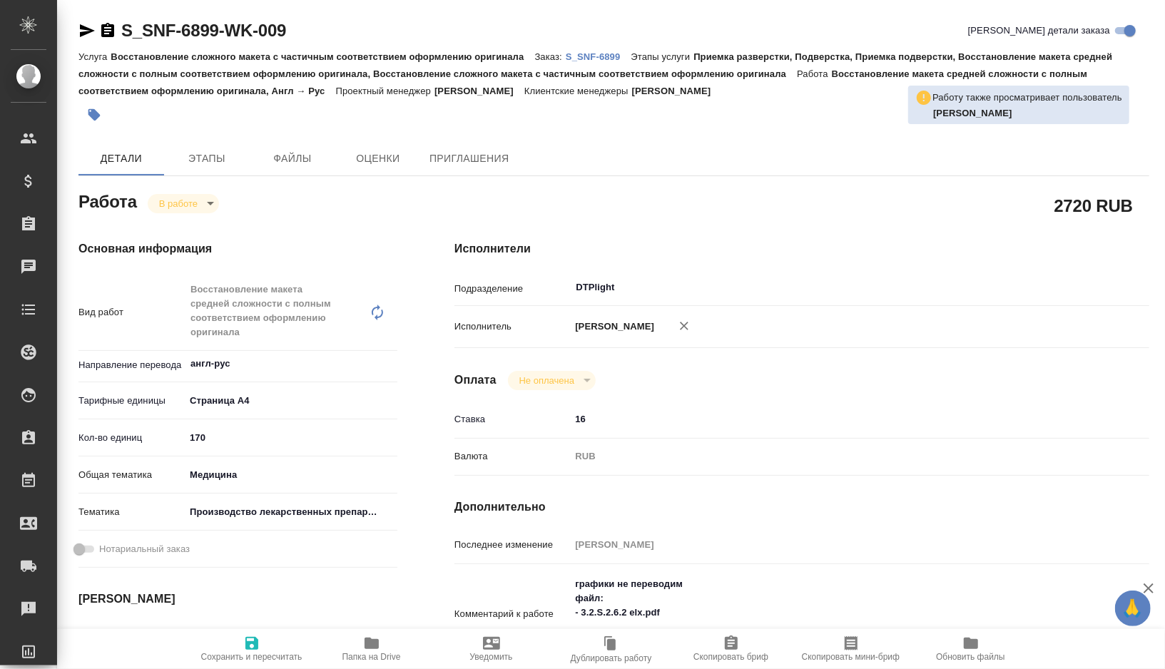
type textarea "x"
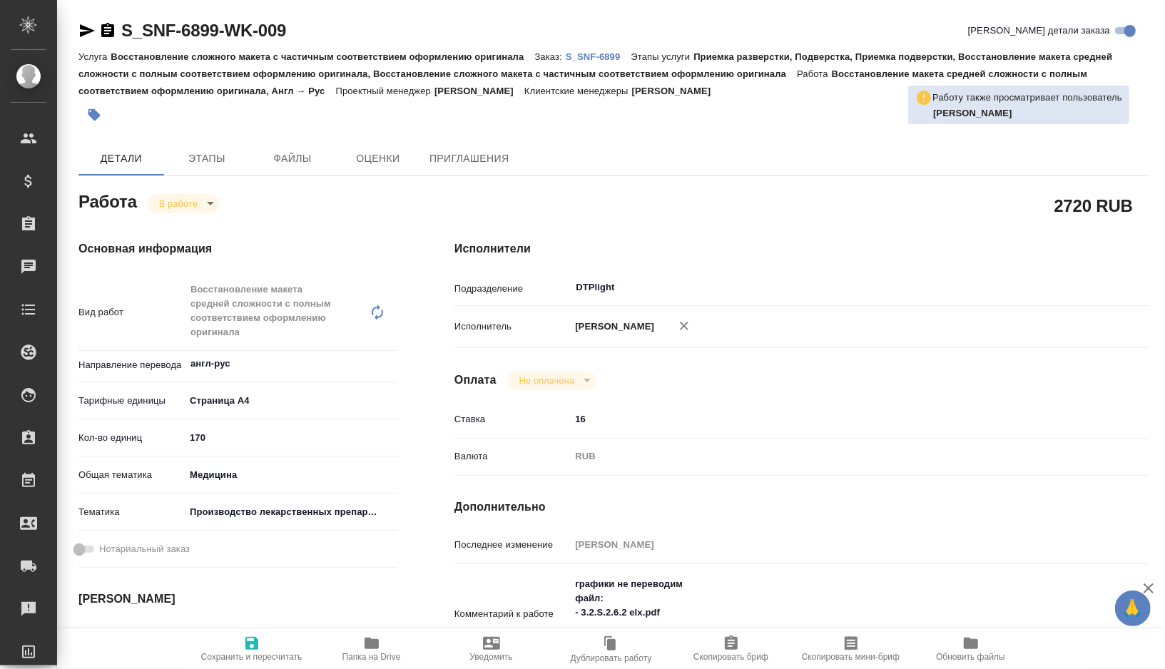
type textarea "x"
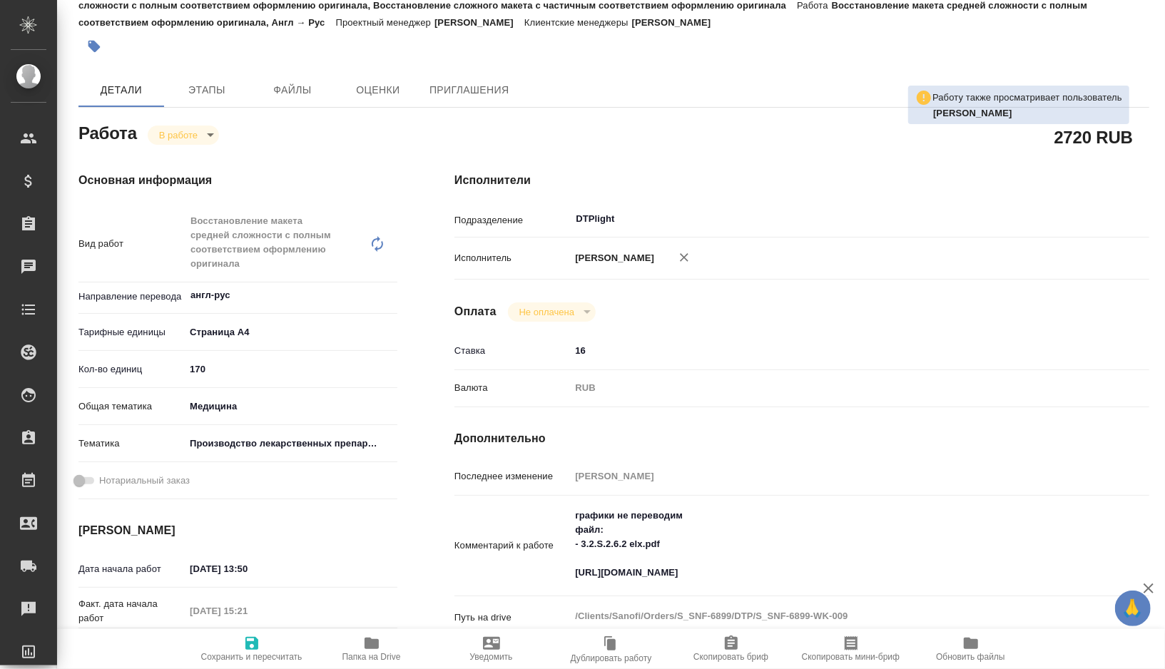
type textarea "x"
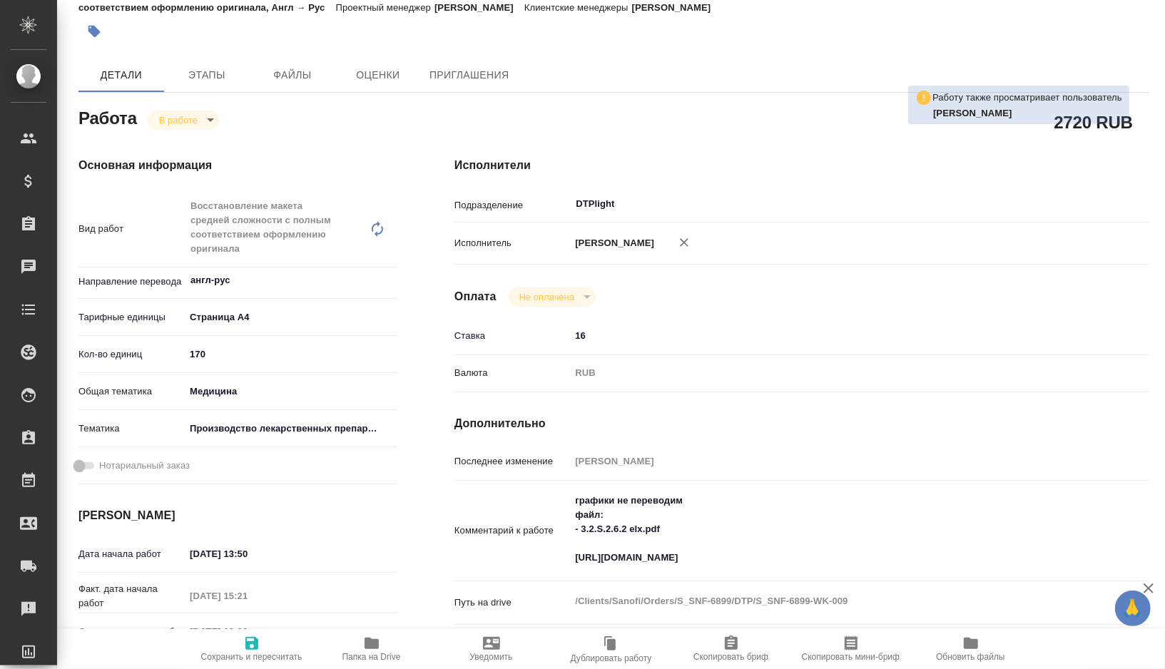
type textarea "x"
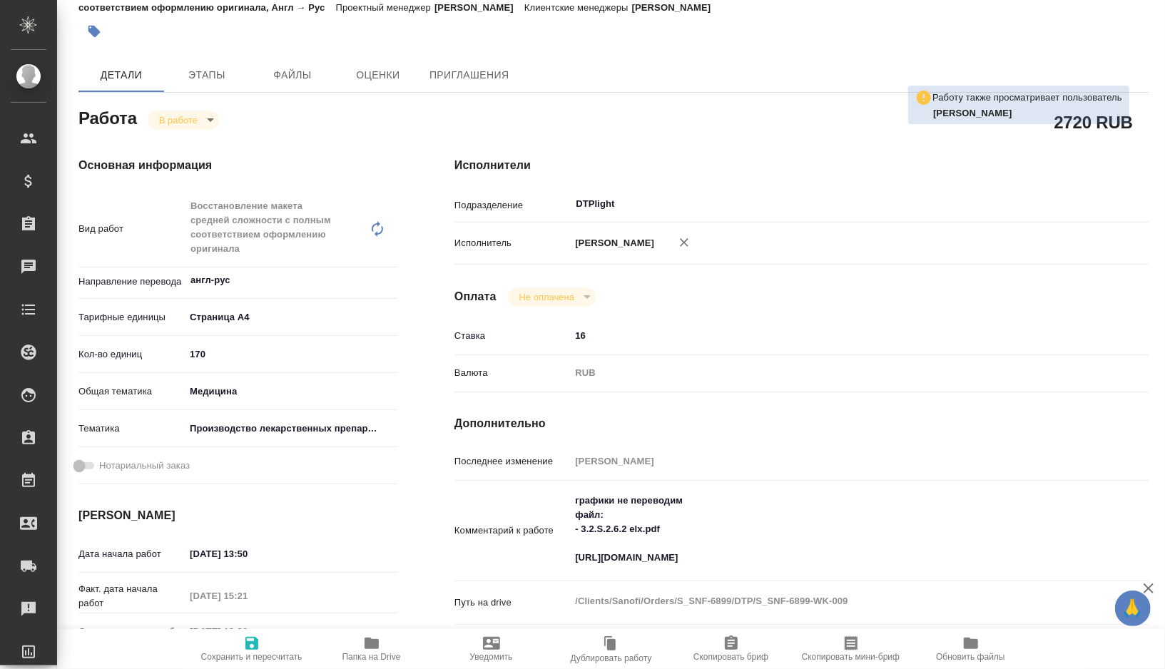
scroll to position [76, 0]
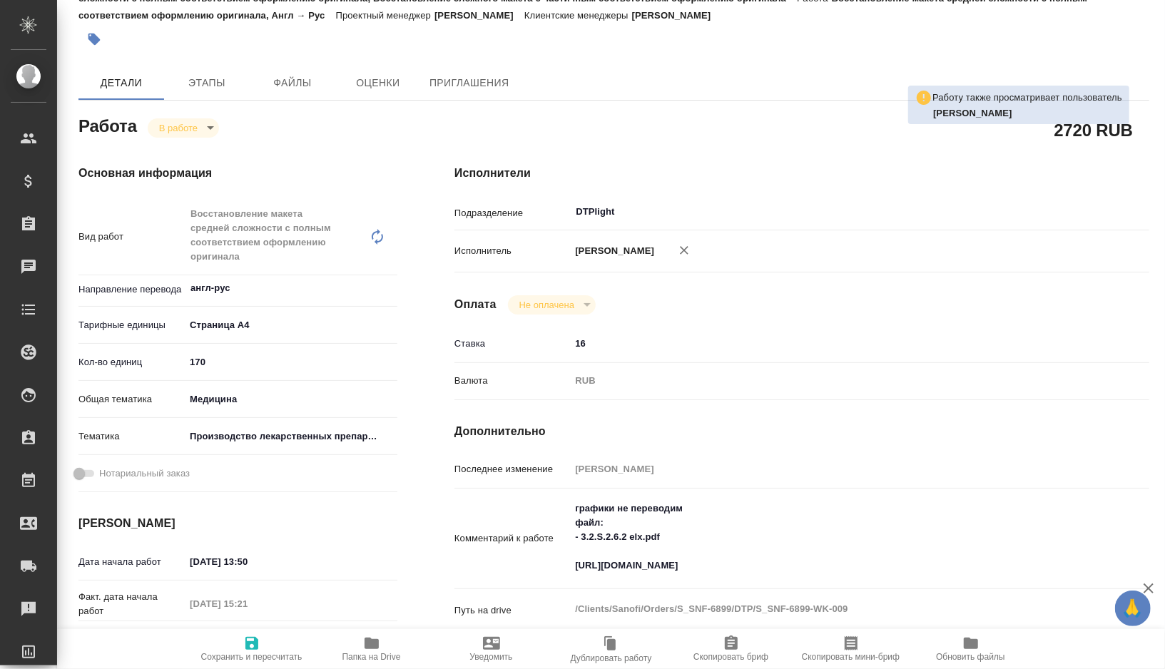
type textarea "x"
